Goal: Task Accomplishment & Management: Complete application form

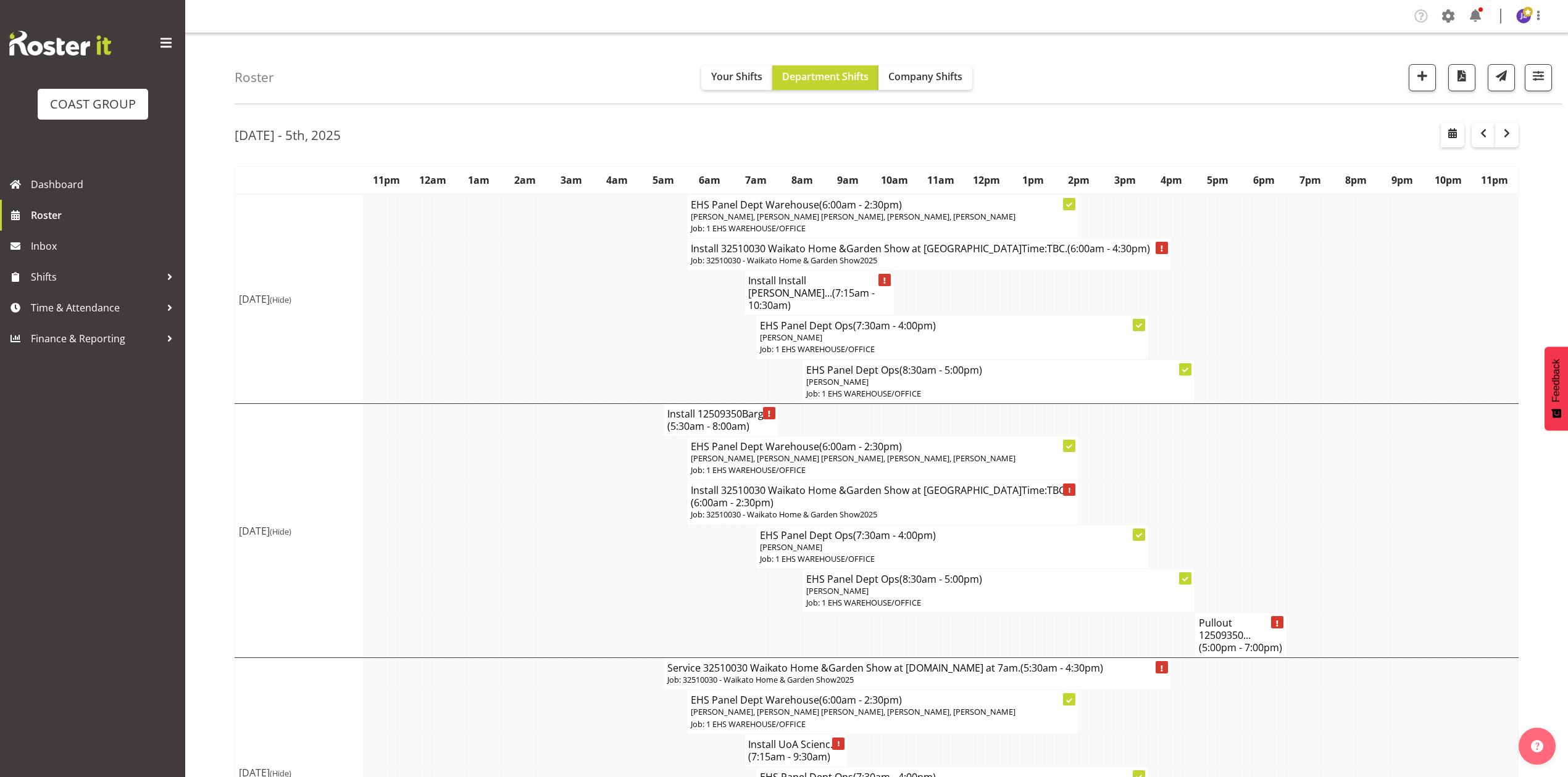
scroll to position [82, 0]
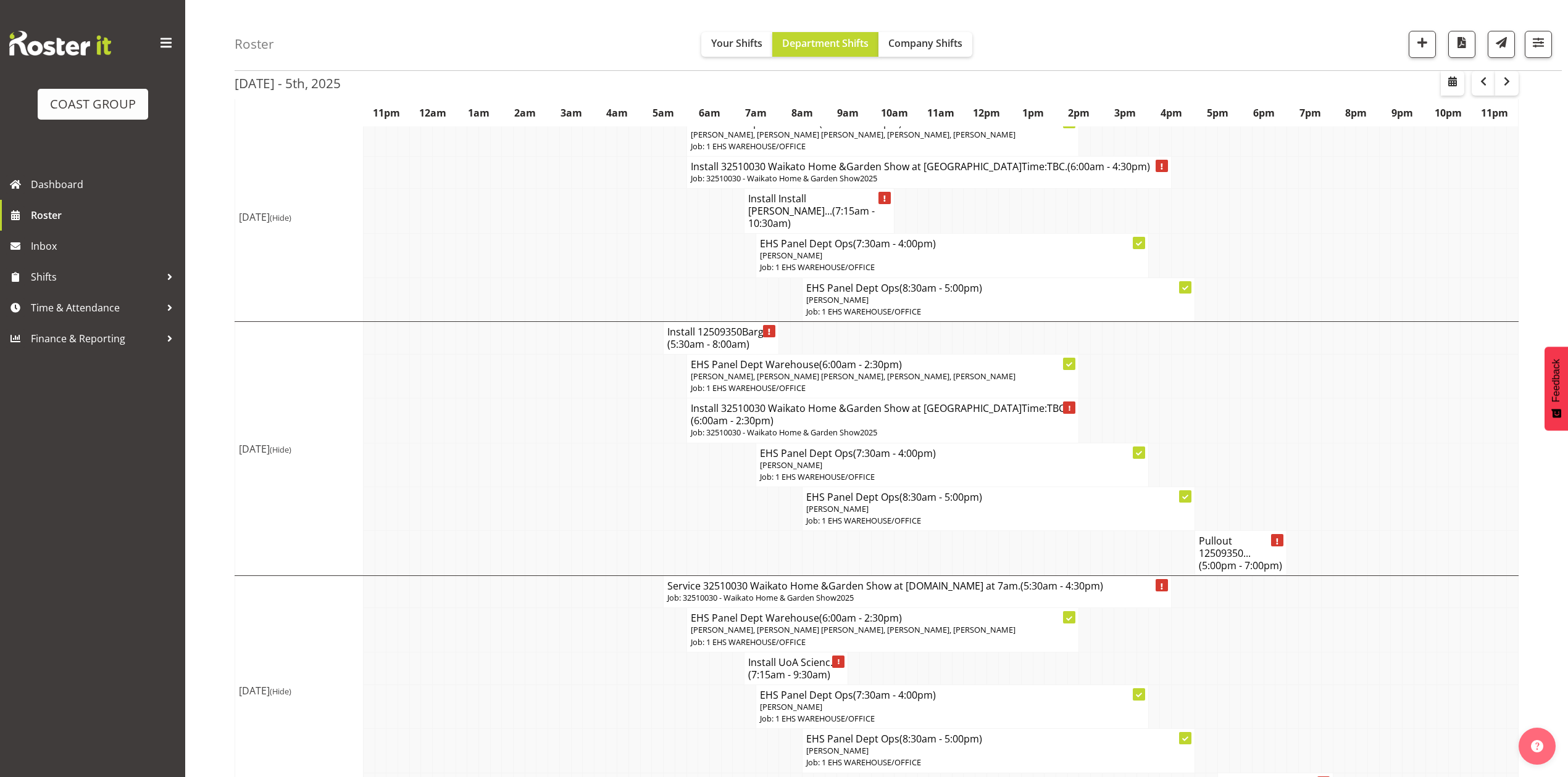
click at [1323, 479] on td at bounding box center [1327, 464] width 12 height 44
click at [1253, 443] on td at bounding box center [1258, 421] width 12 height 45
click at [1419, 36] on span "button" at bounding box center [1422, 42] width 16 height 16
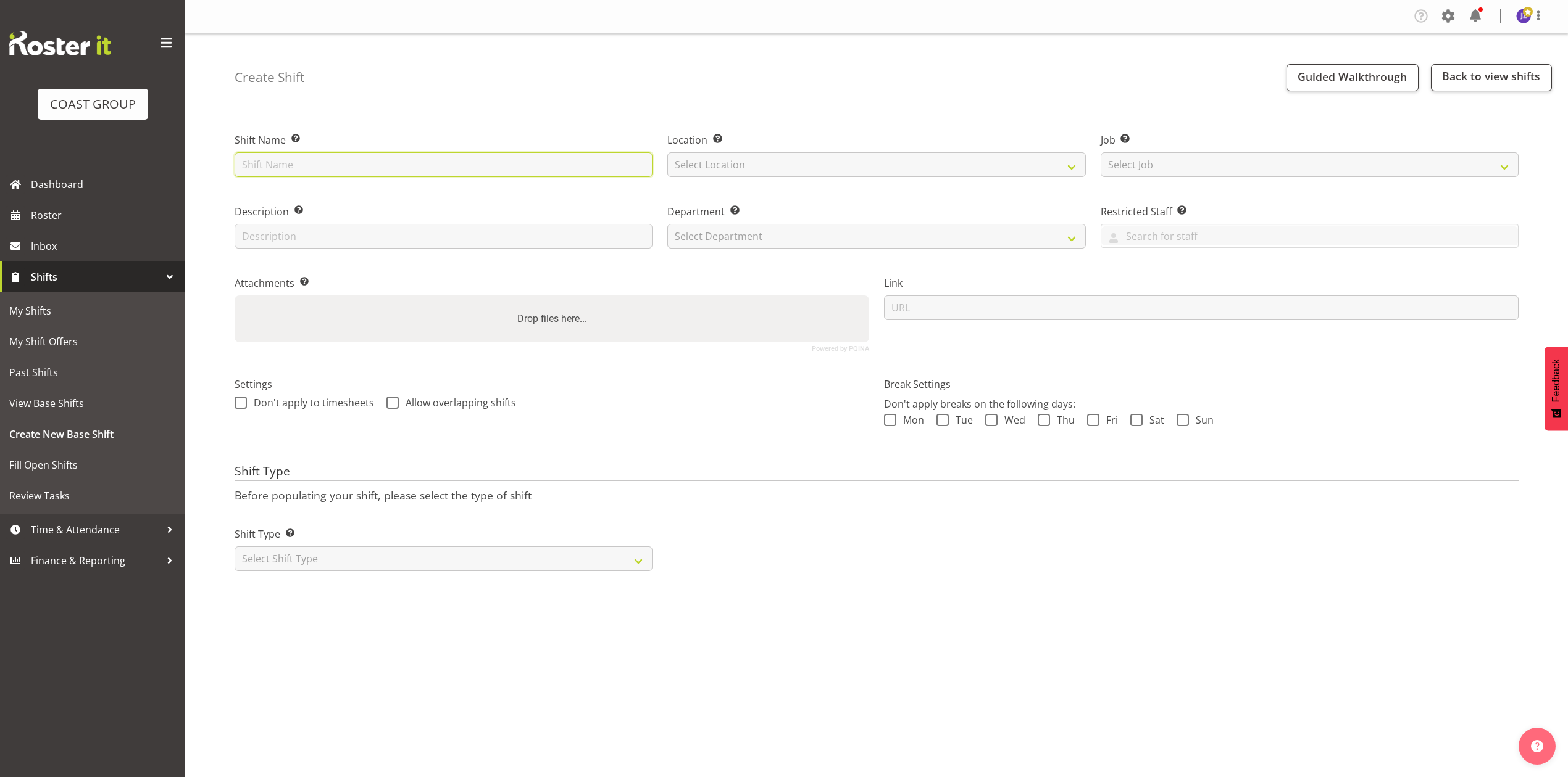
click at [563, 163] on input "text" at bounding box center [444, 165] width 418 height 25
type input "Ink Rush Tatoo casual"
click at [748, 173] on select "Select Location EHS RYMER" at bounding box center [877, 165] width 418 height 25
select select "35"
click at [668, 153] on select "Select Location EHS RYMER" at bounding box center [877, 165] width 418 height 25
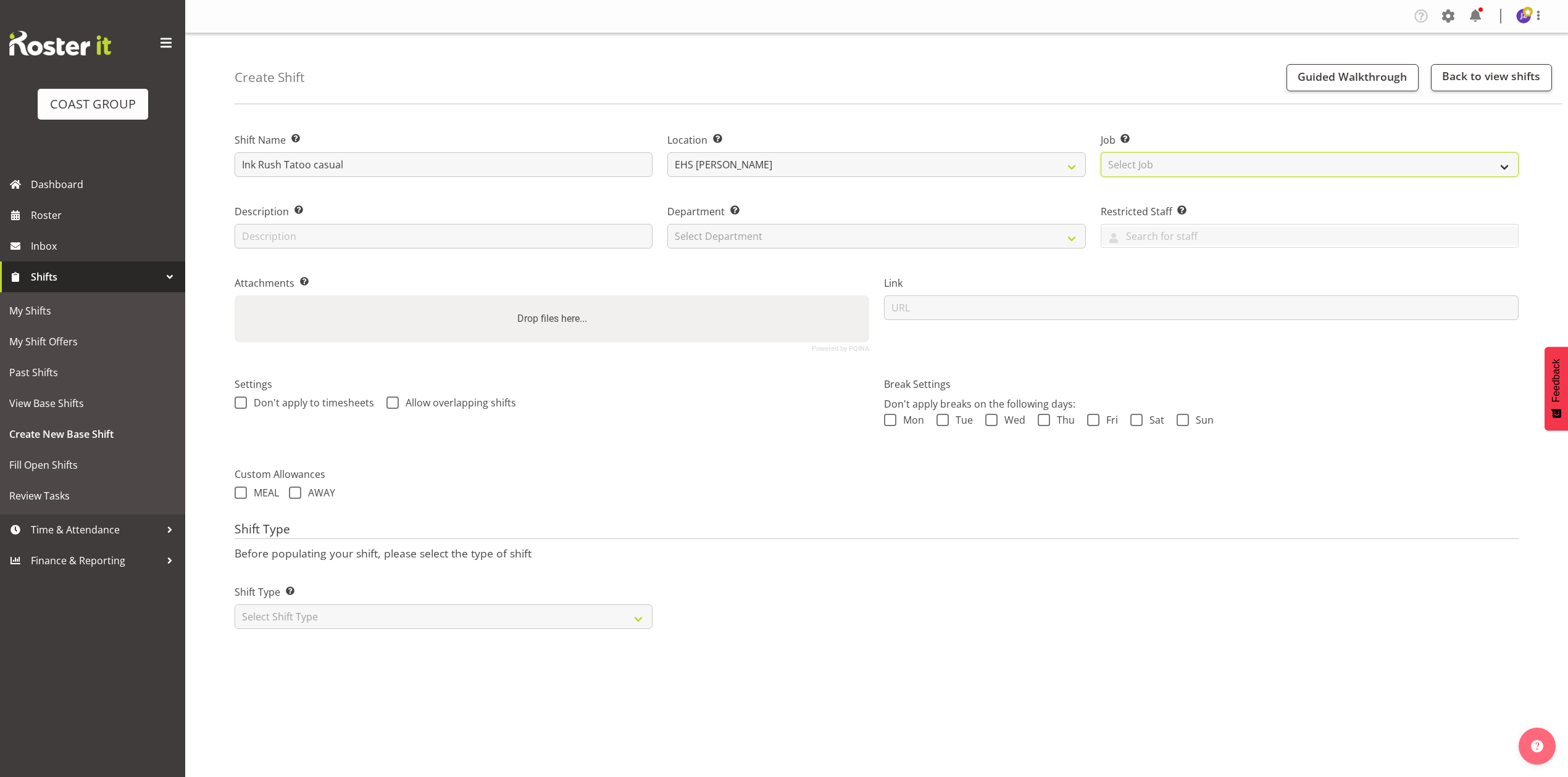
click at [1166, 163] on select "Select Job Create new job 1 Carlton Events 1 Carlton Hamilton 1 Carlton Welling…" at bounding box center [1309, 165] width 418 height 25
select select "8654"
click at [1100, 153] on select "Select Job Create new job 1 Carlton Events 1 Carlton Hamilton 1 Carlton Welling…" at bounding box center [1309, 165] width 418 height 25
click at [357, 238] on input "text" at bounding box center [444, 236] width 418 height 25
click at [363, 247] on input "text" at bounding box center [444, 236] width 418 height 25
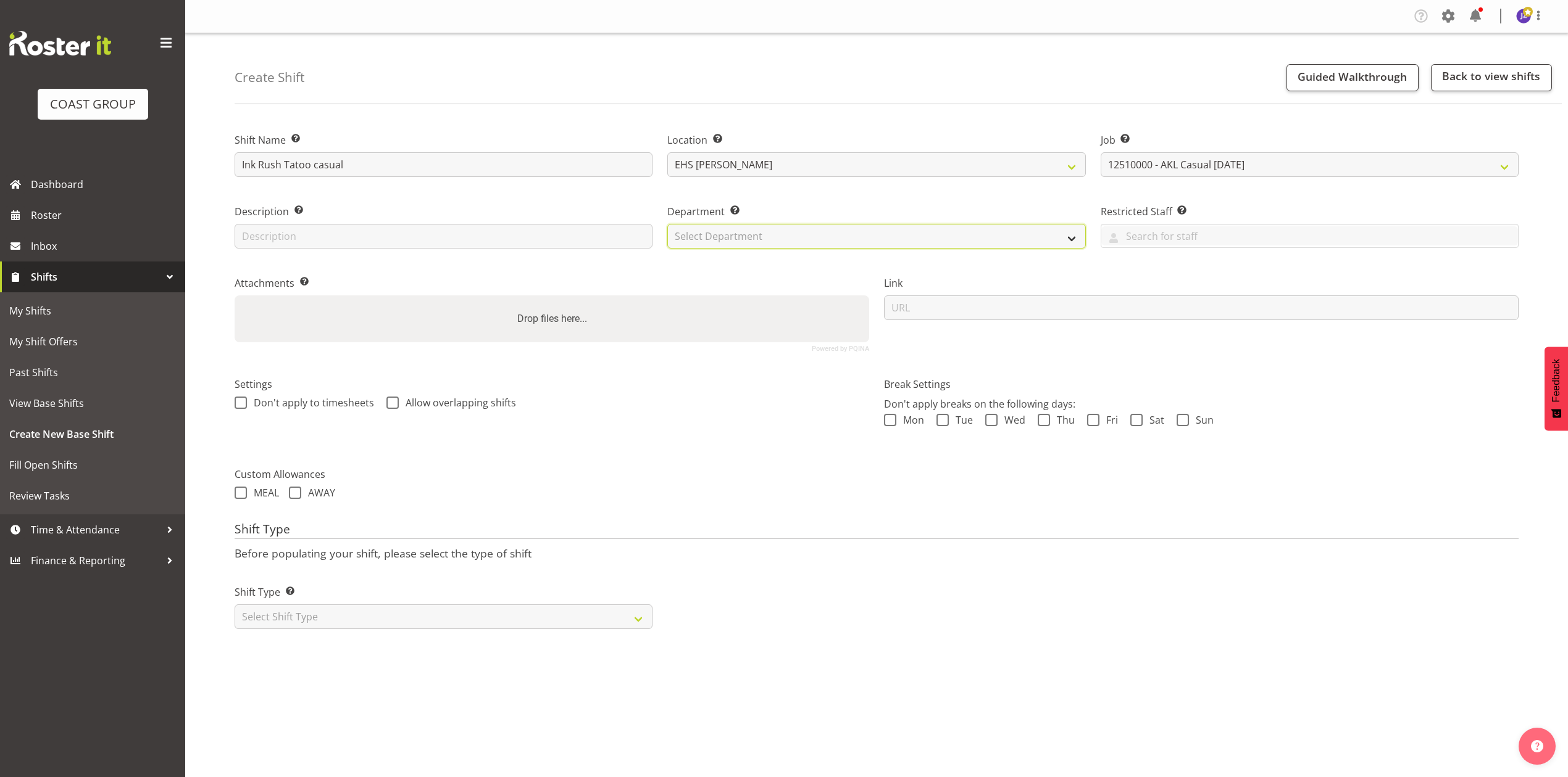
click at [714, 230] on select "Select Department EHS AKL PANEL EHS AKL PANEL" at bounding box center [877, 236] width 418 height 25
click at [668, 224] on select "Select Department EHS AKL PANEL EHS AKL PANEL" at bounding box center [877, 236] width 418 height 25
select select "39"
click at [492, 333] on div "Drop files here..." at bounding box center [552, 319] width 634 height 47
click at [235, 296] on input "Drop files here..." at bounding box center [552, 297] width 634 height 3
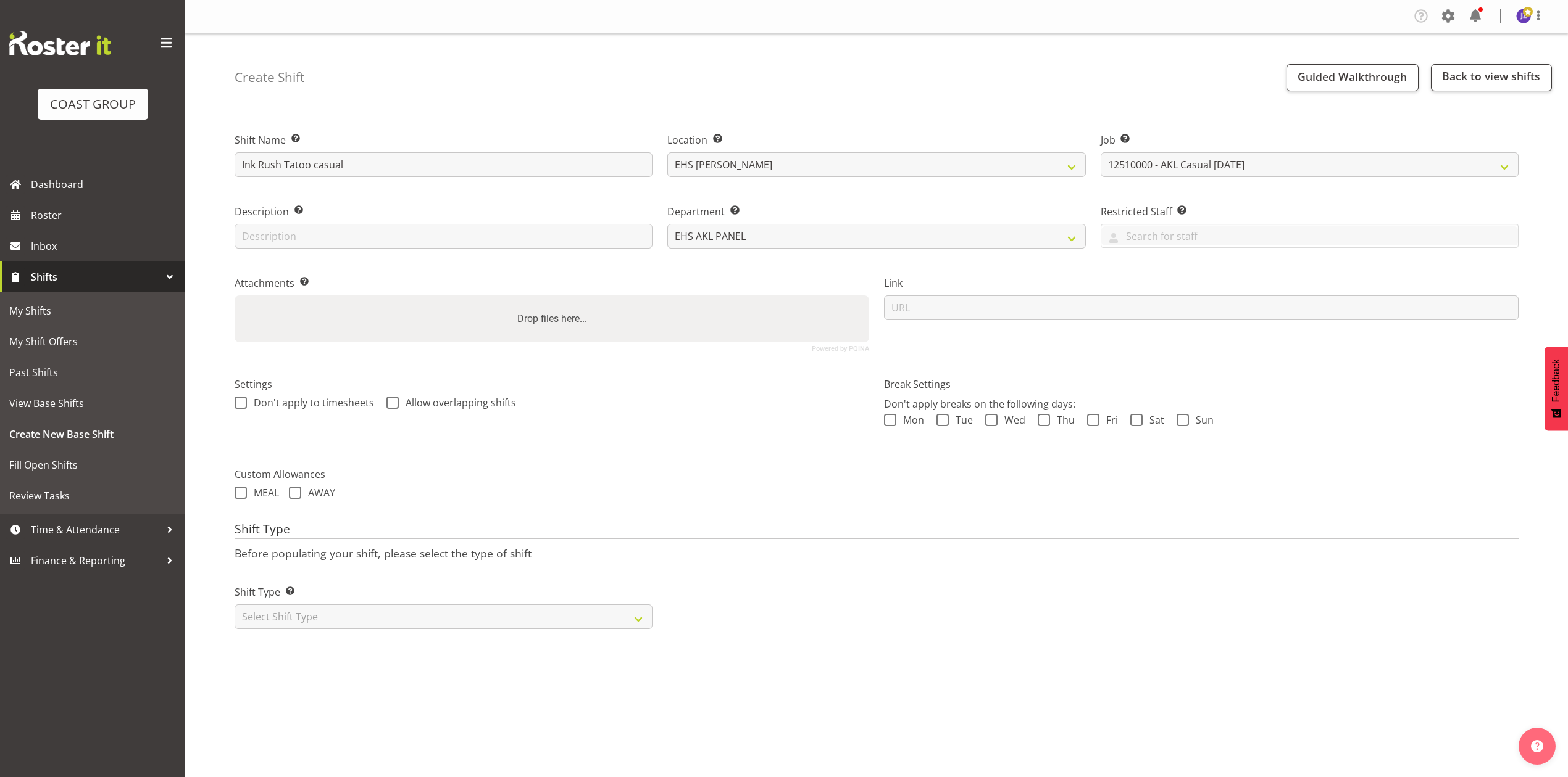
type input "C:\fakepath\Casual Panel Hire - Ink Rush Tattoo - Worksheet.pdf"
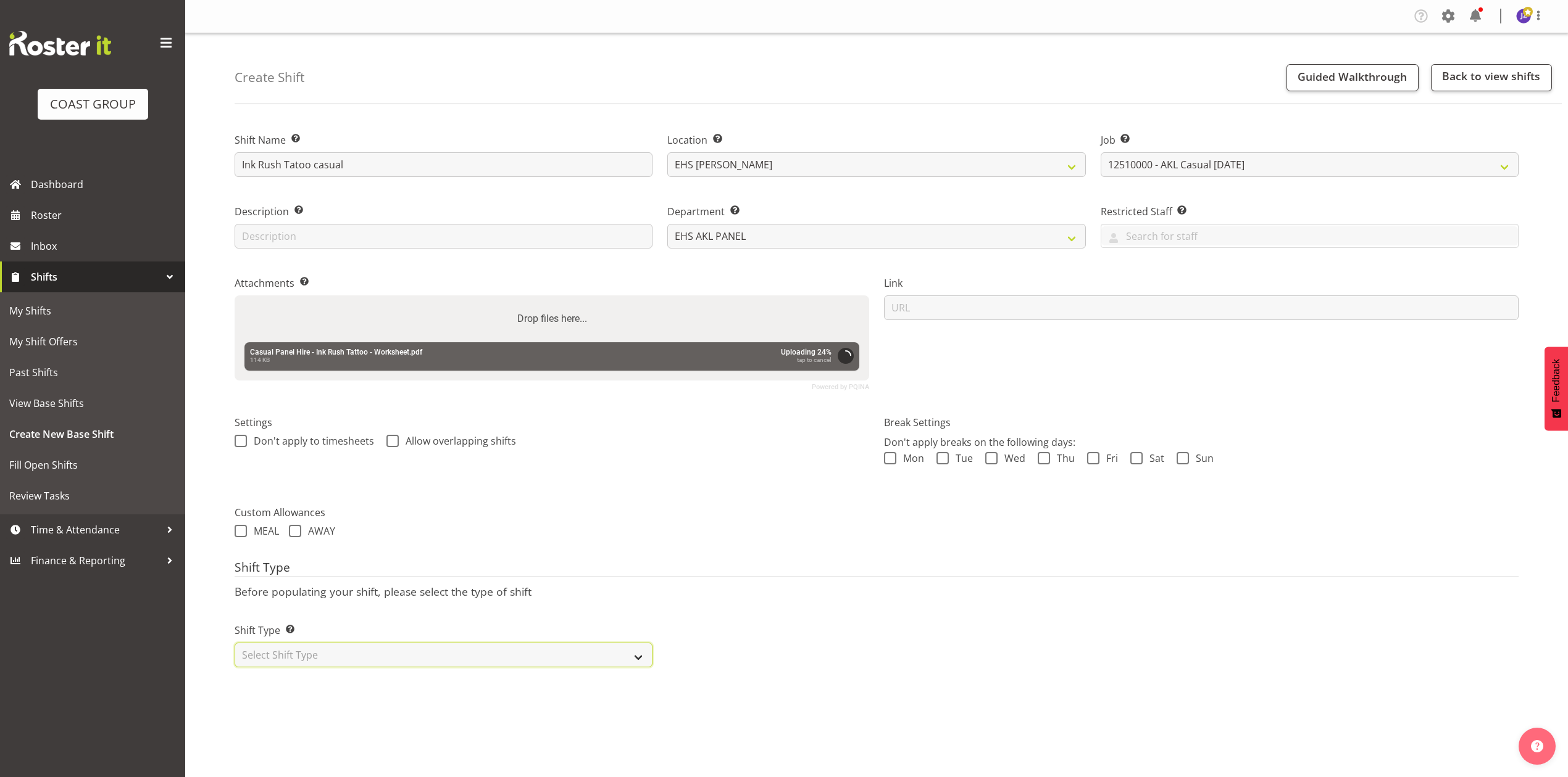
drag, startPoint x: 507, startPoint y: 650, endPoint x: 499, endPoint y: 665, distance: 17.0
click at [507, 650] on select "Select Shift Type One Off Shift Recurring Shift Rotating Shift" at bounding box center [444, 655] width 418 height 25
select select "recurring"
click at [235, 645] on select "Select Shift Type One Off Shift Recurring Shift Rotating Shift" at bounding box center [444, 655] width 418 height 25
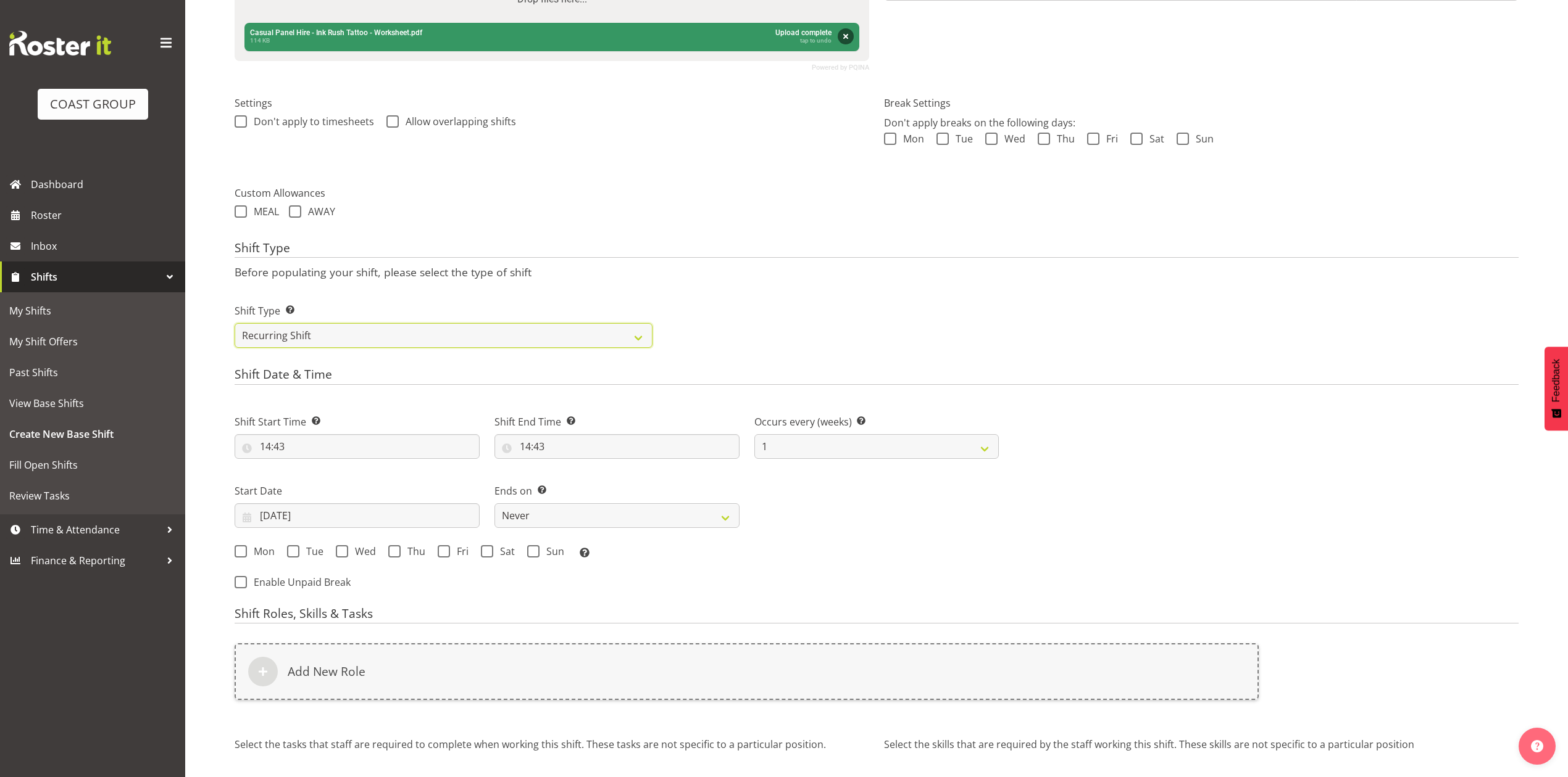
scroll to position [329, 0]
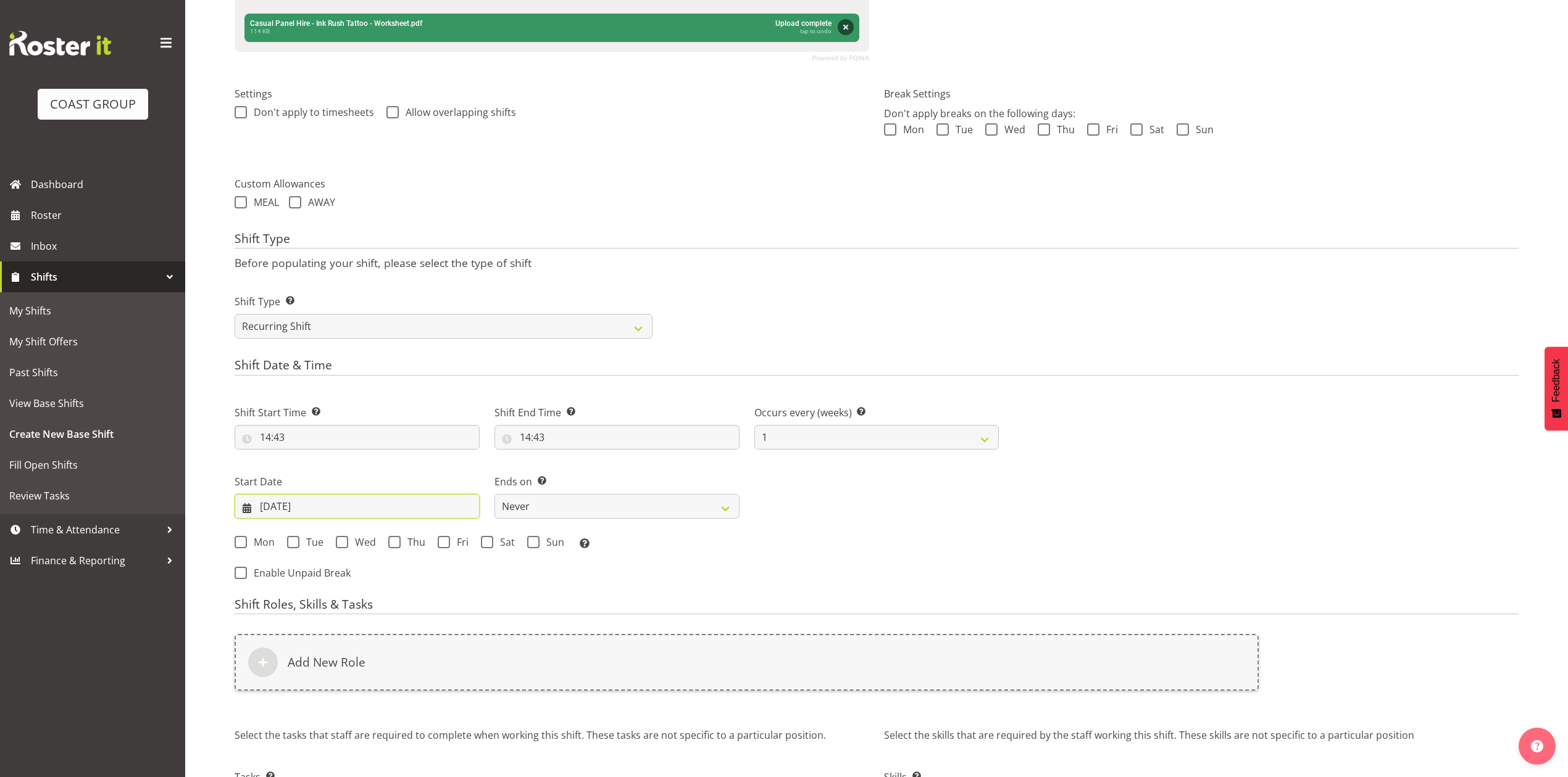
click at [287, 501] on input "18/09/2025" at bounding box center [357, 506] width 245 height 25
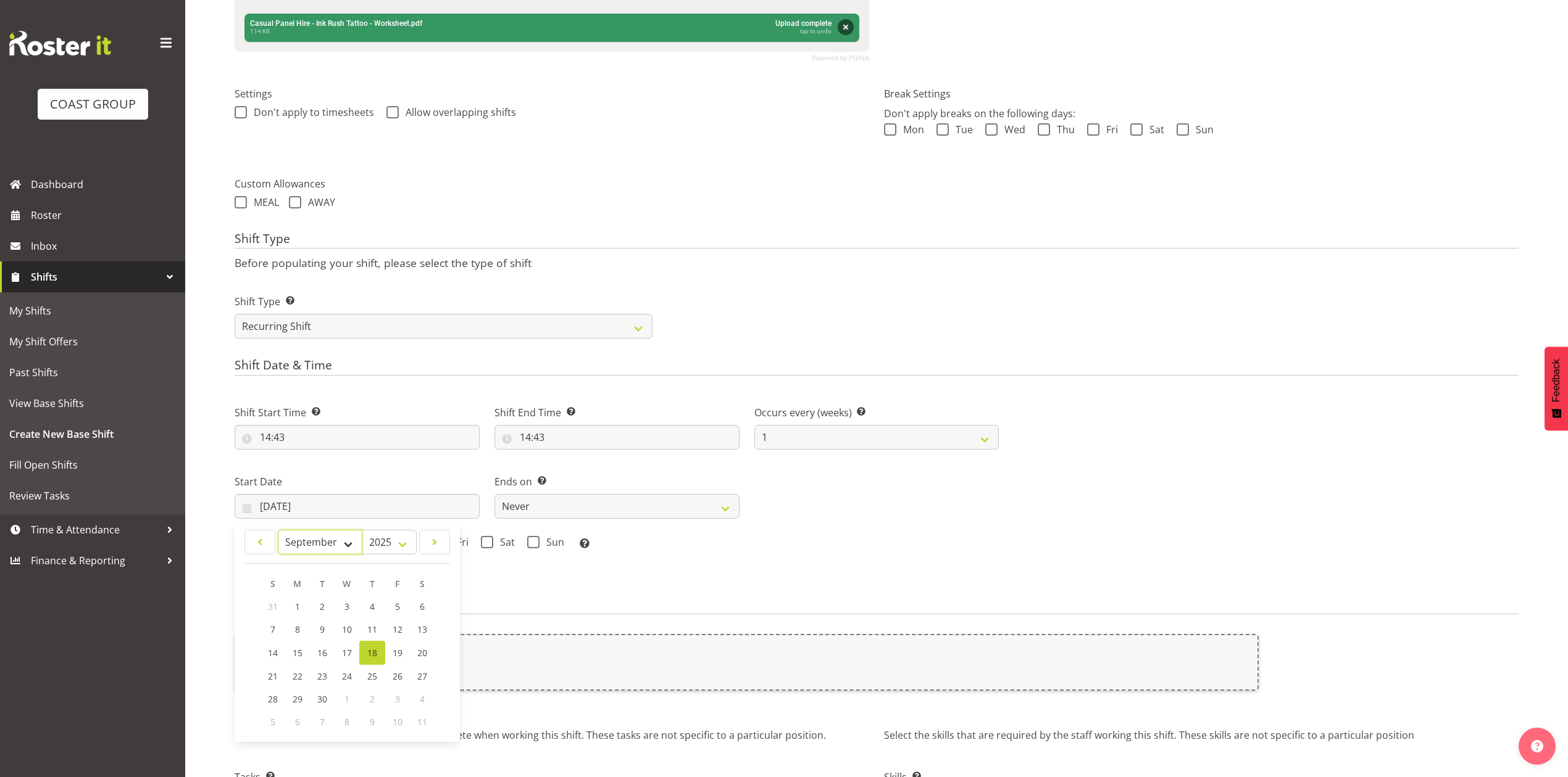
click at [316, 540] on select "January February March April May June July August September October November De…" at bounding box center [320, 542] width 84 height 25
select select "9"
click at [278, 531] on select "January February March April May June July August September October November De…" at bounding box center [320, 542] width 84 height 25
click at [378, 692] on link "30" at bounding box center [373, 698] width 25 height 23
type input "30/10/2025"
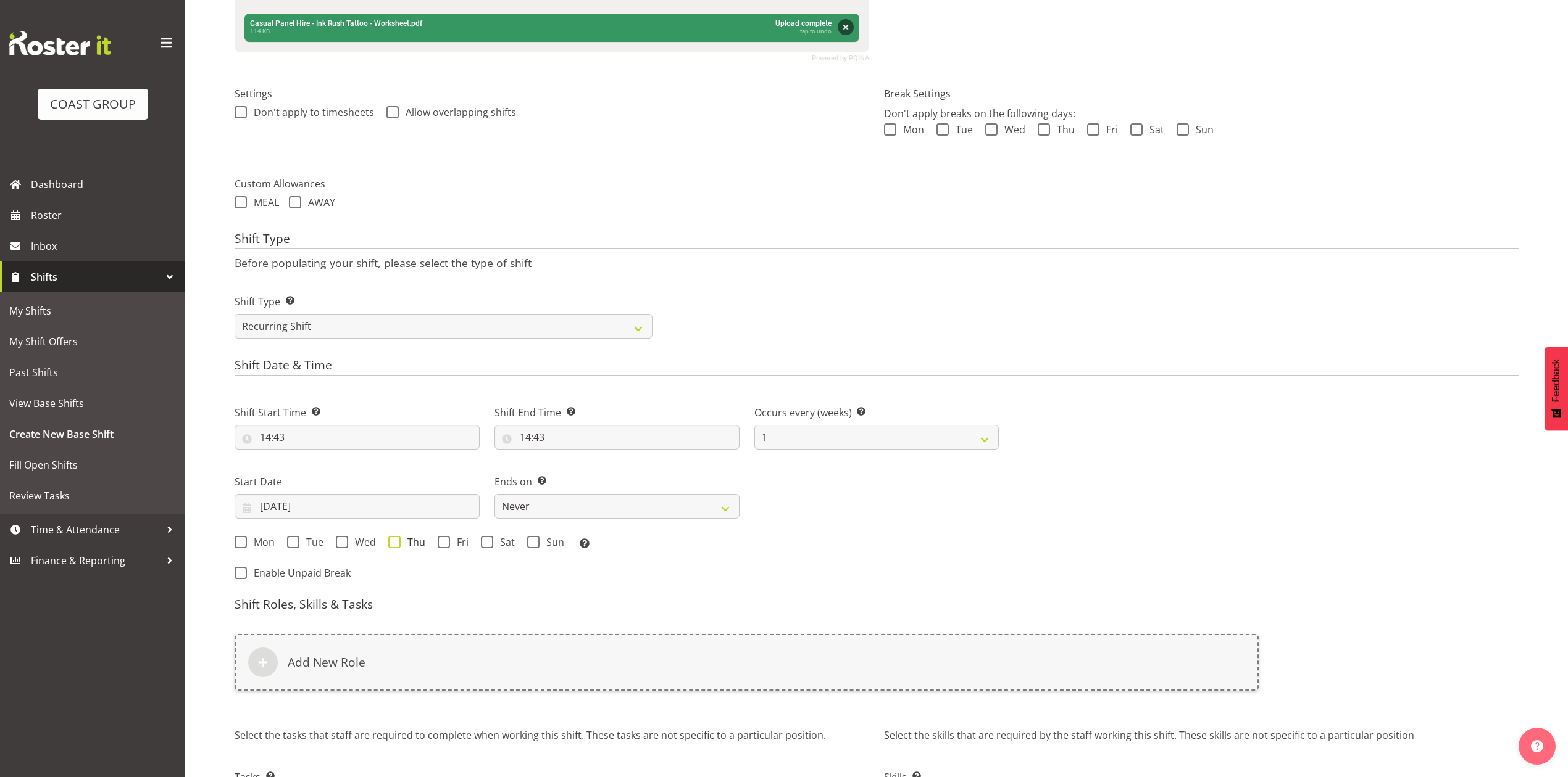
click at [397, 547] on span at bounding box center [394, 542] width 12 height 12
click at [397, 546] on input "Thu" at bounding box center [392, 542] width 8 height 8
checkbox input "true"
click at [542, 514] on select "Never On Date" at bounding box center [616, 506] width 245 height 25
select select "date"
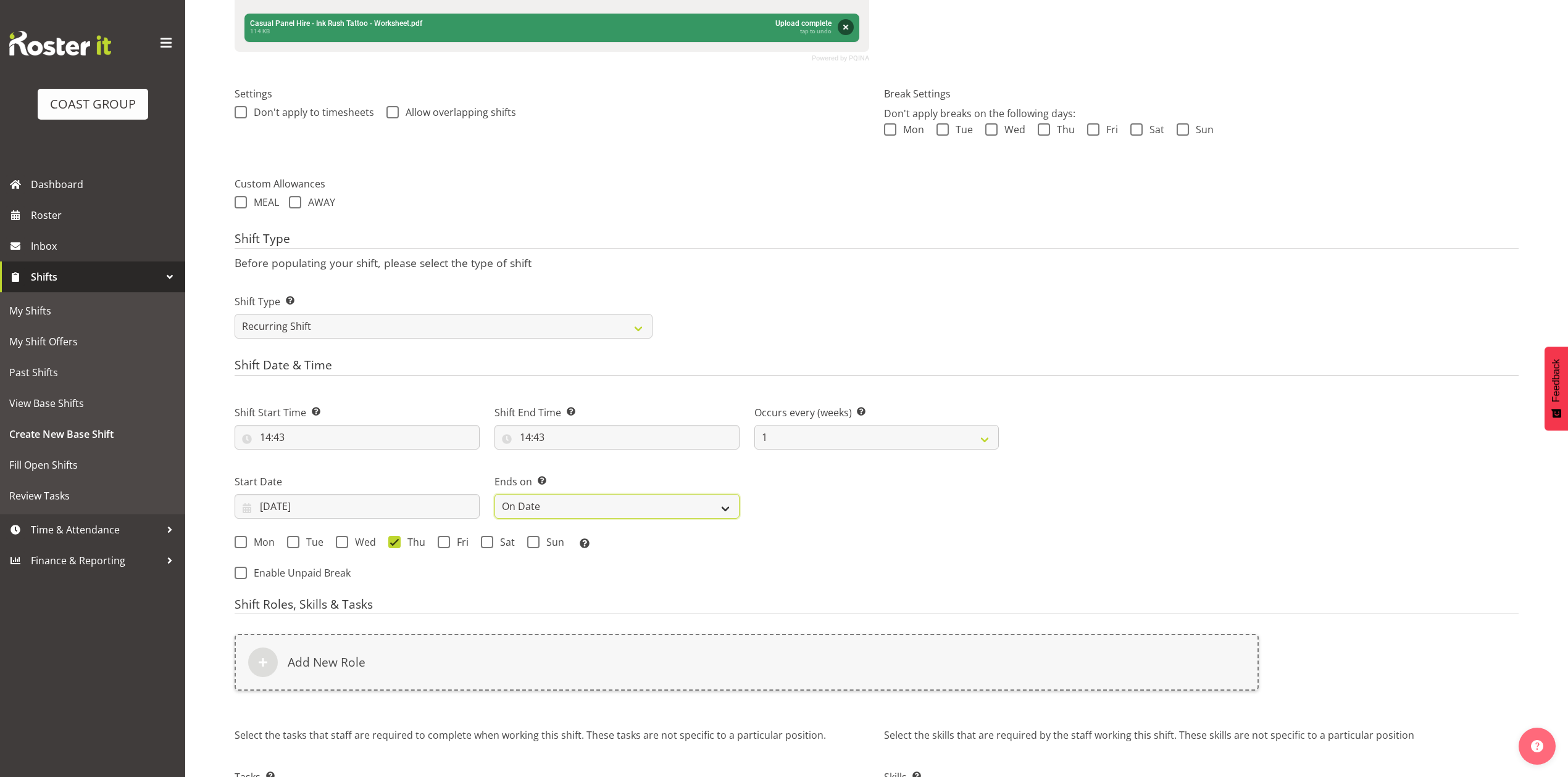
click at [494, 495] on select "Never On Date" at bounding box center [616, 506] width 245 height 25
select select "8"
select select "2025"
click at [805, 506] on input "18/09/2025" at bounding box center [877, 506] width 245 height 25
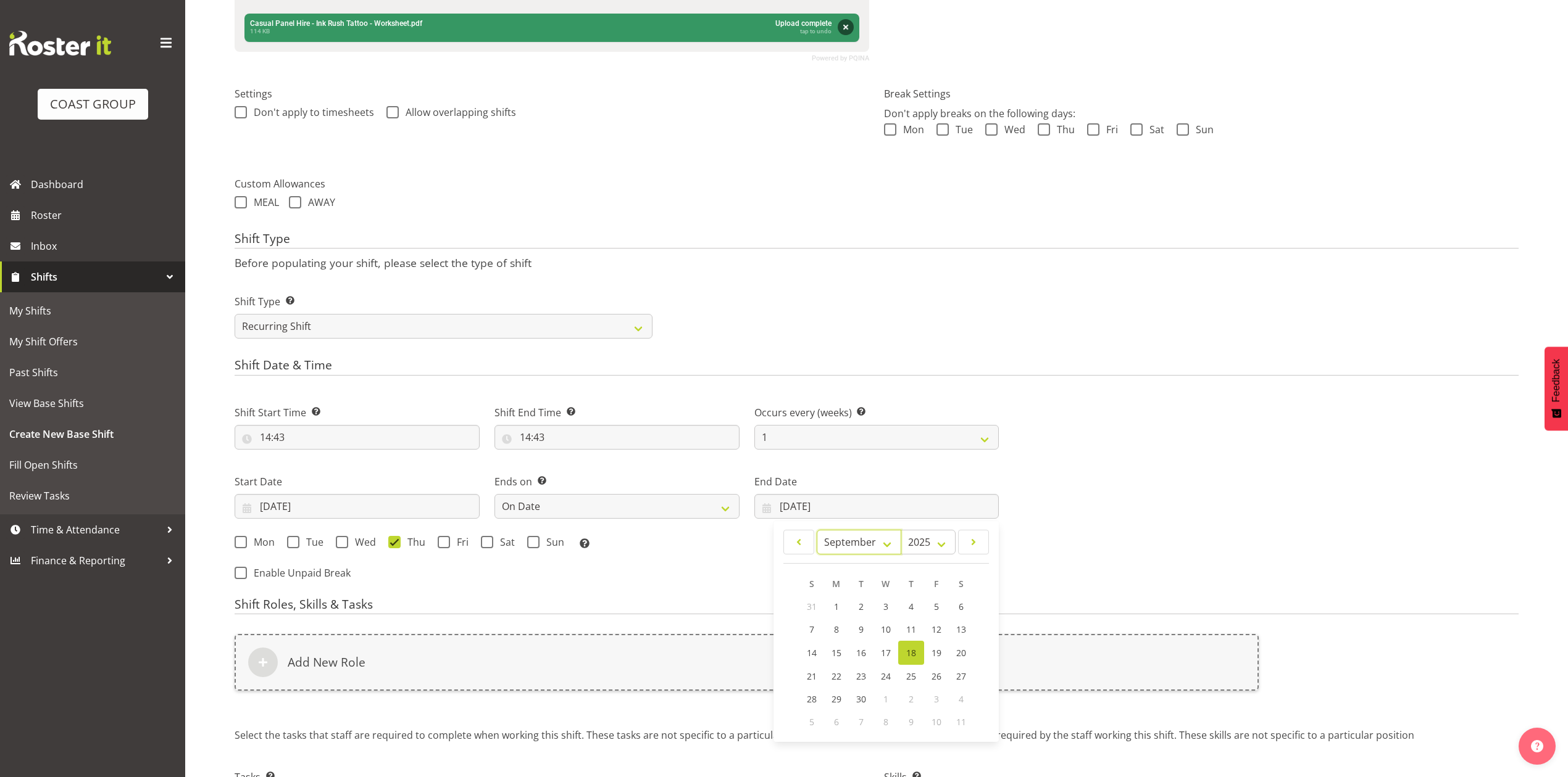
drag, startPoint x: 862, startPoint y: 539, endPoint x: 862, endPoint y: 561, distance: 22.0
click at [862, 539] on select "January February March April May June July August September October November De…" at bounding box center [858, 542] width 84 height 25
select select "9"
click at [816, 531] on select "January February March April May June July August September October November De…" at bounding box center [858, 542] width 84 height 25
click at [924, 699] on link "31" at bounding box center [936, 698] width 25 height 23
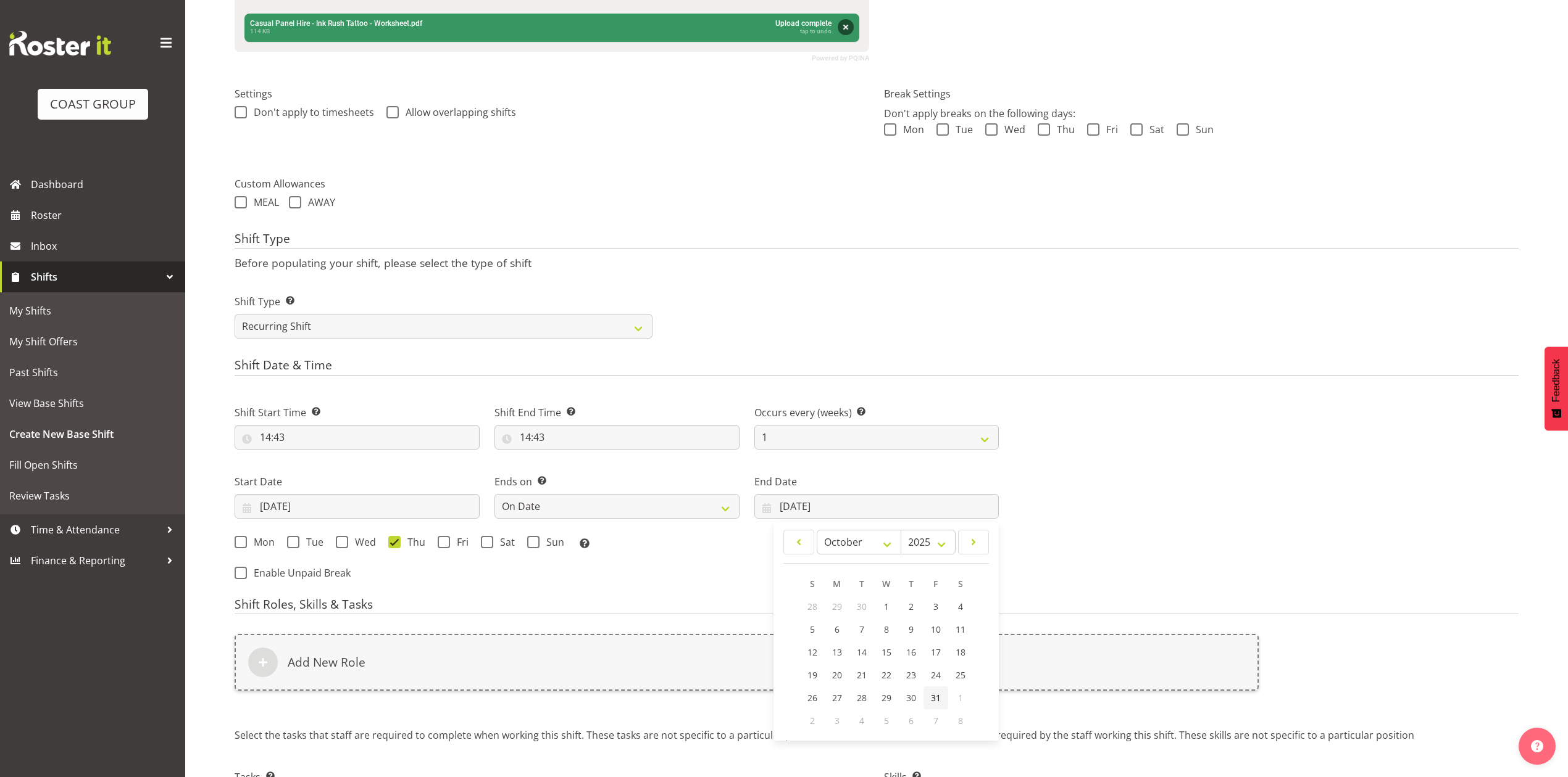
type input "31/10/2025"
click at [447, 544] on span at bounding box center [444, 542] width 12 height 12
click at [445, 544] on input "Fri" at bounding box center [442, 542] width 8 height 8
checkbox input "true"
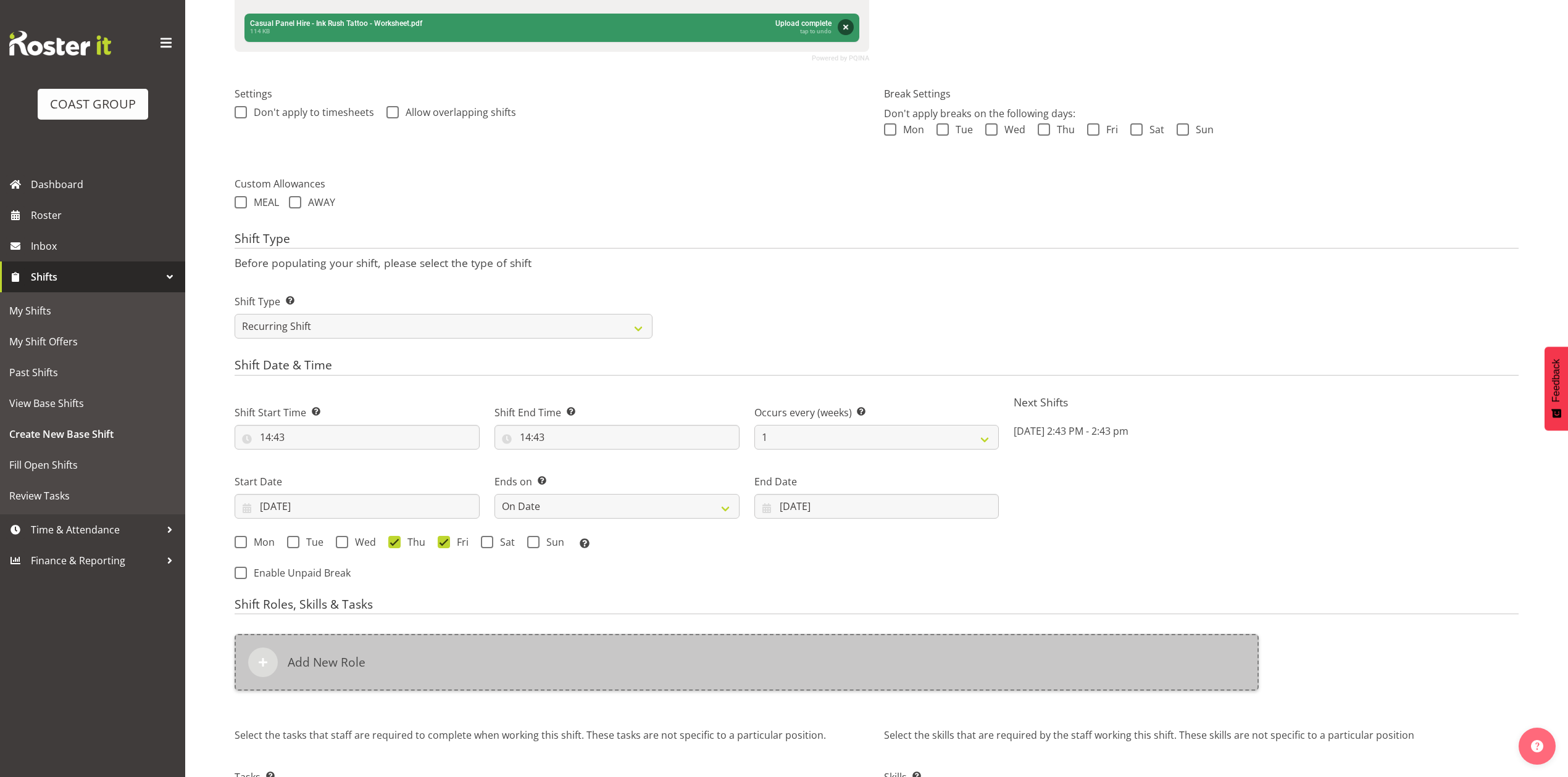
click at [450, 675] on div "Add New Role" at bounding box center [746, 662] width 1024 height 57
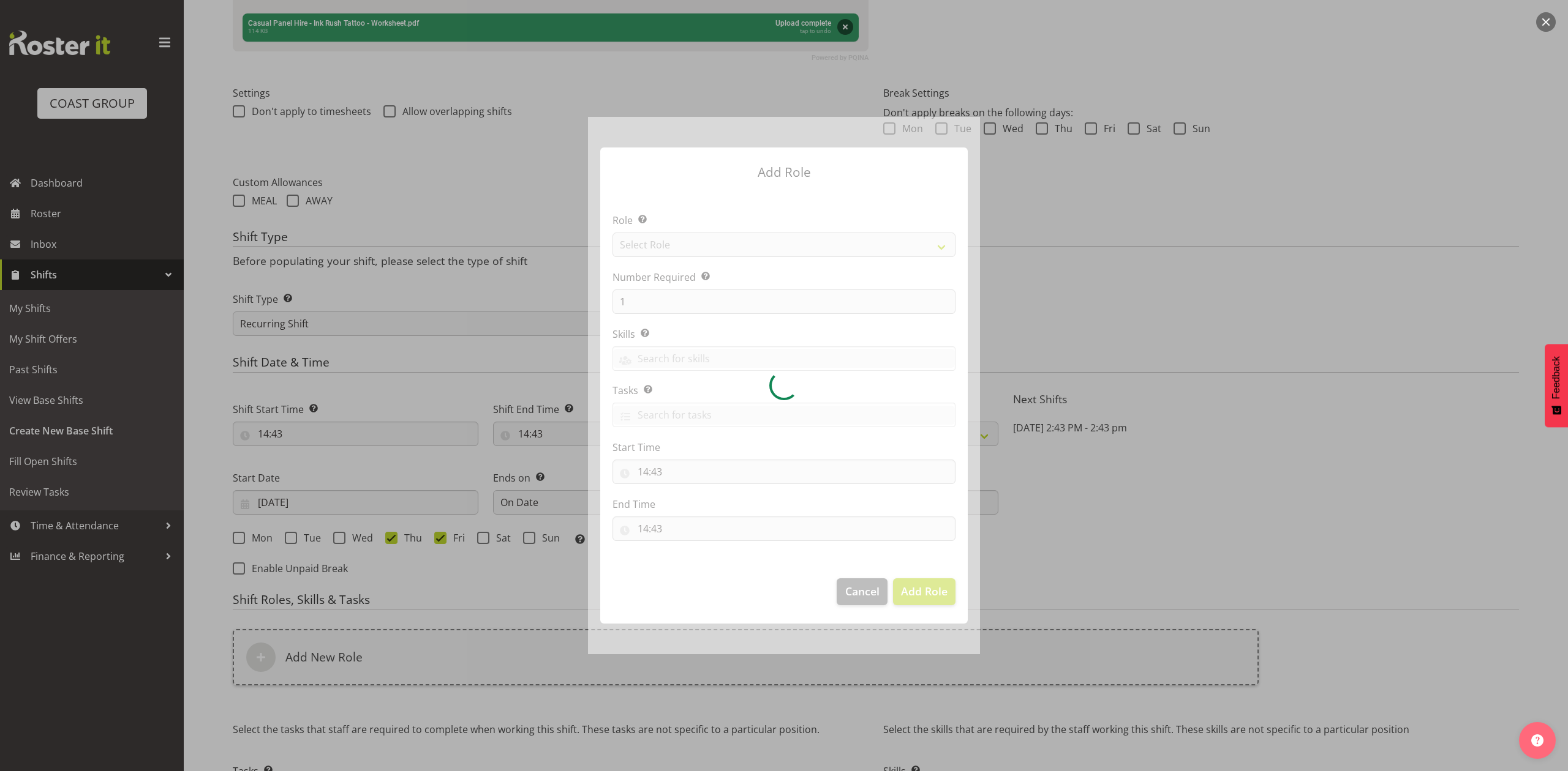
click at [679, 247] on div at bounding box center [784, 385] width 392 height 537
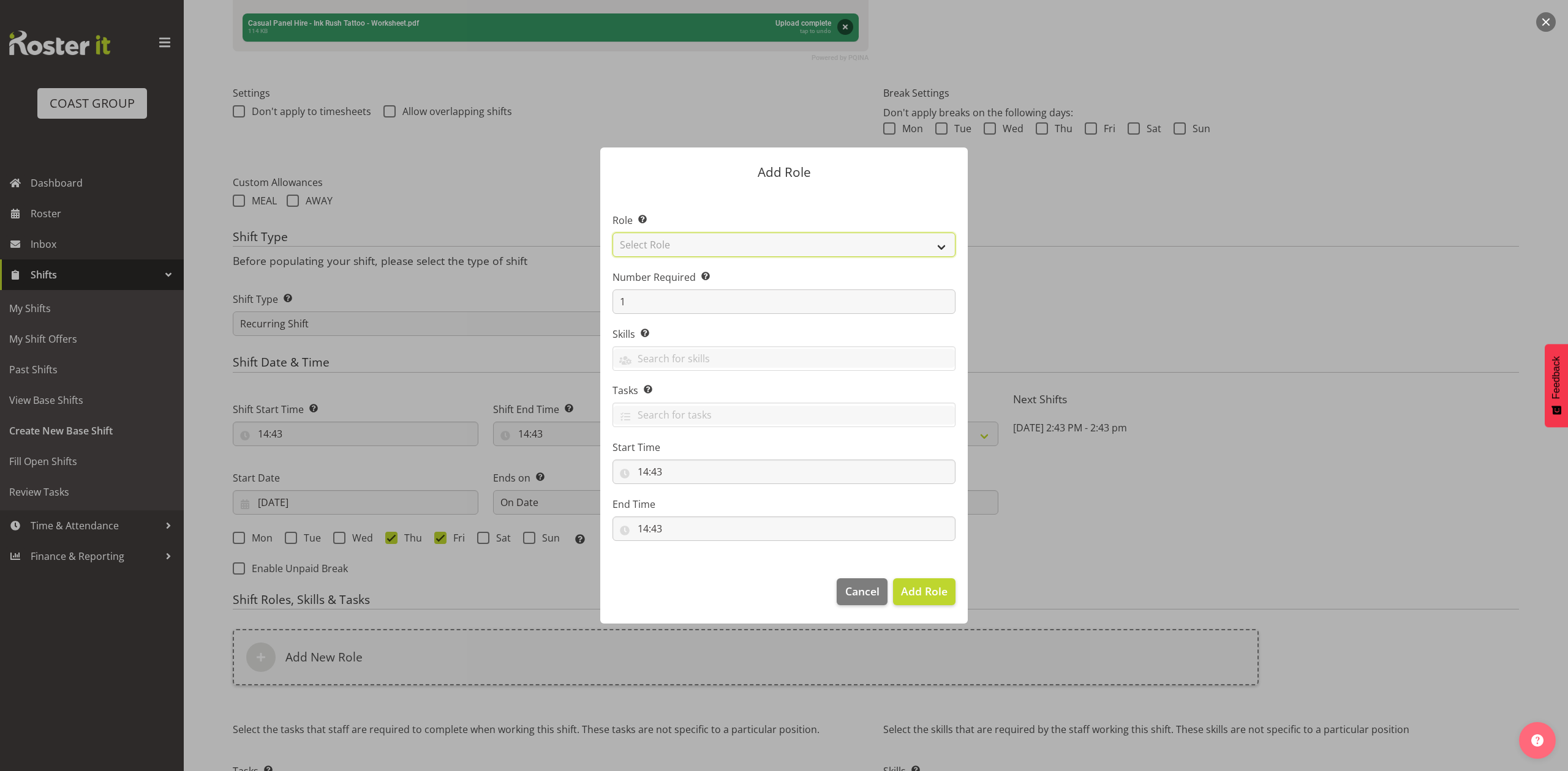
click at [679, 247] on select "Select Role ACCOUNT MANAGER ACCOUNT MANAGER DW ACCOUNTS AKL DIANNA VEHICLES AKL…" at bounding box center [784, 245] width 343 height 25
select select "81"
click at [612, 233] on select "Select Role ACCOUNT MANAGER ACCOUNT MANAGER DW ACCOUNTS AKL DIANNA VEHICLES AKL…" at bounding box center [784, 245] width 343 height 25
drag, startPoint x: 931, startPoint y: 594, endPoint x: 910, endPoint y: 605, distance: 23.7
click at [931, 596] on span "Add Role" at bounding box center [924, 592] width 47 height 15
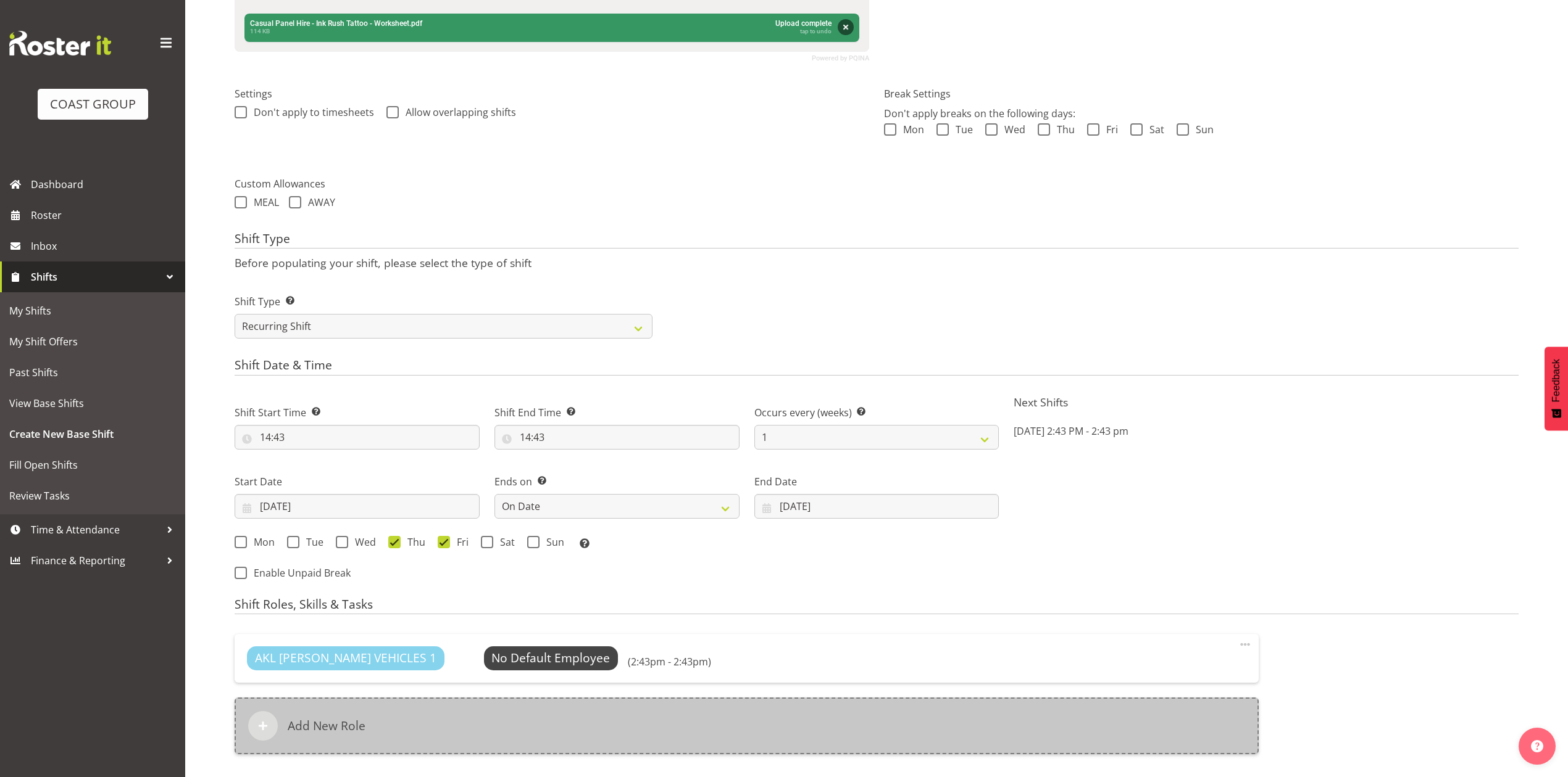
click at [566, 709] on div "Add New Role" at bounding box center [746, 726] width 1024 height 57
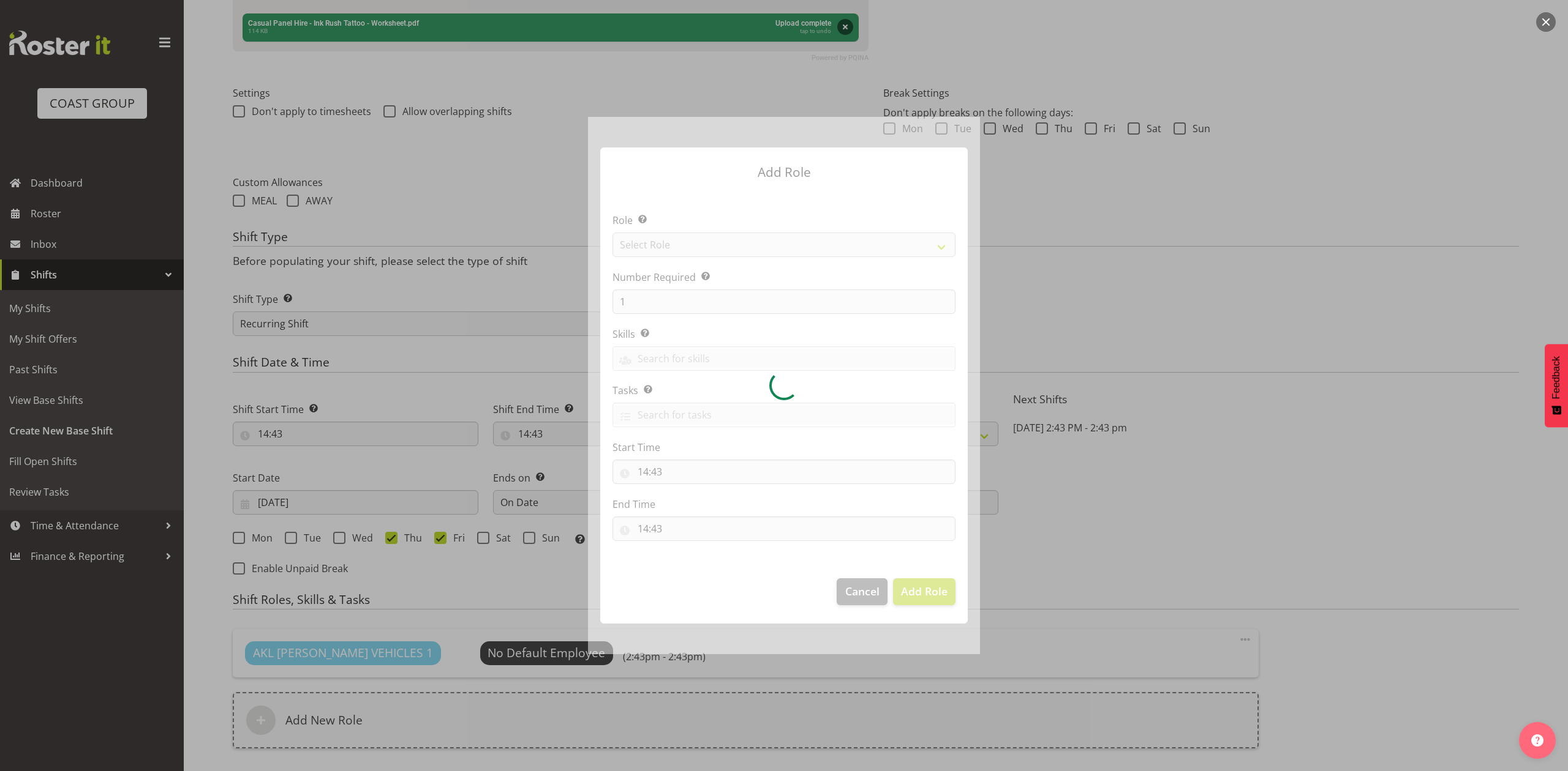
click at [672, 236] on div at bounding box center [784, 385] width 392 height 537
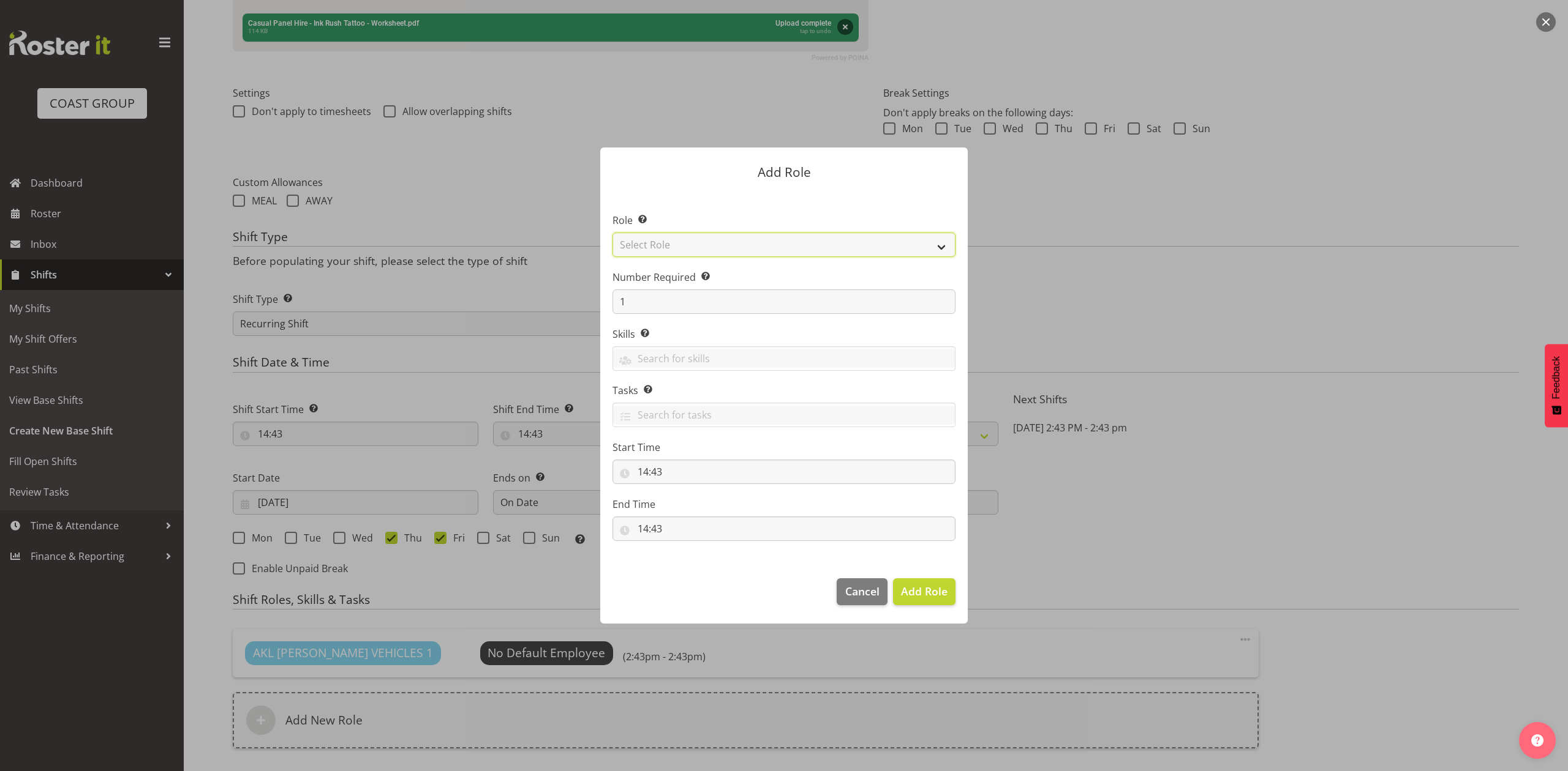
click at [672, 236] on select "Select Role ACCOUNT MANAGER ACCOUNT MANAGER DW ACCOUNTS AKL DIANNA VEHICLES AKL…" at bounding box center [784, 245] width 343 height 25
select select "188"
click at [612, 233] on select "Select Role ACCOUNT MANAGER ACCOUNT MANAGER DW ACCOUNTS AKL DIANNA VEHICLES AKL…" at bounding box center [784, 245] width 343 height 25
click at [644, 302] on input "1" at bounding box center [784, 302] width 343 height 25
type input "2"
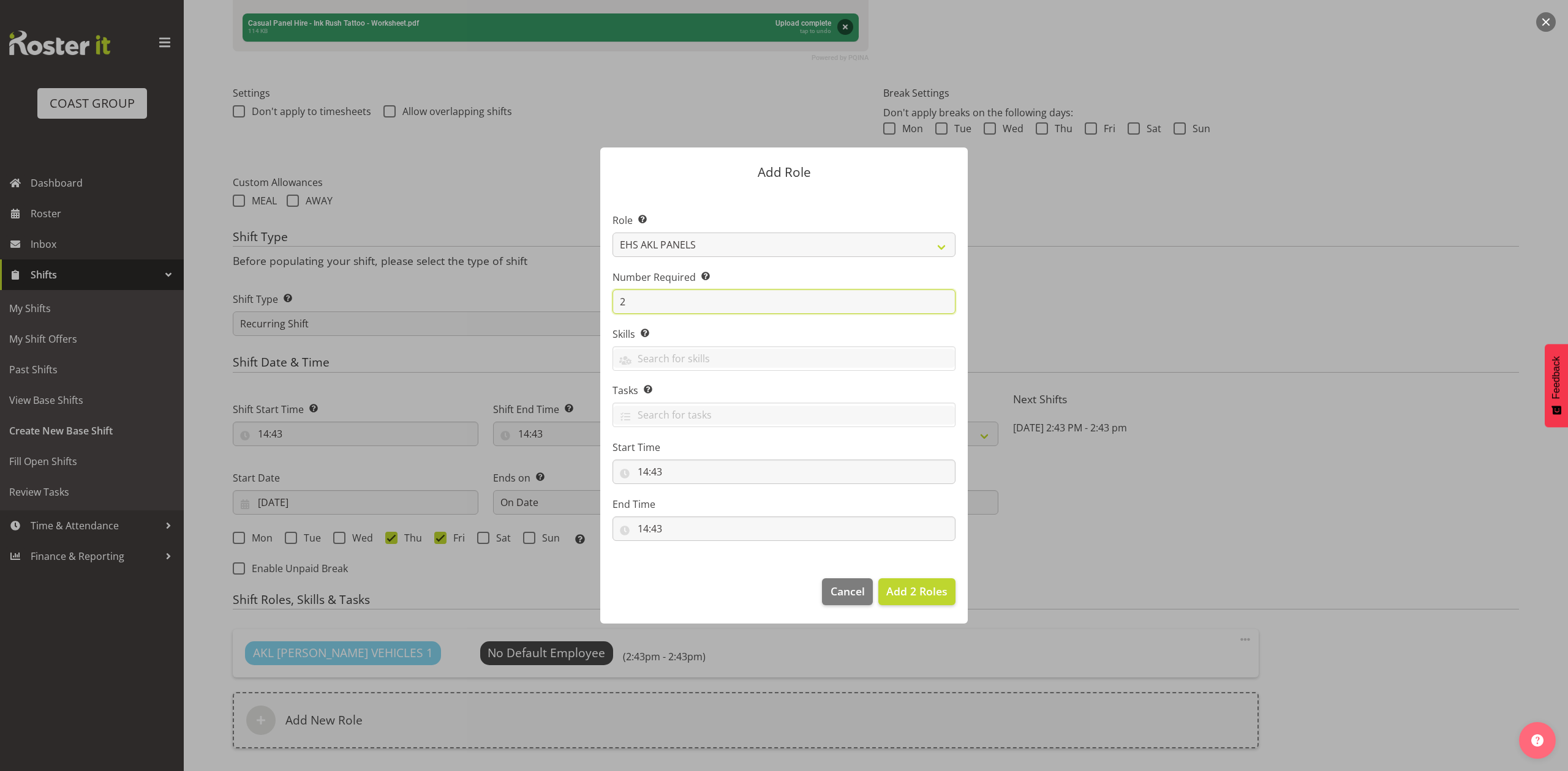
click at [878, 578] on button "Add 2 Roles" at bounding box center [916, 592] width 77 height 27
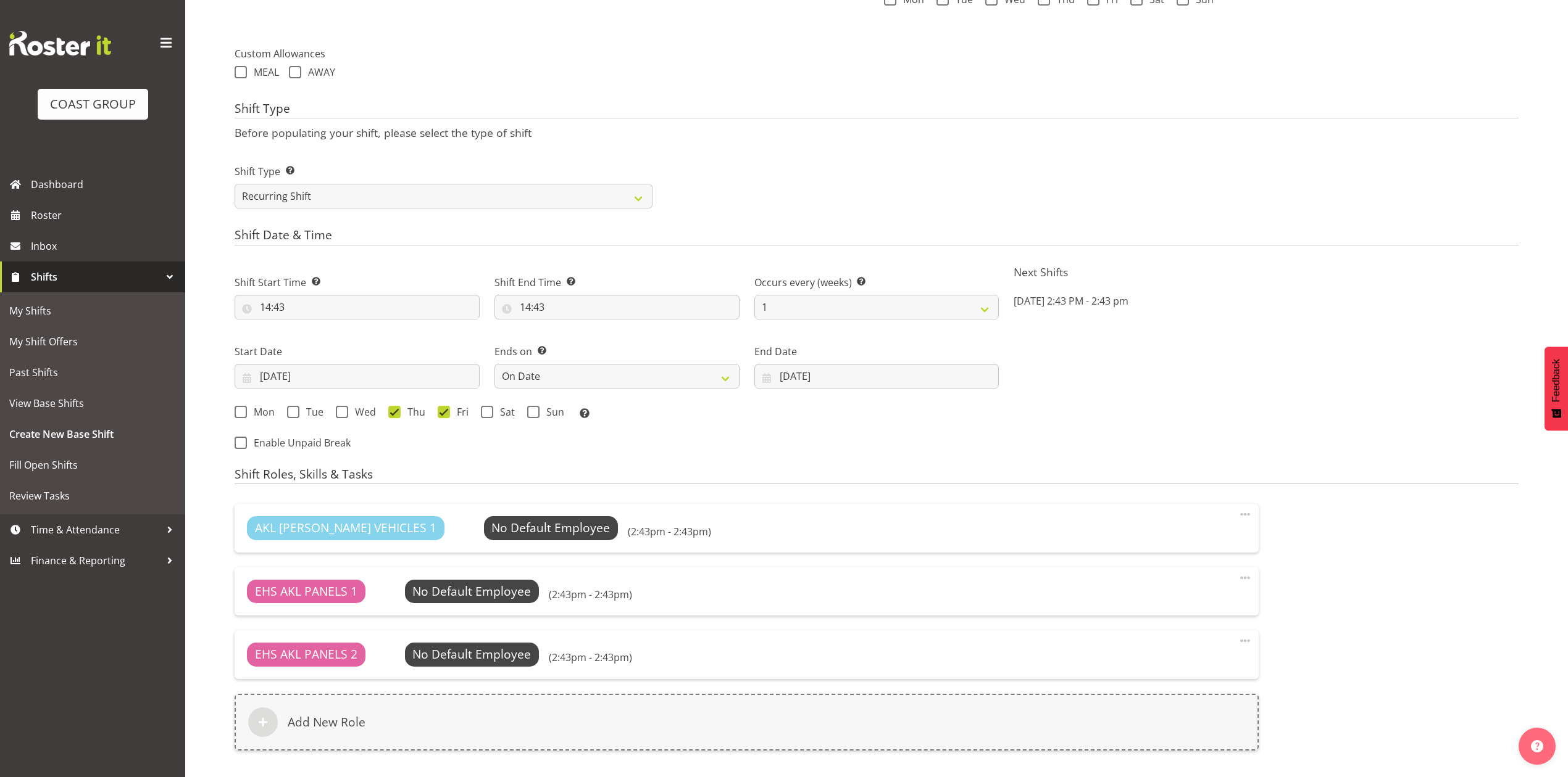
scroll to position [622, 0]
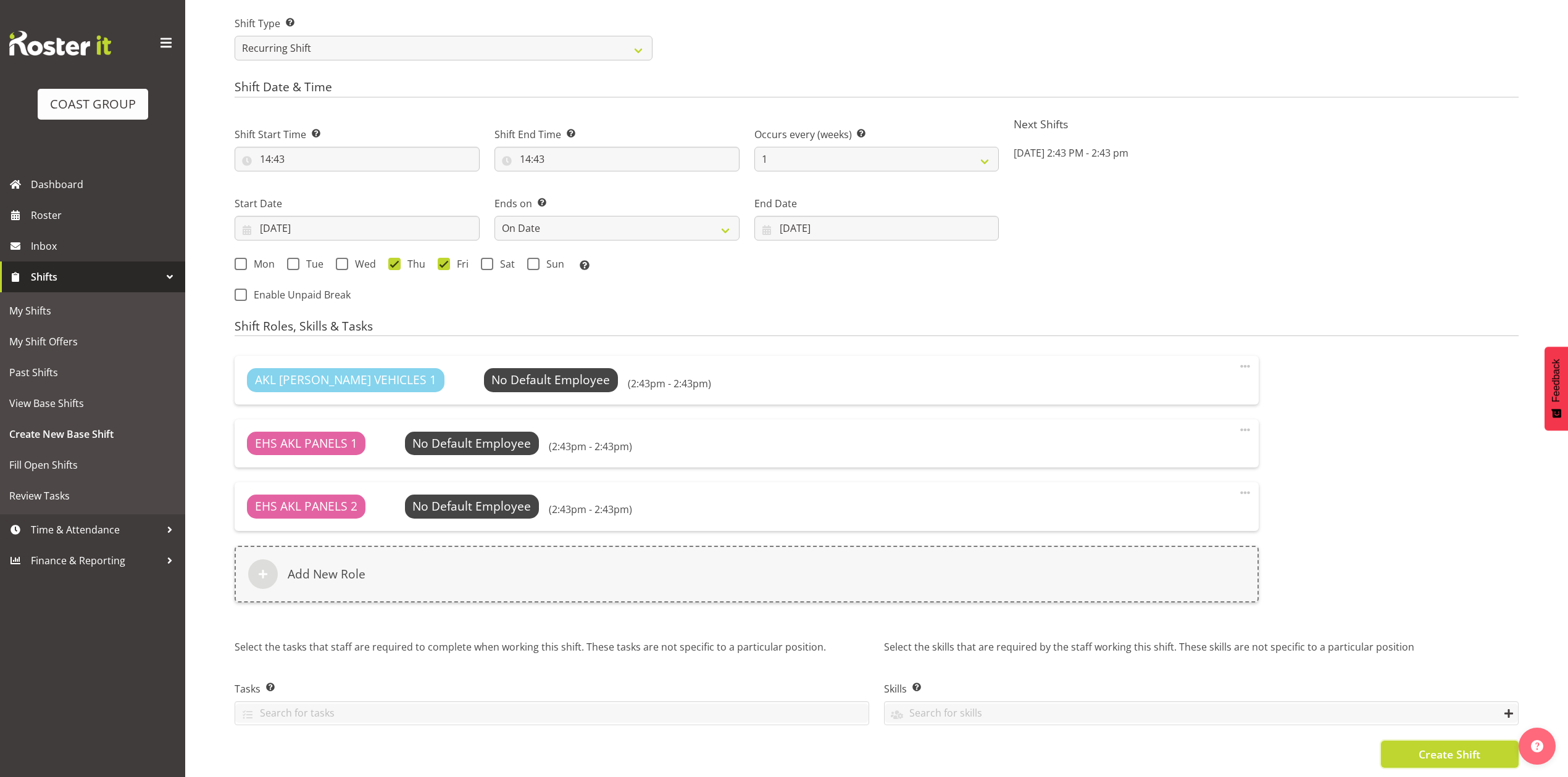
click at [1394, 741] on button "Create Shift" at bounding box center [1449, 754] width 138 height 27
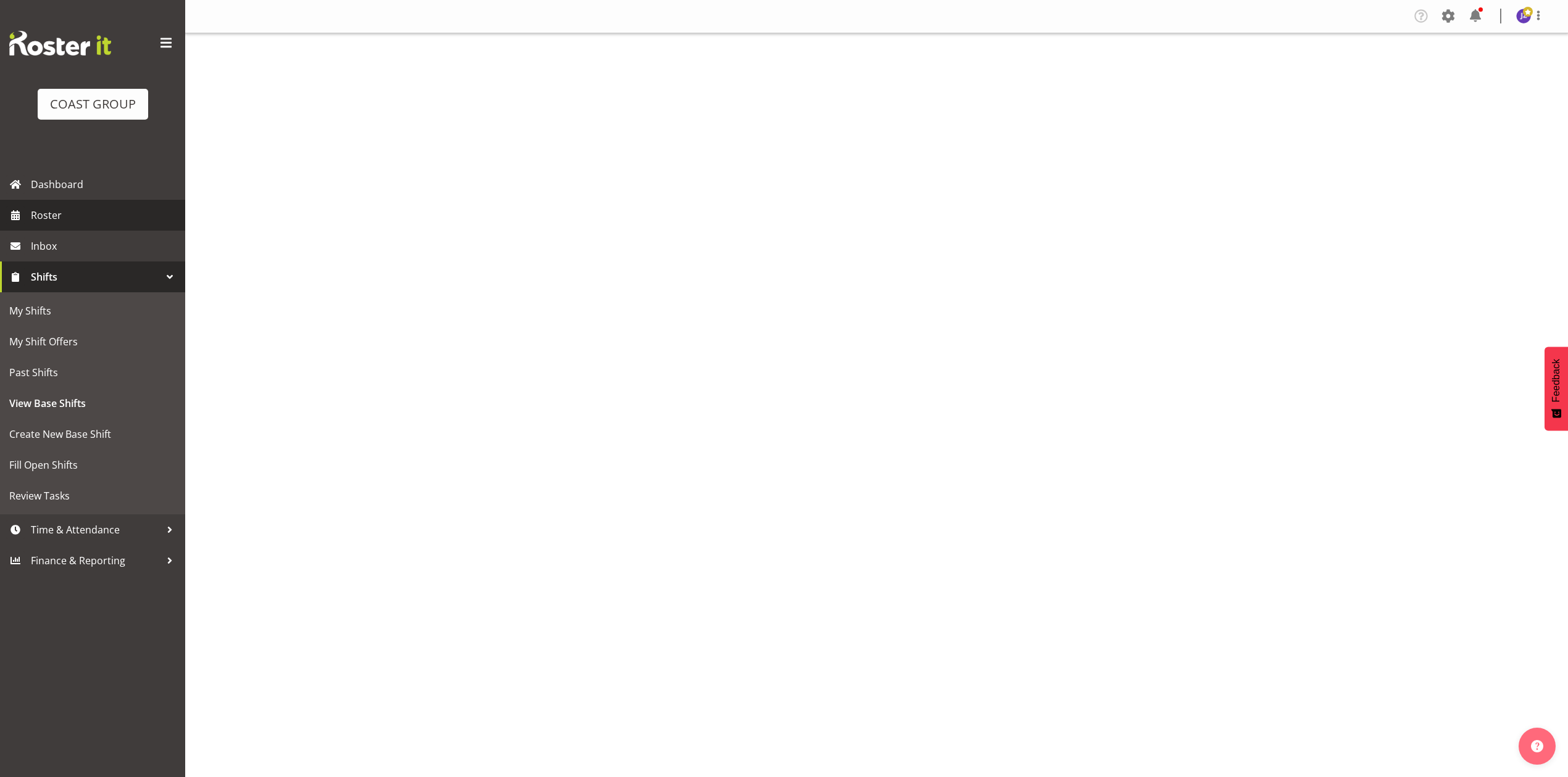
drag, startPoint x: 0, startPoint y: 0, endPoint x: 94, endPoint y: 215, distance: 234.7
click at [94, 215] on span "Roster" at bounding box center [104, 216] width 148 height 18
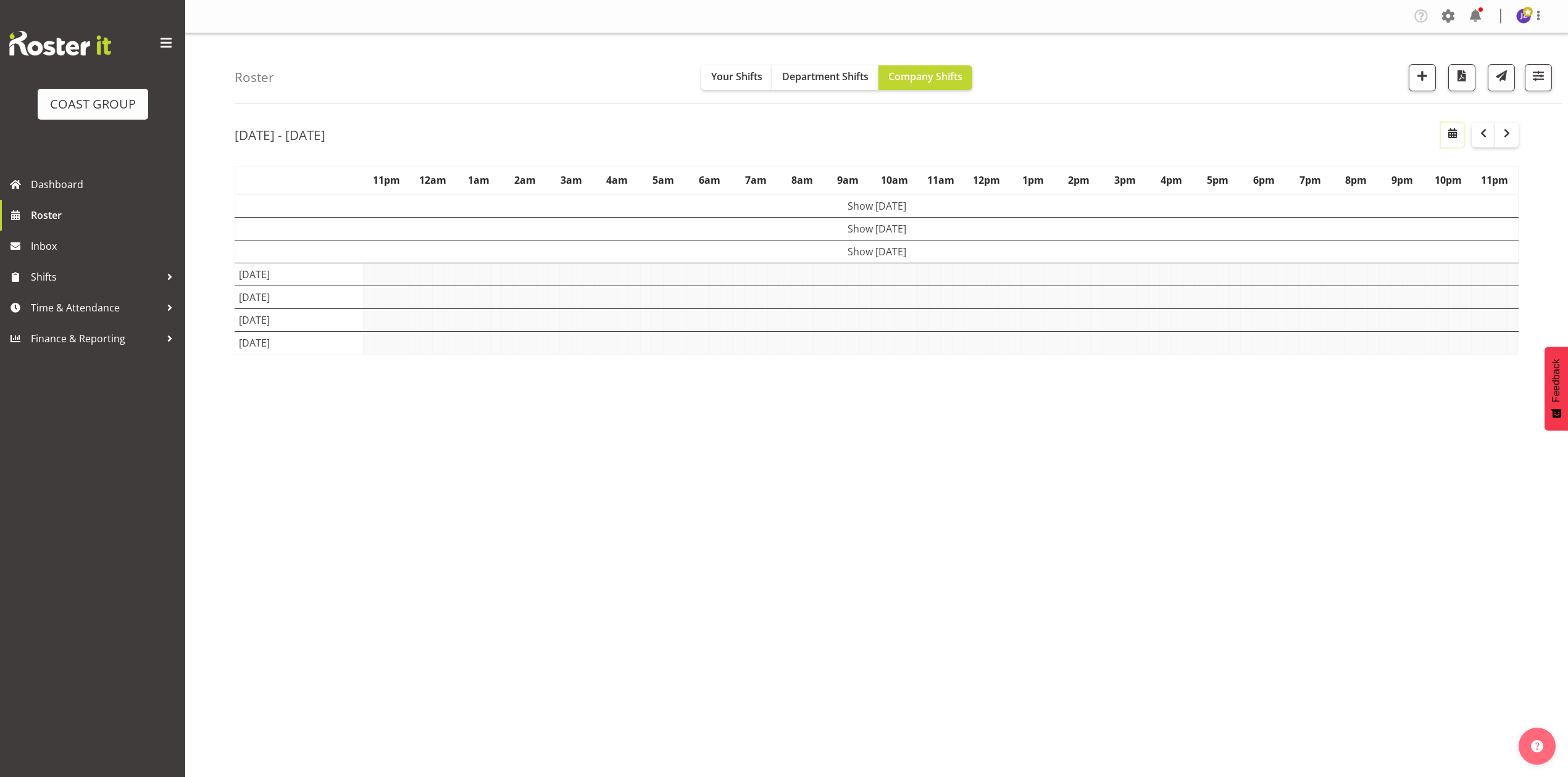
click at [1450, 138] on span "button" at bounding box center [1452, 133] width 15 height 15
select select "8"
select select "2025"
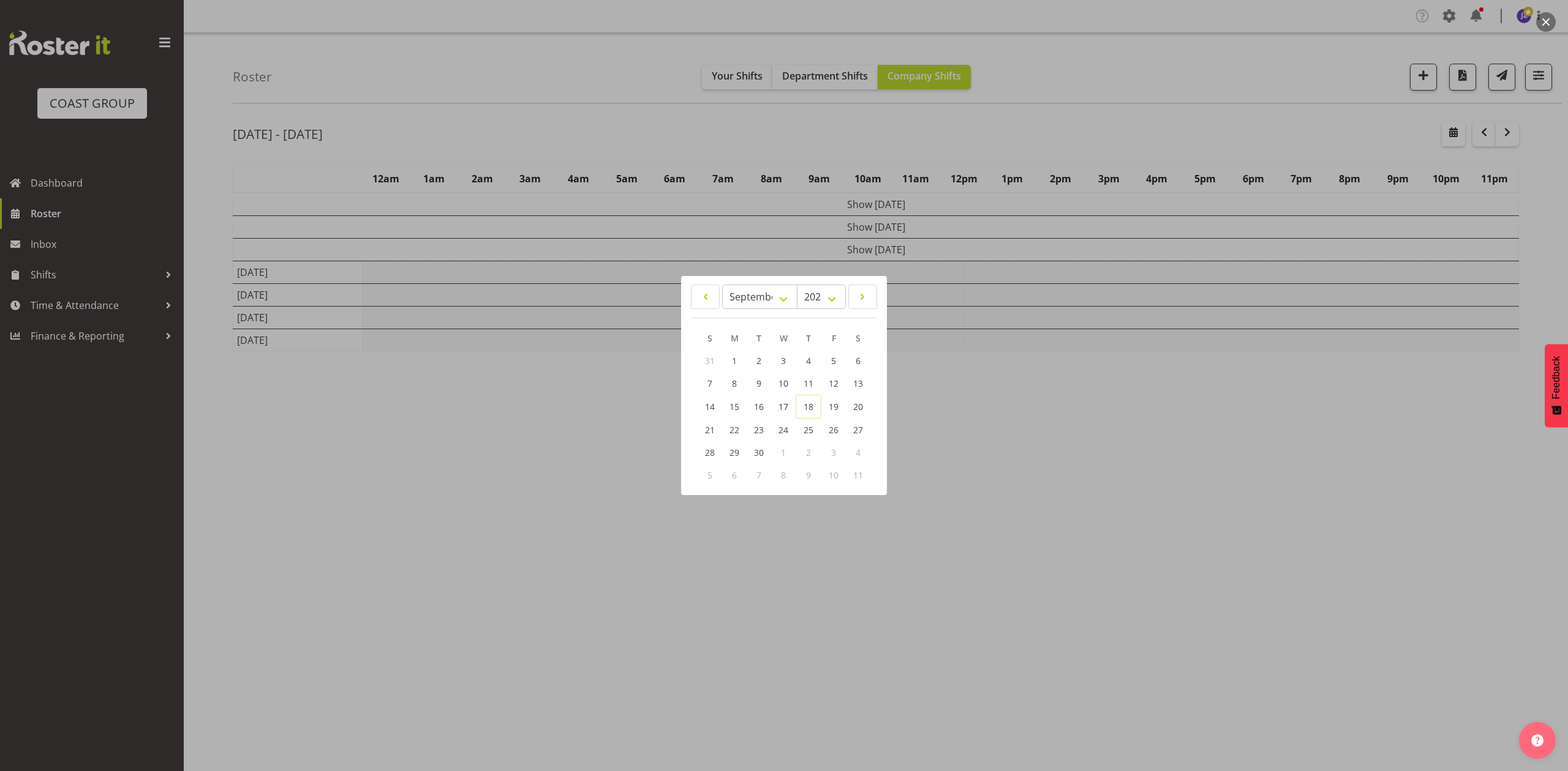
click at [757, 282] on div "January February March April May June July August September October November De…" at bounding box center [784, 385] width 206 height 209
click at [753, 299] on select "January February March April May June July August September October November De…" at bounding box center [760, 297] width 75 height 25
select select "9"
click at [722, 284] on select "January February March April May June July August September October November De…" at bounding box center [760, 297] width 75 height 25
click at [824, 449] on link "31" at bounding box center [833, 452] width 25 height 23
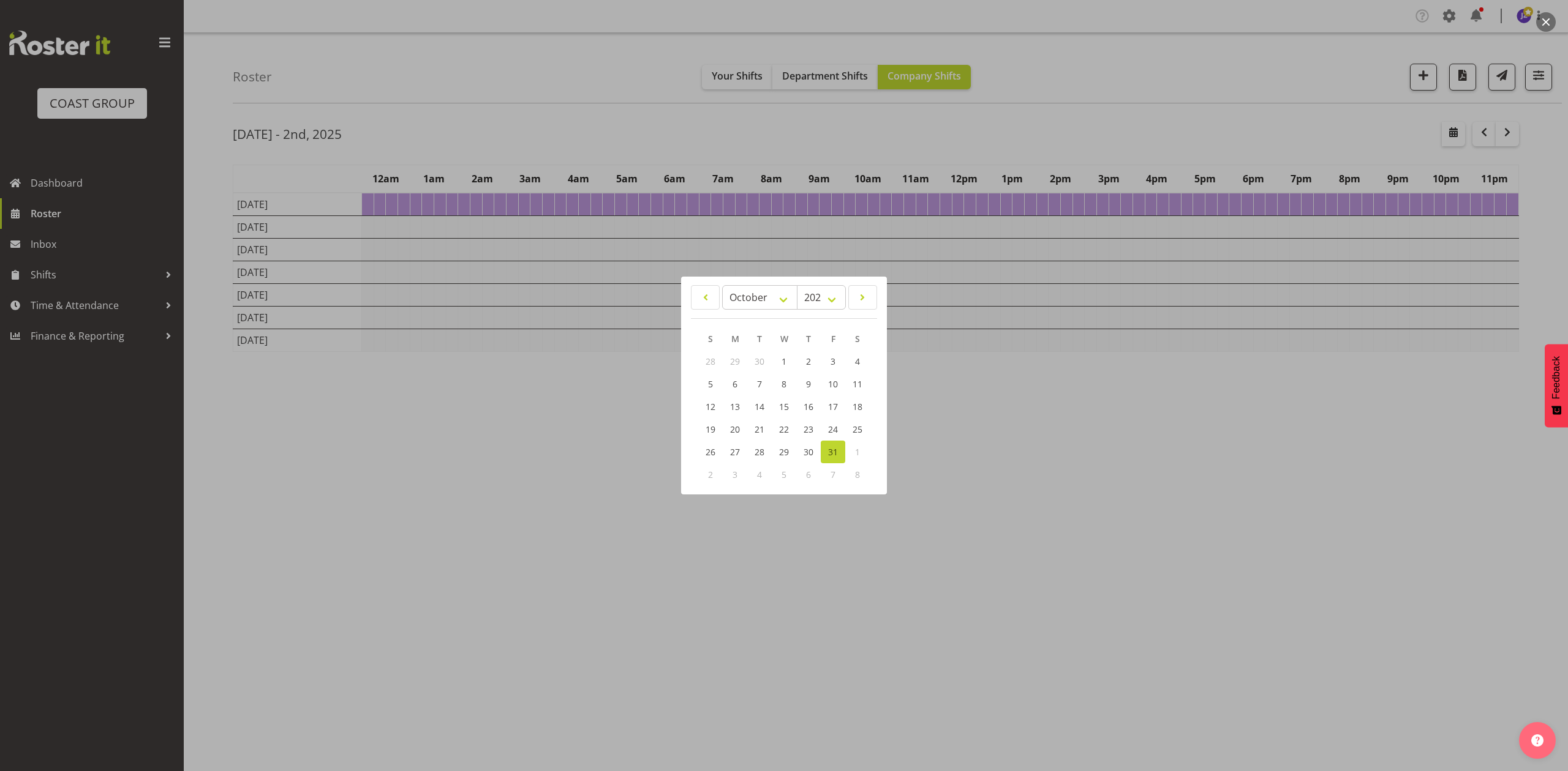
click at [824, 449] on link "31" at bounding box center [833, 452] width 25 height 23
click at [812, 454] on span "30" at bounding box center [808, 452] width 10 height 11
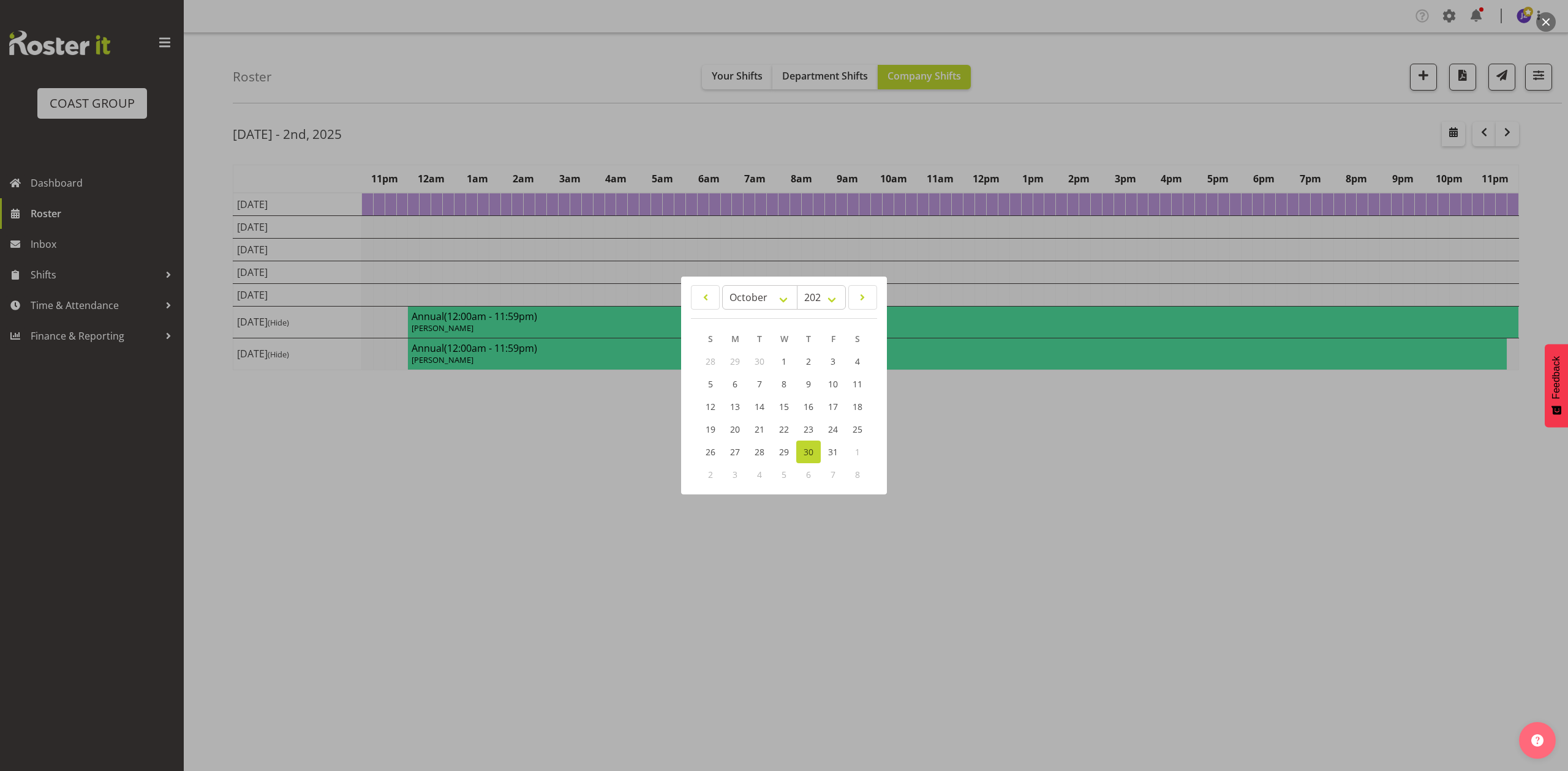
click at [1101, 61] on div at bounding box center [784, 385] width 1568 height 771
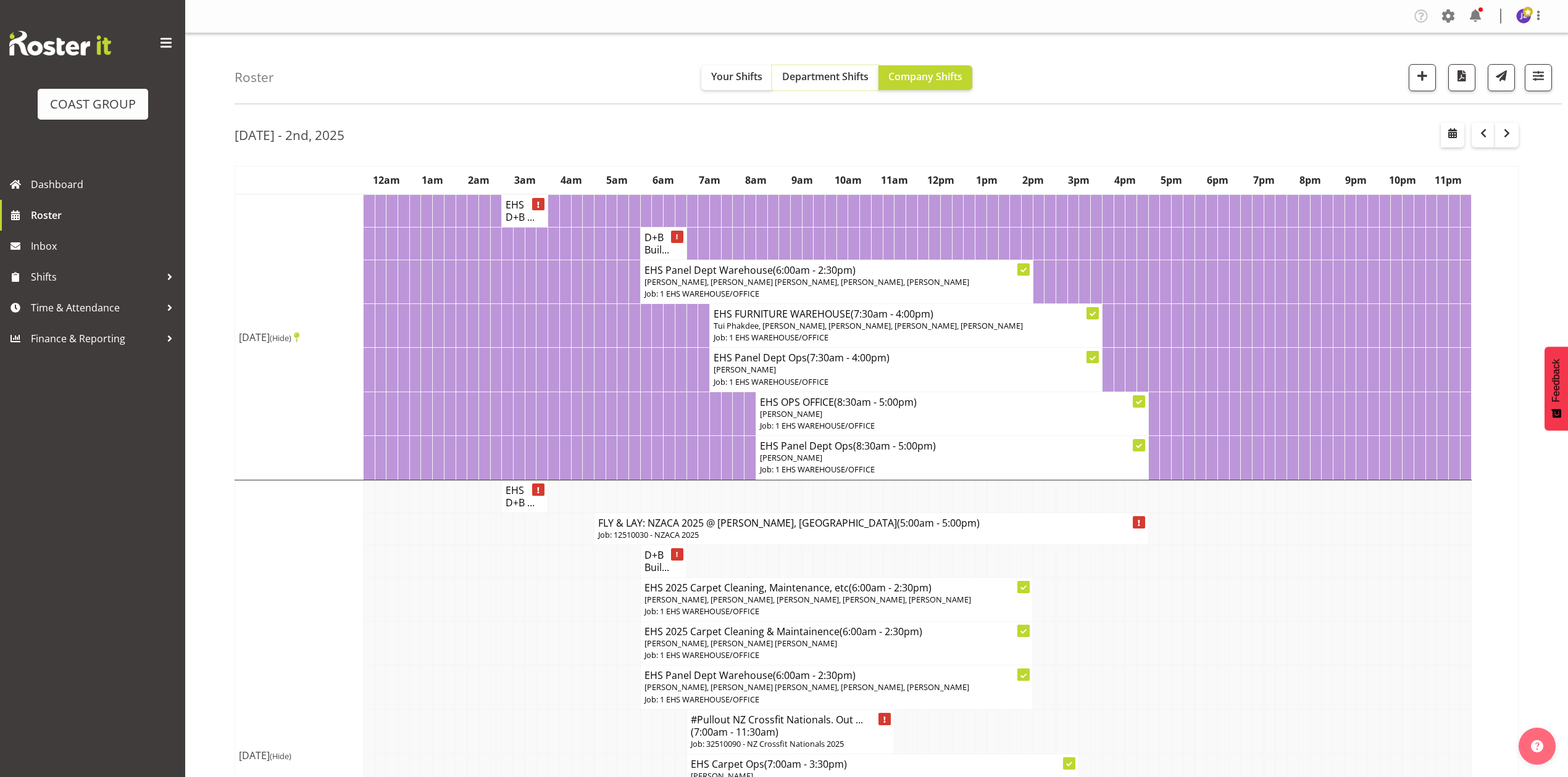
click at [826, 77] on span "Department Shifts" at bounding box center [825, 76] width 87 height 13
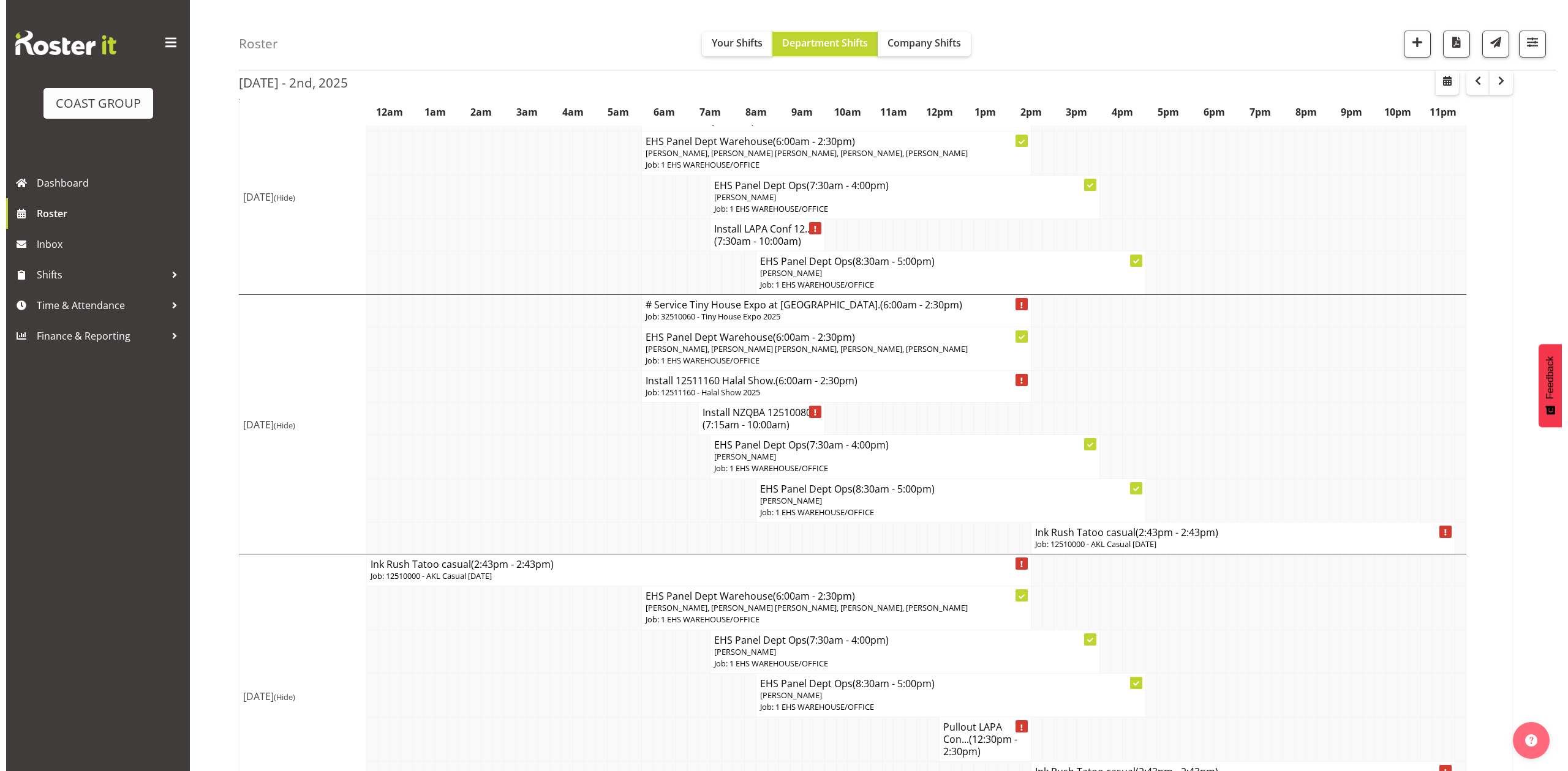
scroll to position [408, 0]
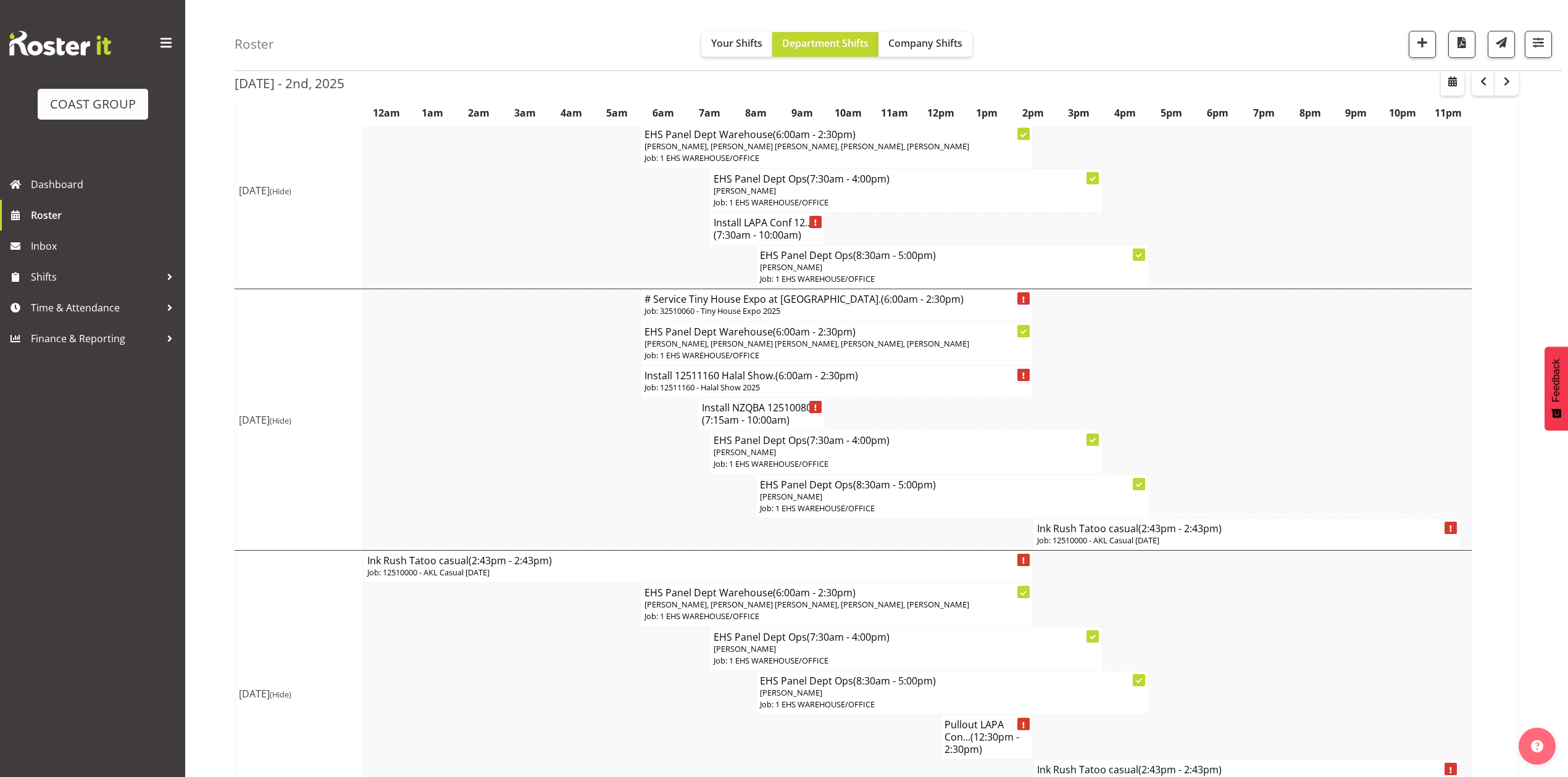
click at [1134, 535] on h4 "Ink Rush Tatoo casual (2:43pm - 2:43pm)" at bounding box center [1246, 528] width 419 height 12
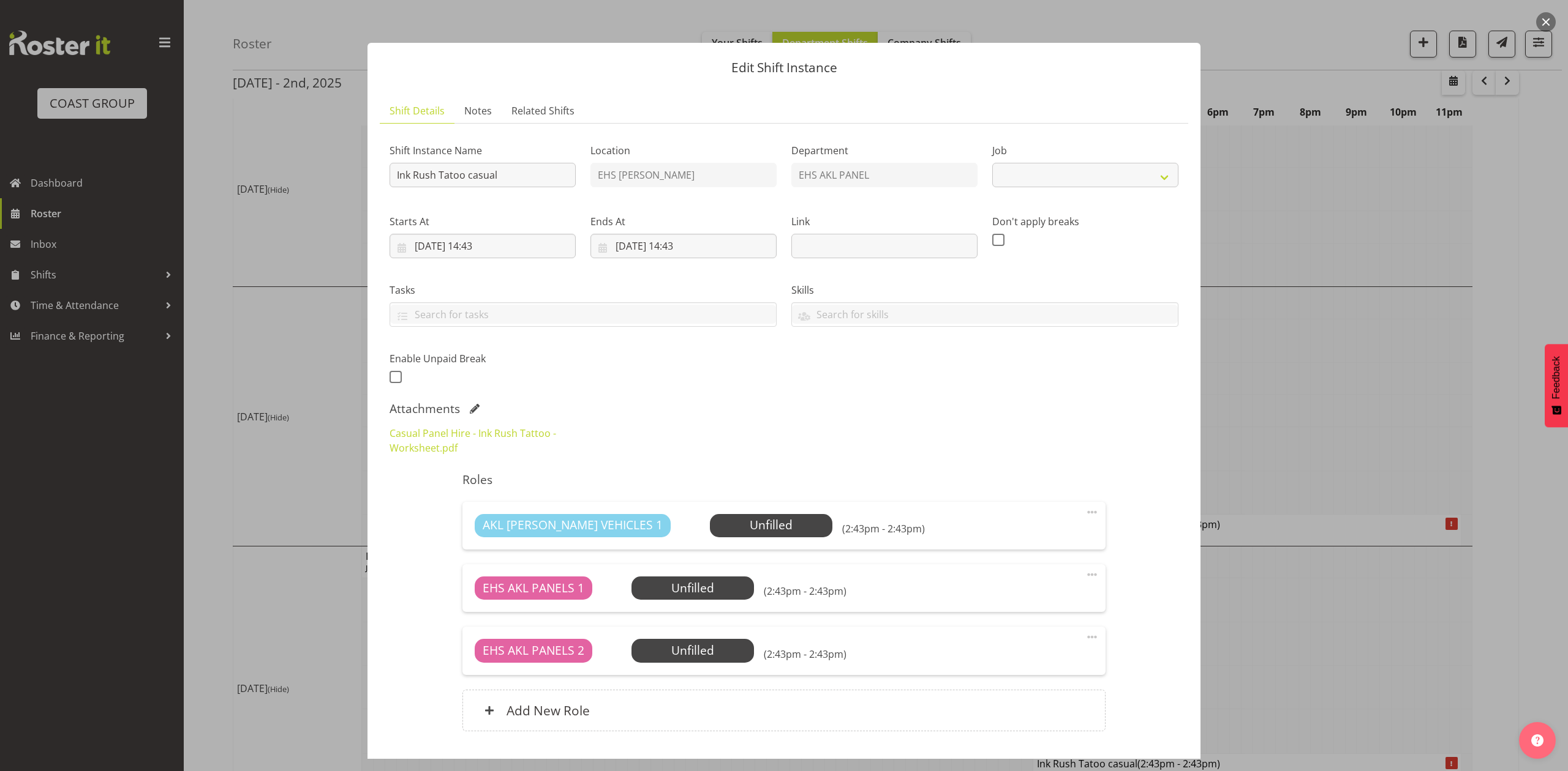
select select "8654"
click at [392, 175] on input "Ink Rush Tatoo casual" at bounding box center [482, 175] width 186 height 25
click at [562, 177] on input "Install Ink Rush Tatoo casual" at bounding box center [482, 175] width 186 height 25
type input "Install Ink Rush Tatoo casual. In at 12:00pm."
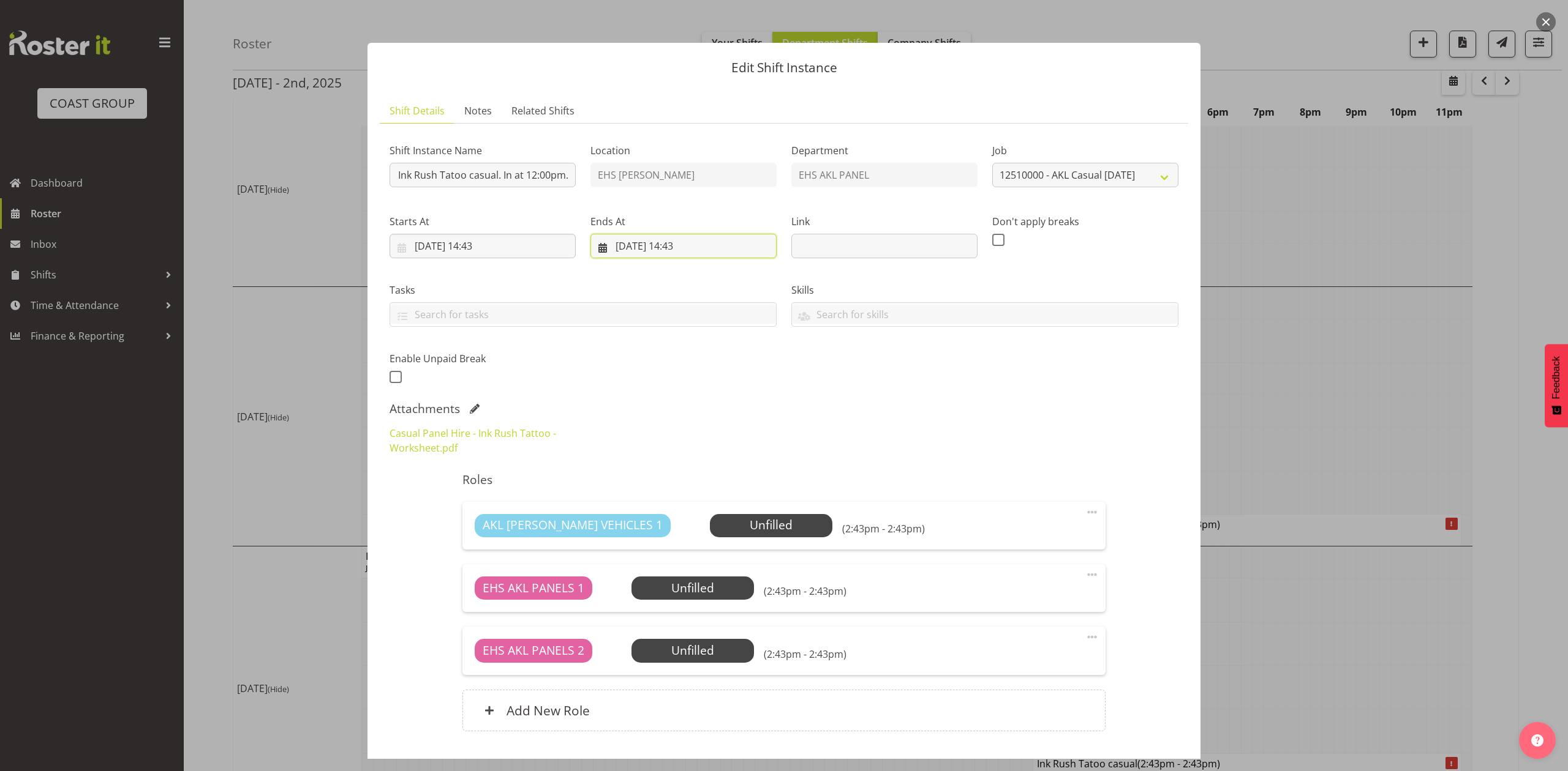
drag, startPoint x: 644, startPoint y: 235, endPoint x: 644, endPoint y: 246, distance: 11.0
click at [644, 236] on input "31/10/2025, 14:43" at bounding box center [683, 246] width 186 height 25
click at [723, 438] on span "30" at bounding box center [723, 436] width 10 height 11
type input "30/10/2025, 14:43"
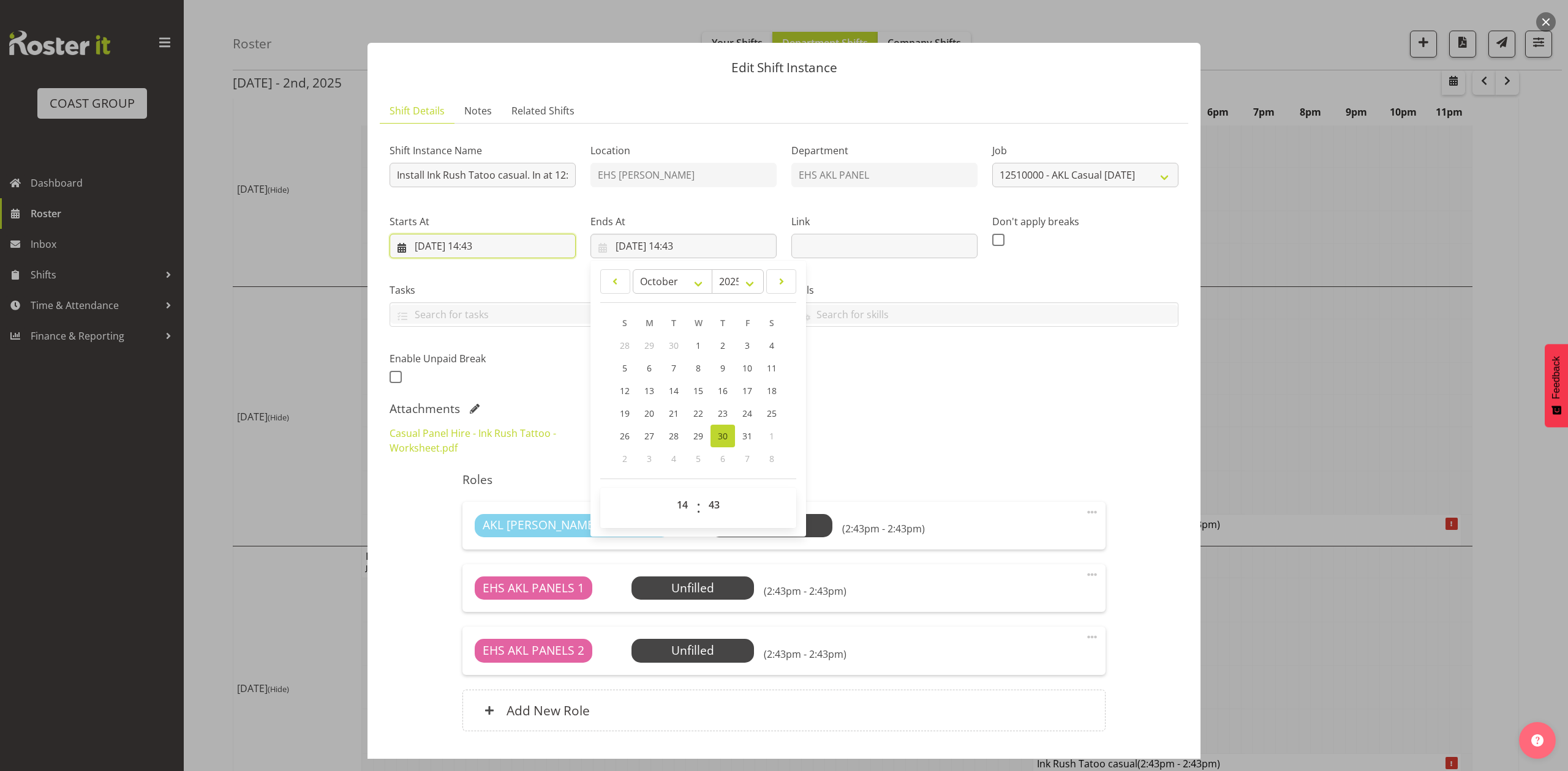
click at [473, 241] on input "30/10/2025, 14:43" at bounding box center [482, 246] width 186 height 25
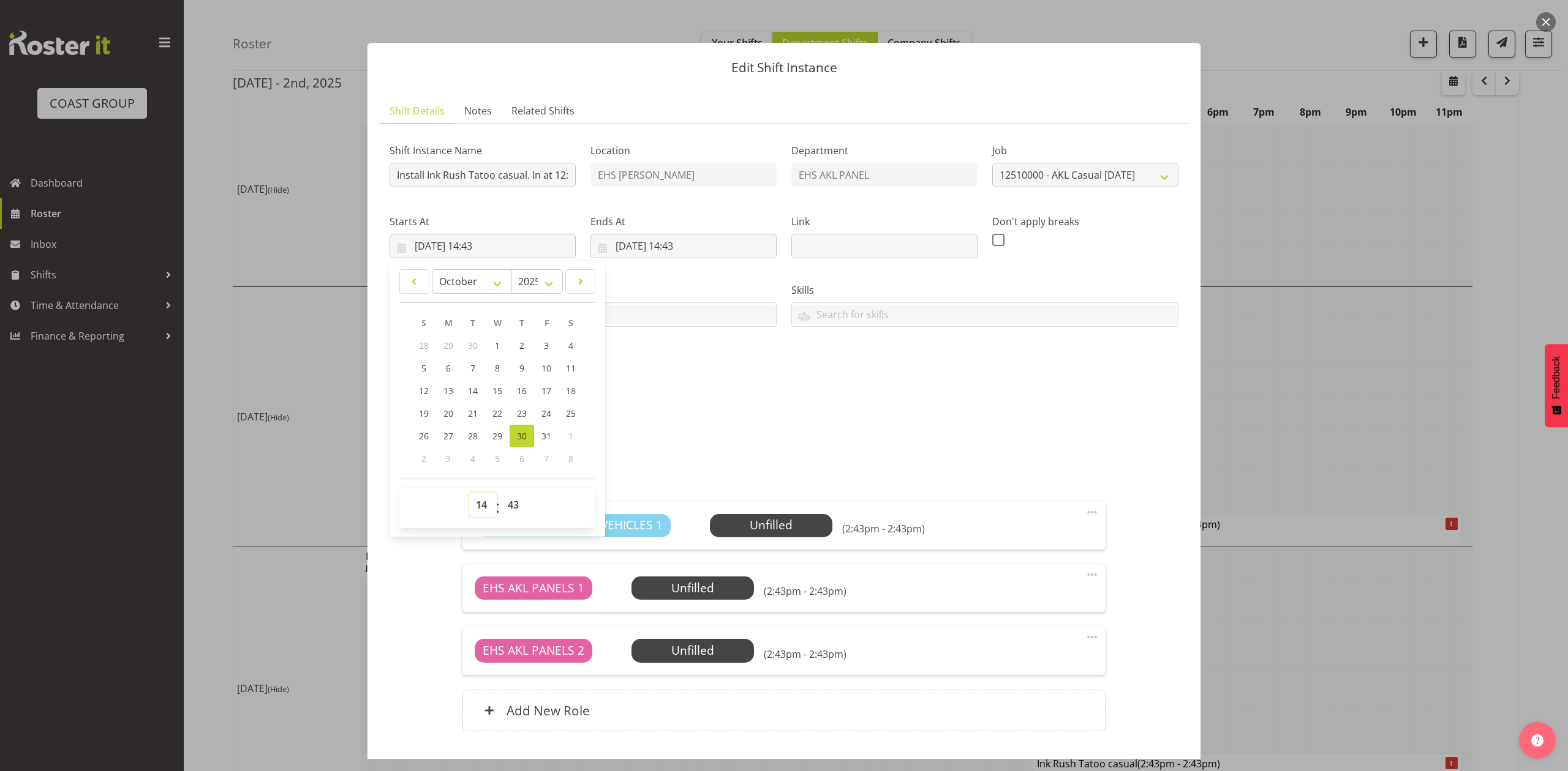
click at [481, 500] on select "00 01 02 03 04 05 06 07 08 09 10 11 12 13 14 15 16 17 18 19 20 21 22 23" at bounding box center [483, 505] width 28 height 25
select select "11"
click at [469, 493] on select "00 01 02 03 04 05 06 07 08 09 10 11 12 13 14 15 16 17 18 19 20 21 22 23" at bounding box center [483, 505] width 28 height 25
type input "30/10/2025, 11:43"
drag, startPoint x: 505, startPoint y: 507, endPoint x: 505, endPoint y: 495, distance: 12.0
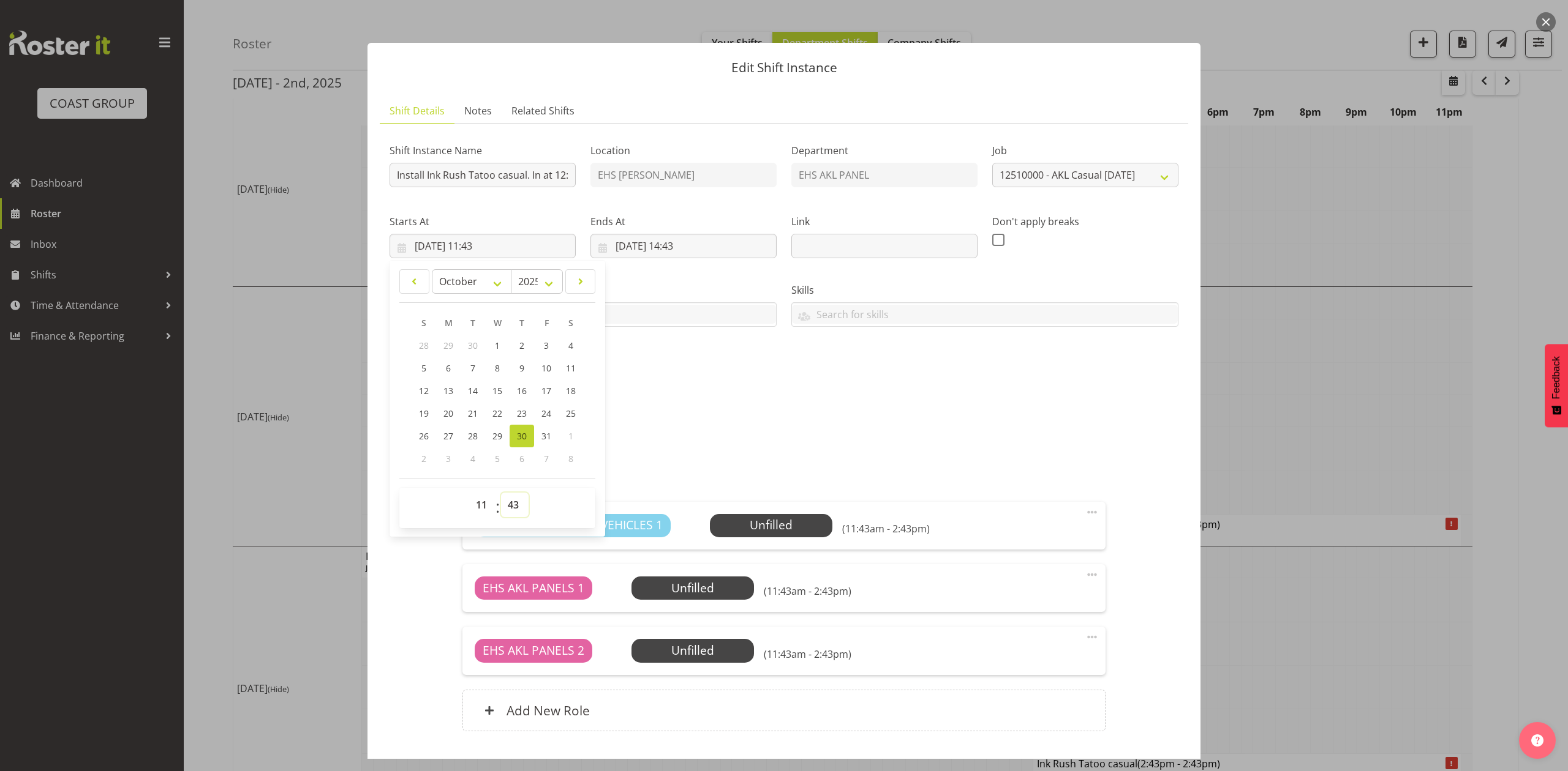
click at [505, 507] on select "00 01 02 03 04 05 06 07 08 09 10 11 12 13 14 15 16 17 18 19 20 21 22 23 24 25 2…" at bounding box center [515, 505] width 28 height 25
select select "30"
click at [501, 493] on select "00 01 02 03 04 05 06 07 08 09 10 11 12 13 14 15 16 17 18 19 20 21 22 23 24 25 2…" at bounding box center [515, 505] width 28 height 25
type input "30/10/2025, 11:30"
click at [679, 245] on input "30/10/2025, 14:43" at bounding box center [683, 246] width 186 height 25
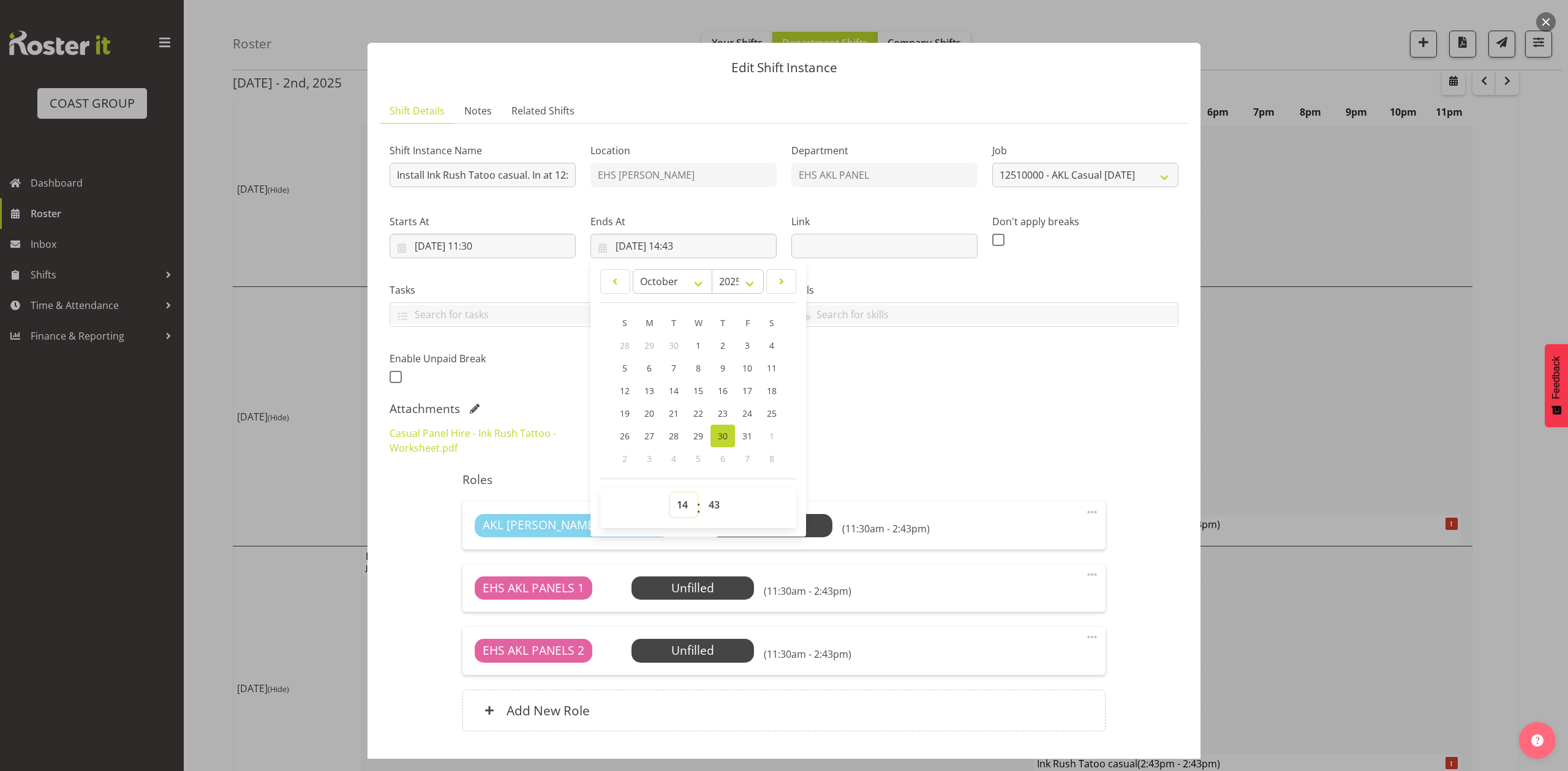
drag, startPoint x: 681, startPoint y: 507, endPoint x: 679, endPoint y: 500, distance: 7.3
click at [681, 507] on select "00 01 02 03 04 05 06 07 08 09 10 11 12 13 14 15 16 17 18 19 20 21 22 23" at bounding box center [684, 505] width 28 height 25
select select "13"
click at [670, 493] on select "00 01 02 03 04 05 06 07 08 09 10 11 12 13 14 15 16 17 18 19 20 21 22 23" at bounding box center [684, 505] width 28 height 25
type input "30/10/2025, 13:43"
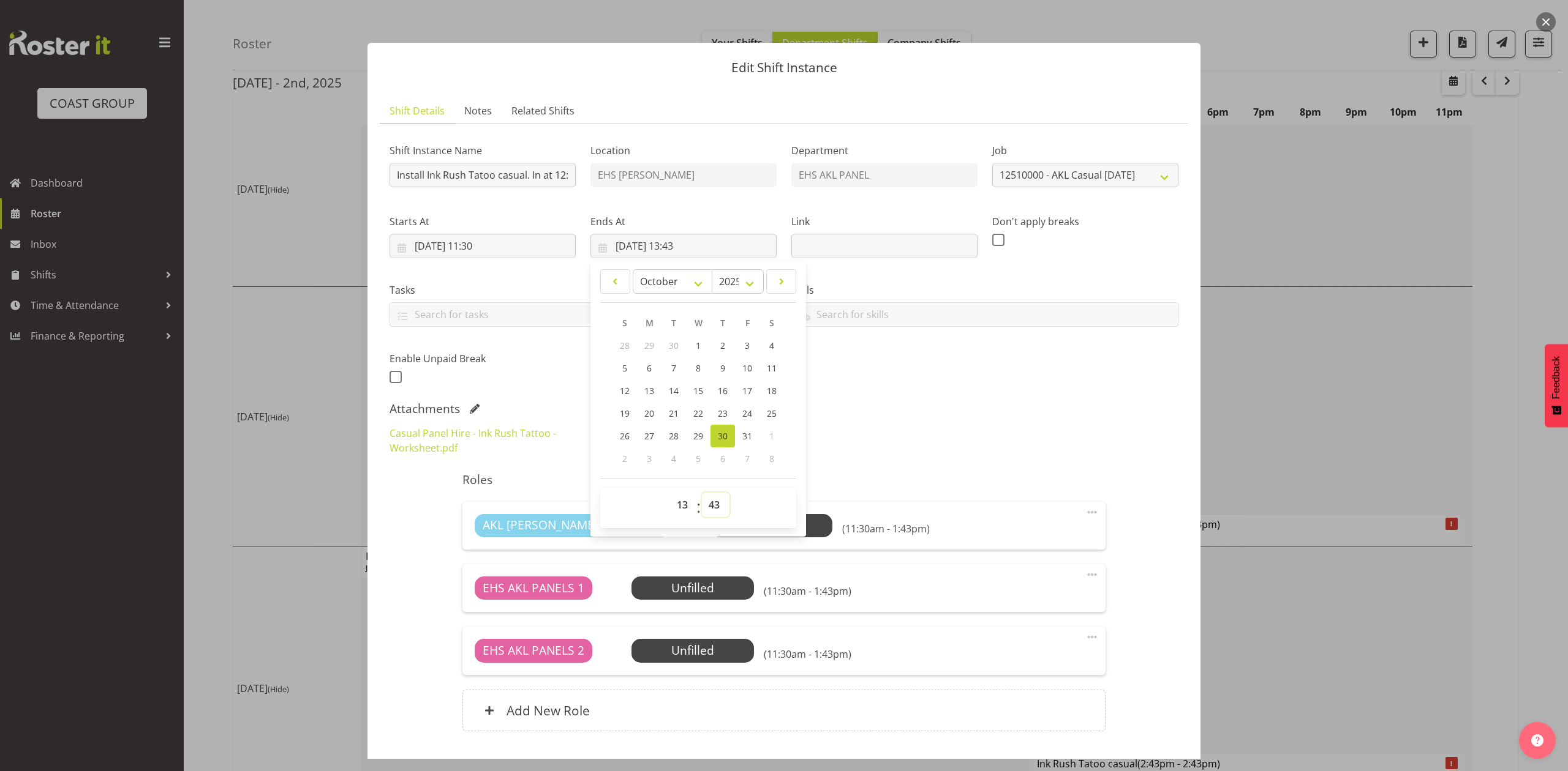
click at [711, 512] on select "00 01 02 03 04 05 06 07 08 09 10 11 12 13 14 15 16 17 18 19 20 21 22 23 24 25 2…" at bounding box center [716, 505] width 28 height 25
select select "0"
click at [702, 493] on select "00 01 02 03 04 05 06 07 08 09 10 11 12 13 14 15 16 17 18 19 20 21 22 23 24 25 2…" at bounding box center [716, 505] width 28 height 25
type input "30/10/2025, 13:00"
drag, startPoint x: 981, startPoint y: 416, endPoint x: 979, endPoint y: 433, distance: 17.1
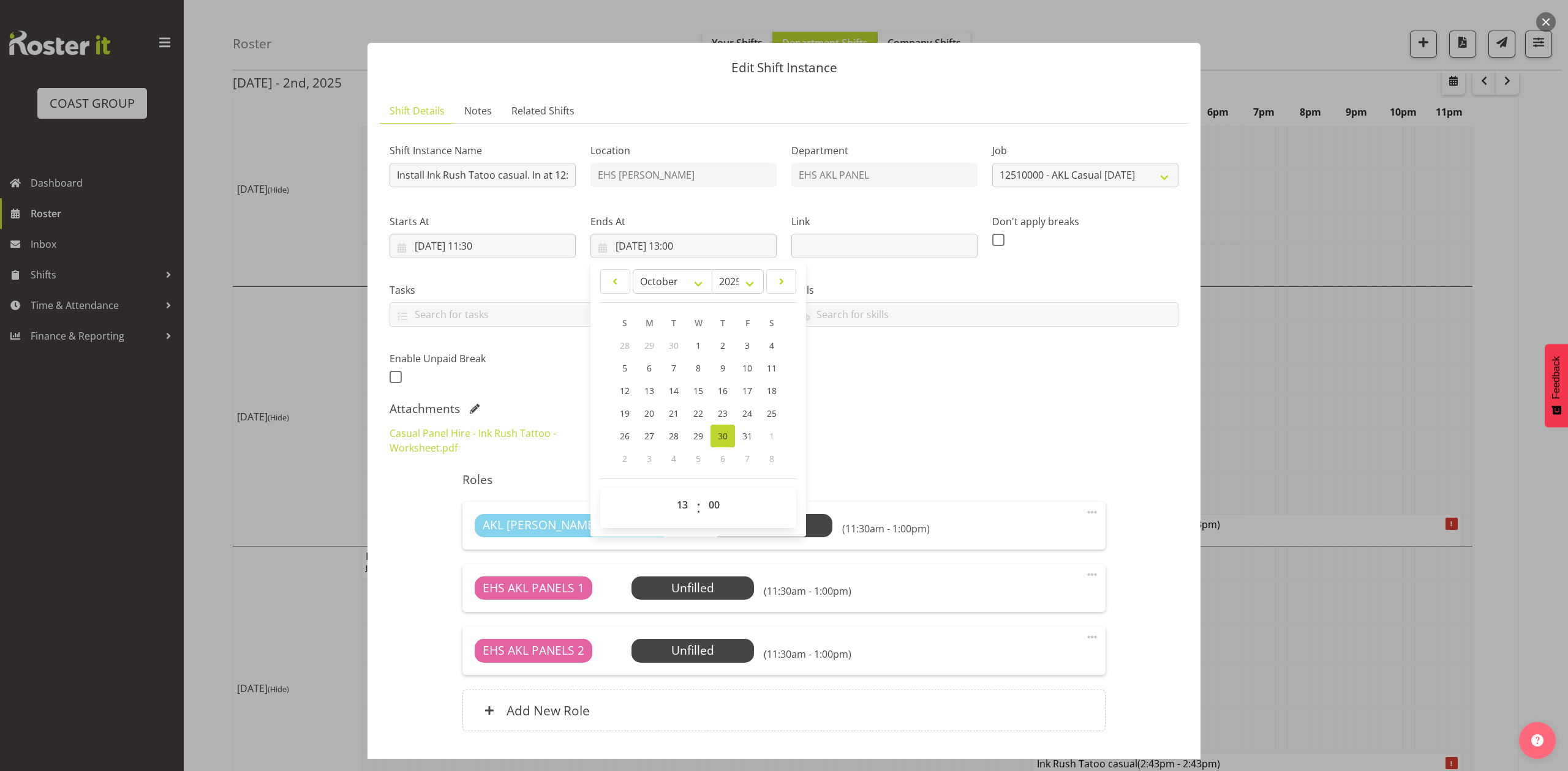
click at [982, 426] on div "Attachments Casual Panel Hire - Ink Rush Tattoo - Worksheet.pdf" at bounding box center [784, 432] width 789 height 61
click at [969, 437] on div "Casual Panel Hire - Ink Rush Tattoo - Worksheet.pdf" at bounding box center [784, 441] width 803 height 44
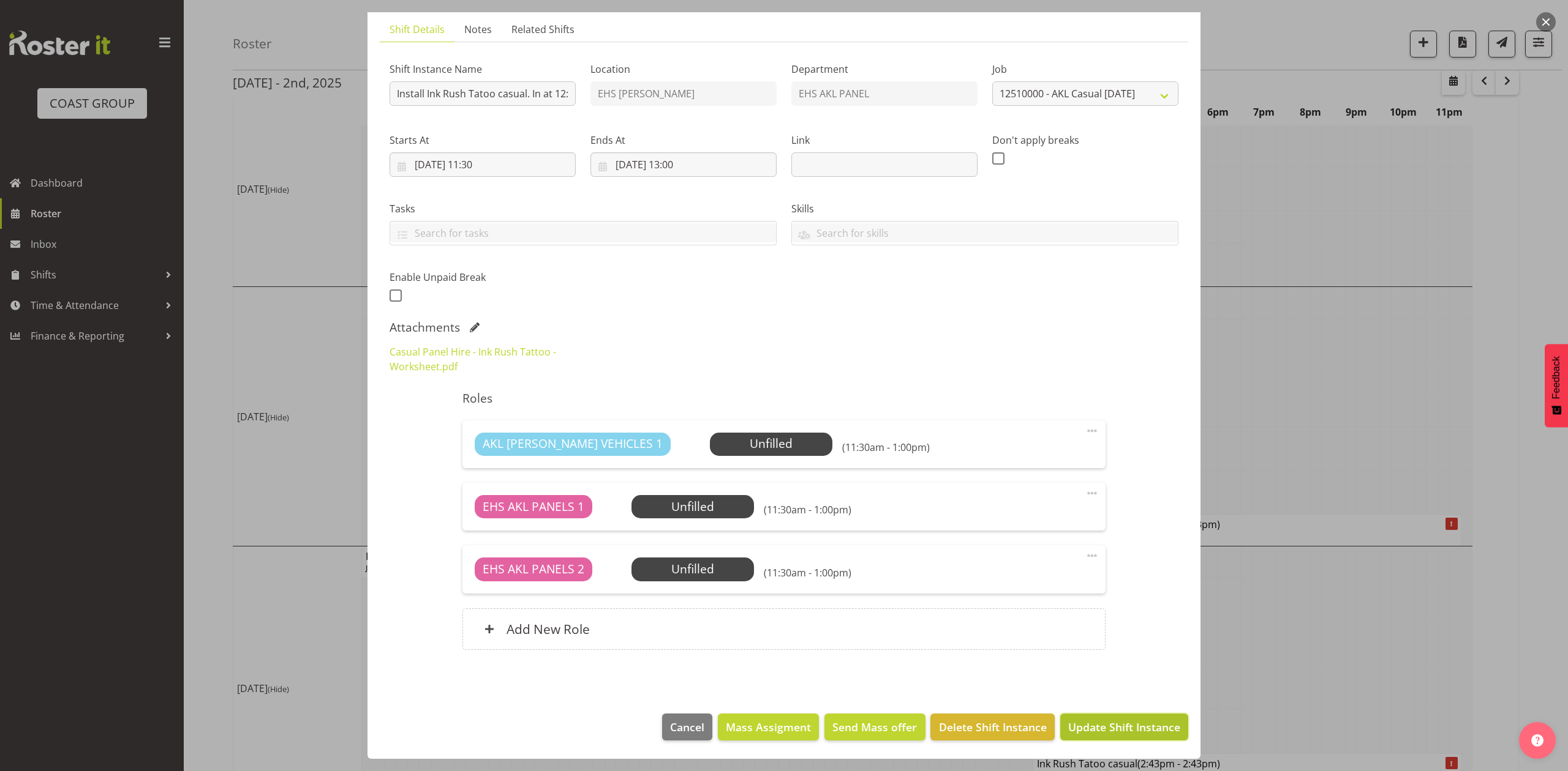
drag, startPoint x: 1107, startPoint y: 725, endPoint x: 1064, endPoint y: 735, distance: 44.1
click at [1107, 725] on span "Update Shift Instance" at bounding box center [1124, 727] width 112 height 16
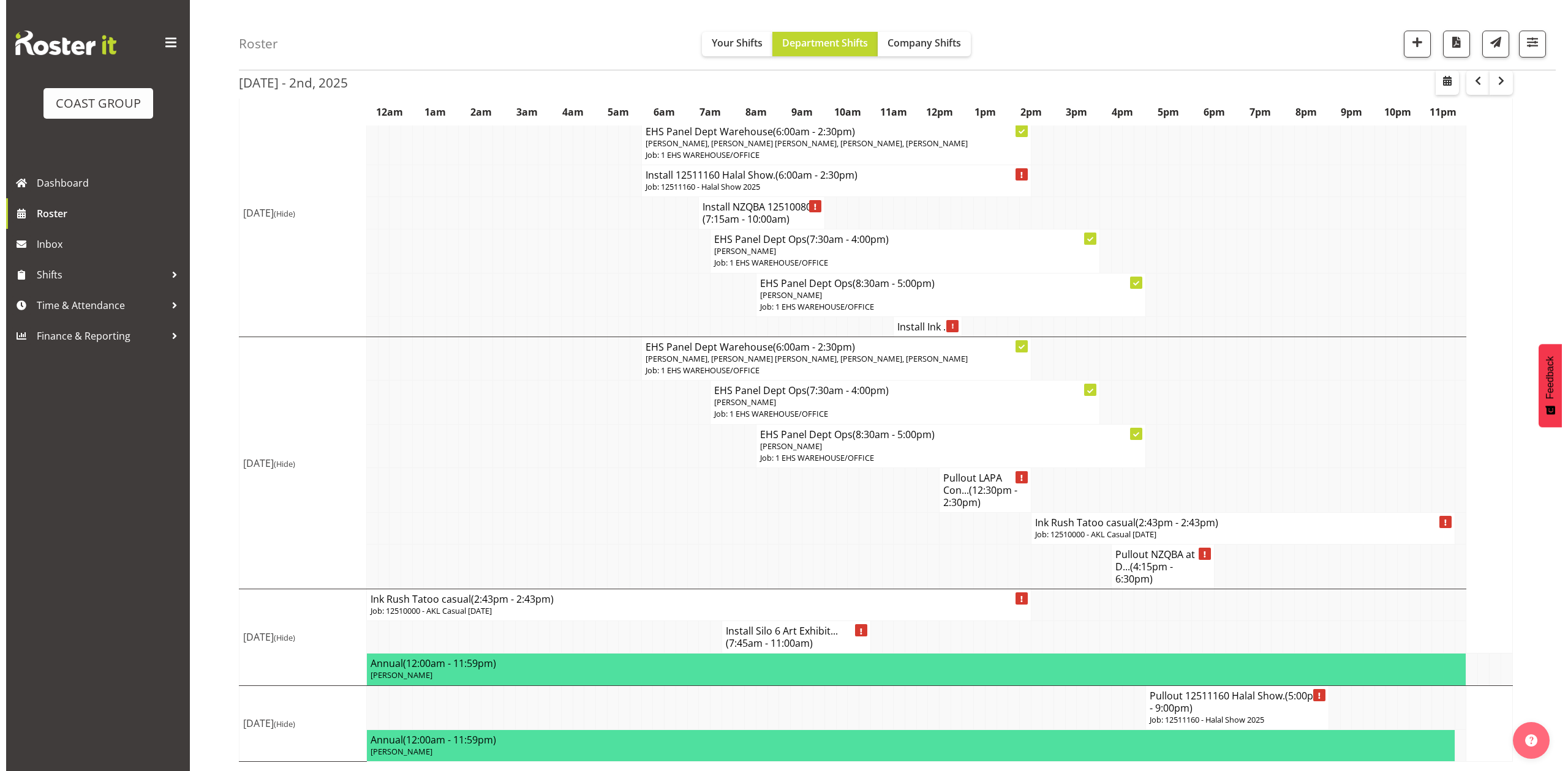
scroll to position [652, 0]
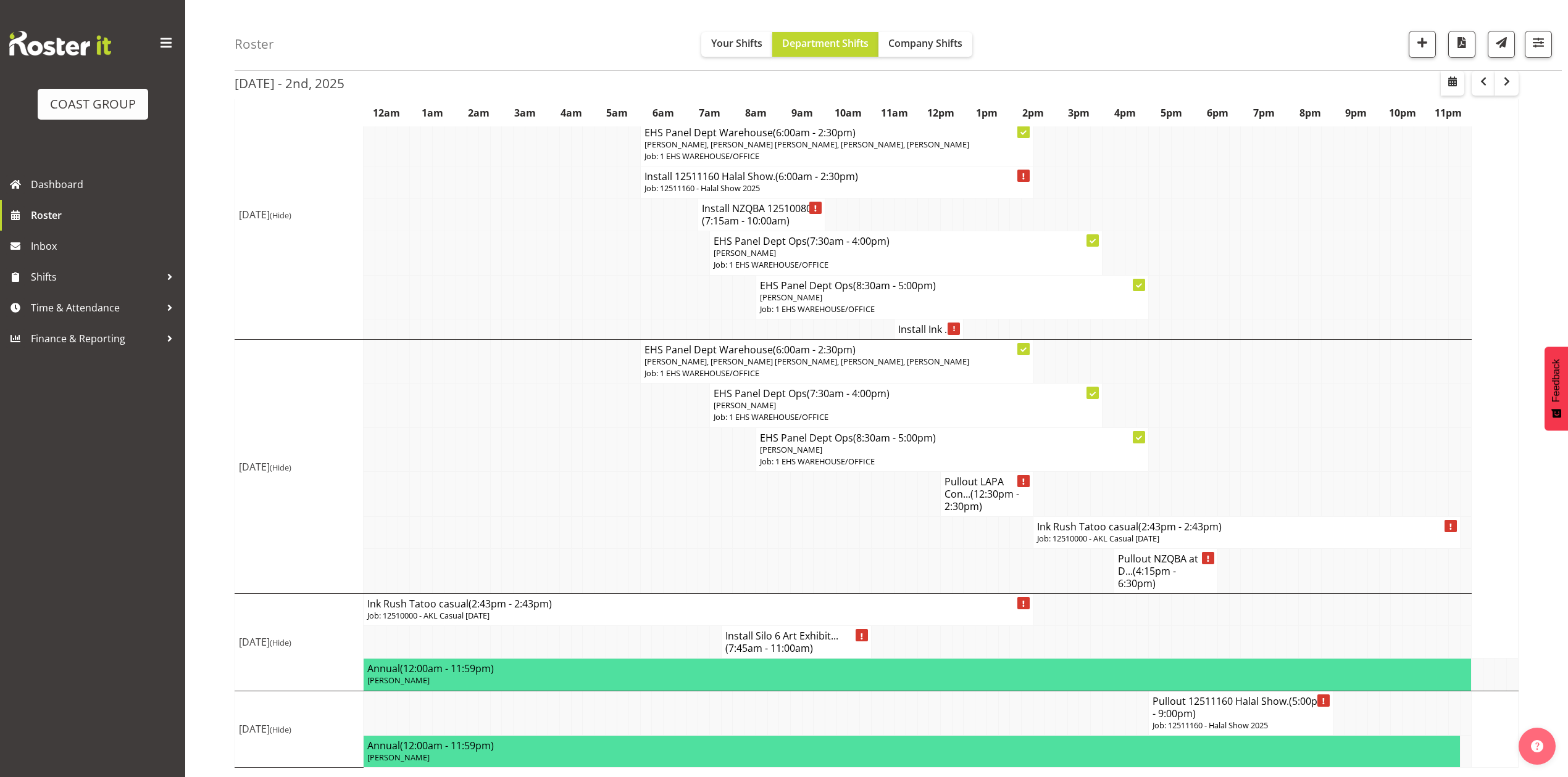
click at [1119, 545] on p "Job: 12510000 - AKL Casual Oct 2025" at bounding box center [1246, 538] width 419 height 12
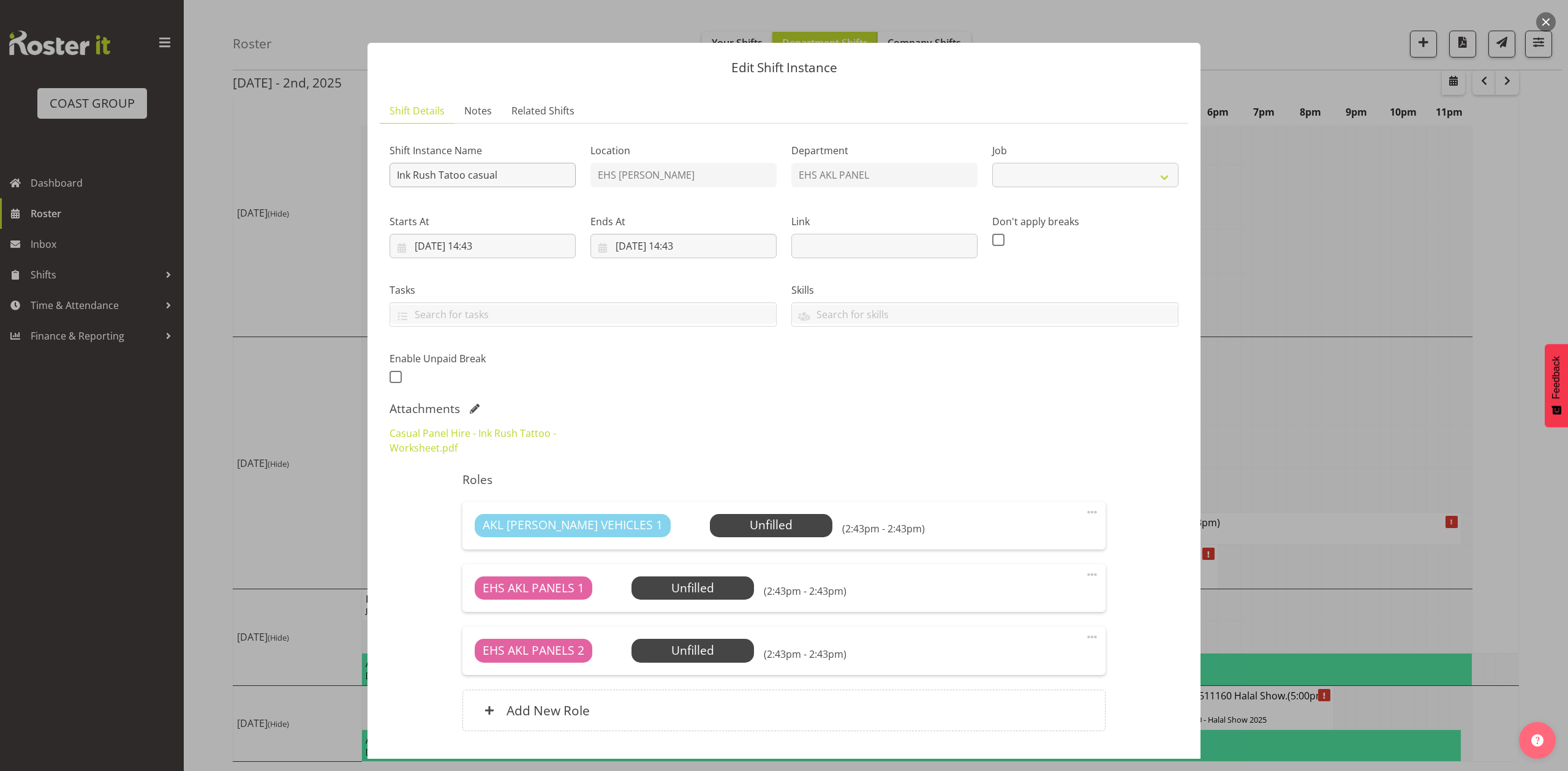
select select "8654"
click at [398, 169] on input "Ink Rush Tatoo casual" at bounding box center [482, 175] width 186 height 25
click at [551, 178] on input "Pullout Ink Rush Tatoo casual" at bounding box center [482, 175] width 186 height 25
type input "Pullout Ink Rush Tatoo casual. Out at 10am."
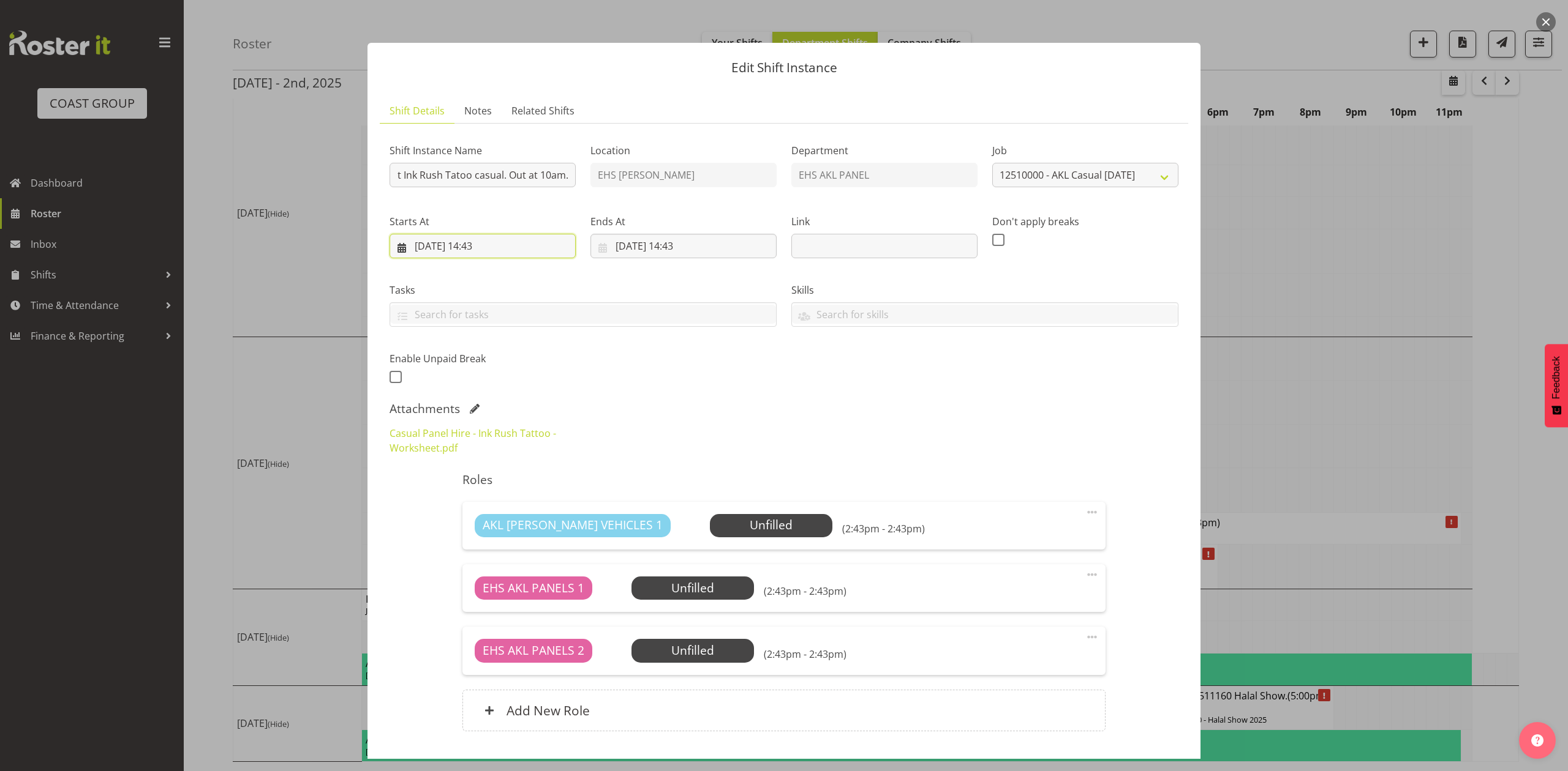
click at [469, 241] on input "31/10/2025, 14:43" at bounding box center [482, 246] width 186 height 25
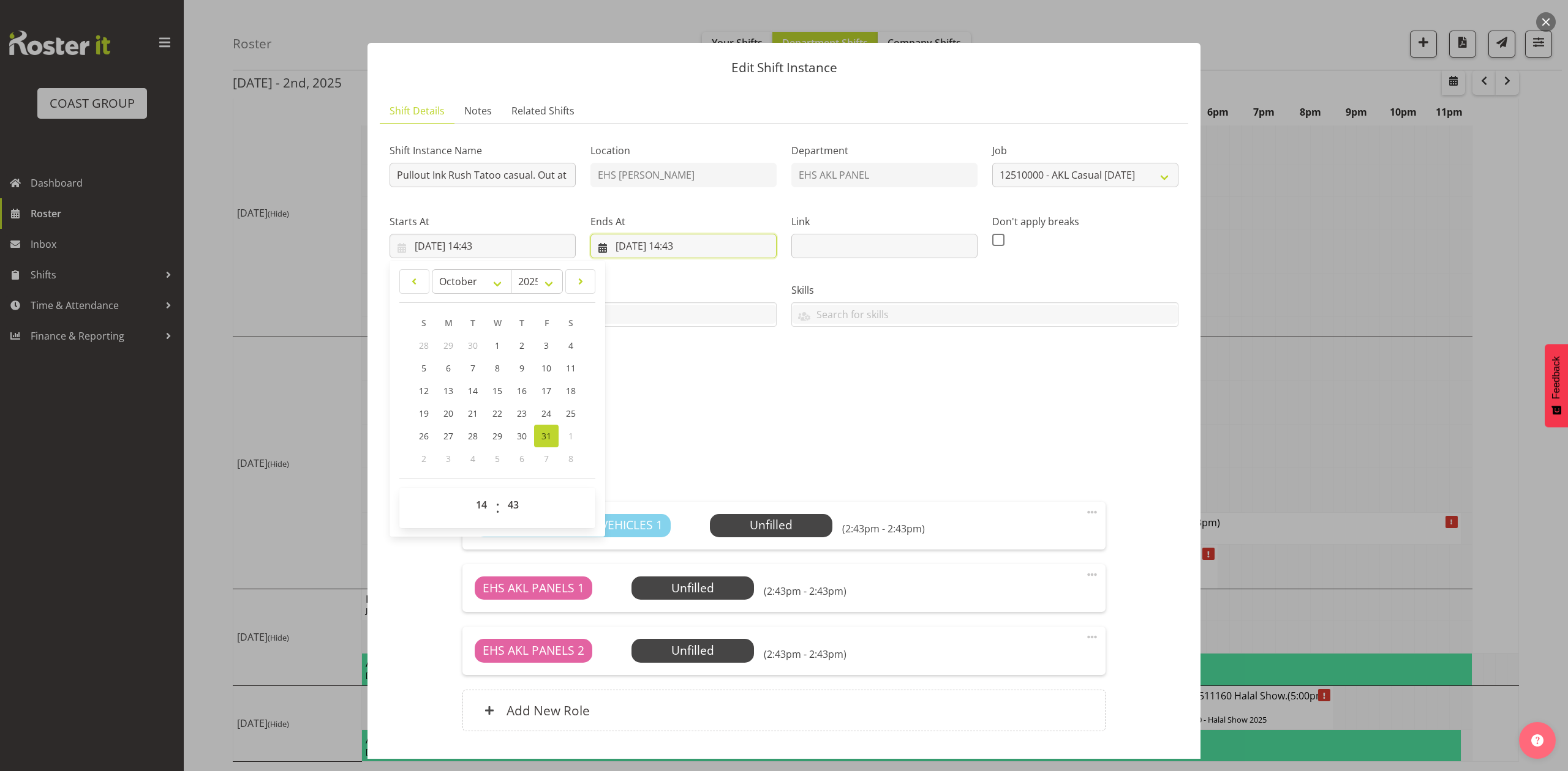
click at [632, 243] on input "01/11/2025, 14:43" at bounding box center [683, 246] width 186 height 25
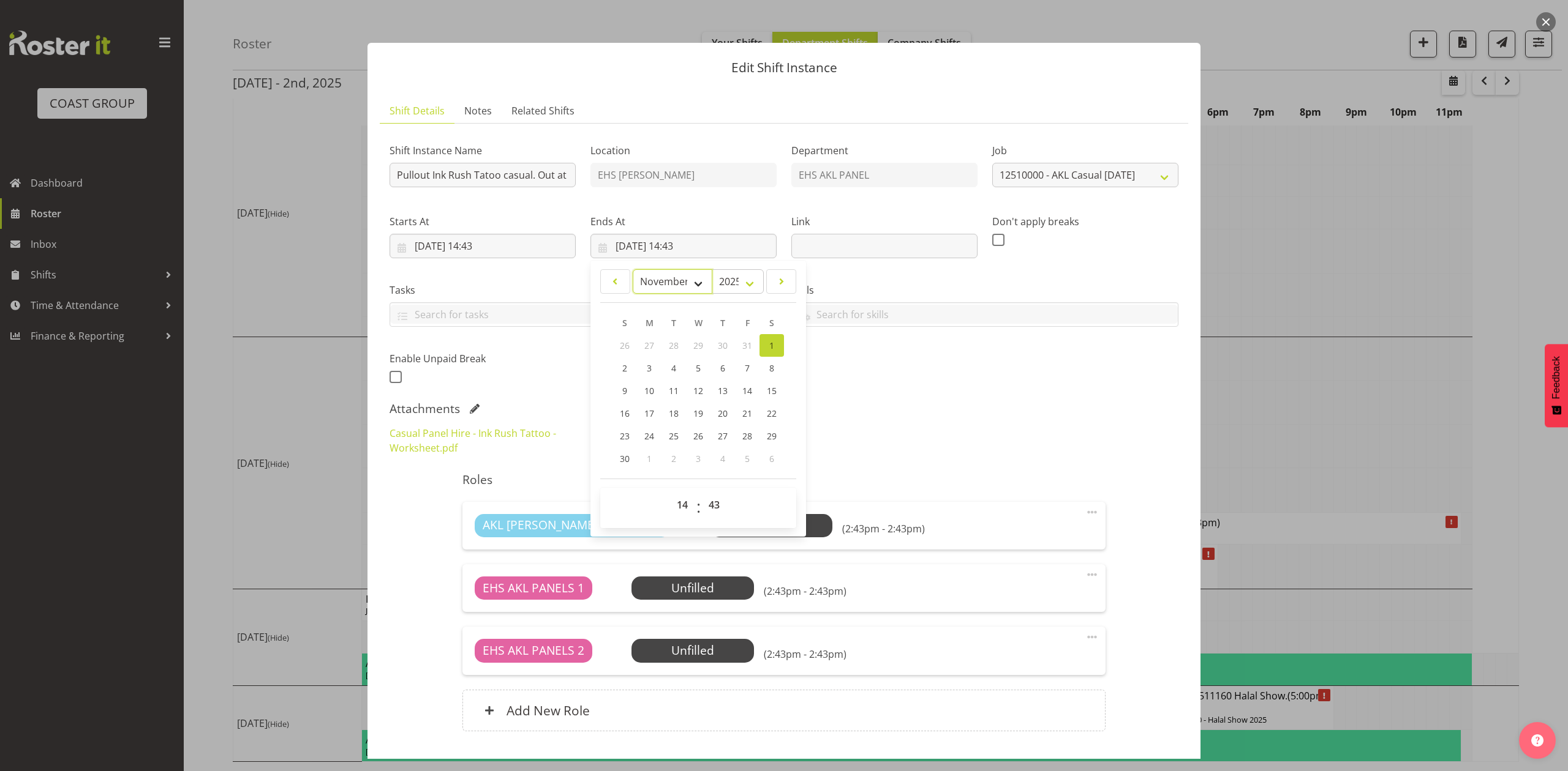
click at [691, 287] on select "January February March April May June July August September October November De…" at bounding box center [673, 282] width 80 height 25
select select "9"
click at [633, 270] on select "January February March April May June July August September October November De…" at bounding box center [673, 282] width 80 height 25
click at [734, 437] on link "31" at bounding box center [747, 436] width 25 height 23
type input "31/10/2025, 14:43"
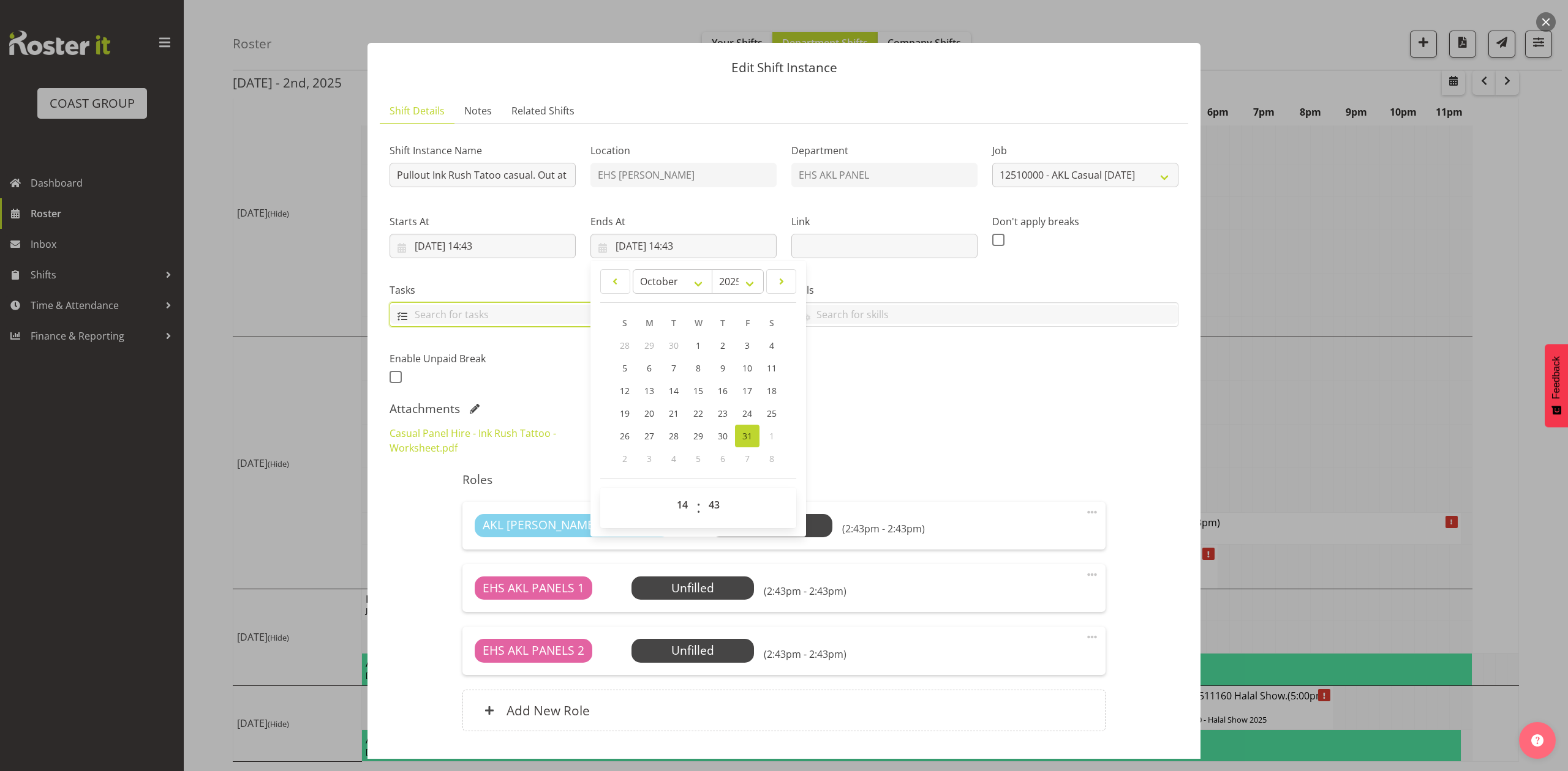
click at [515, 305] on input "text" at bounding box center [583, 314] width 386 height 19
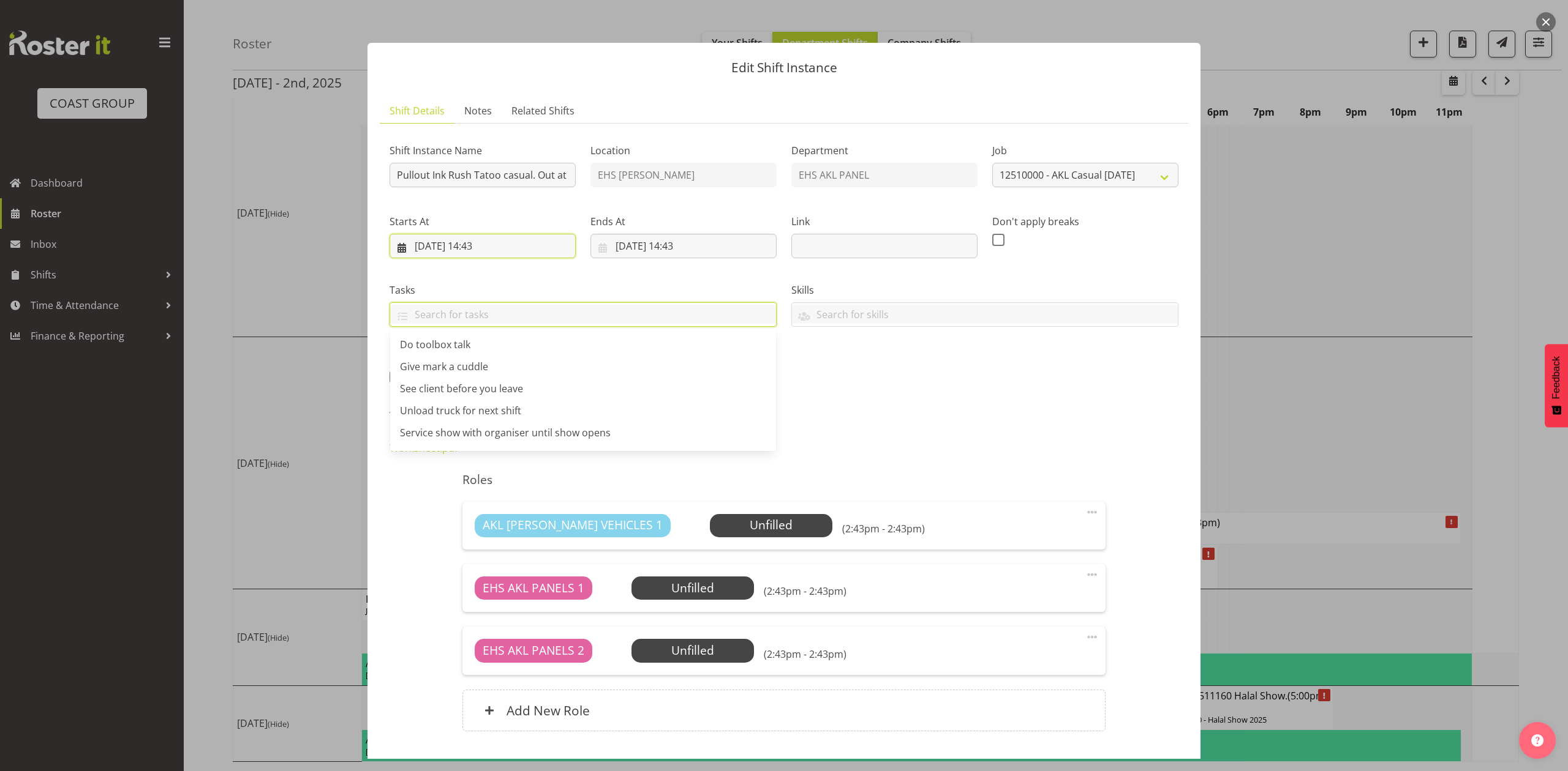
click at [489, 251] on input "31/10/2025, 14:43" at bounding box center [482, 246] width 186 height 25
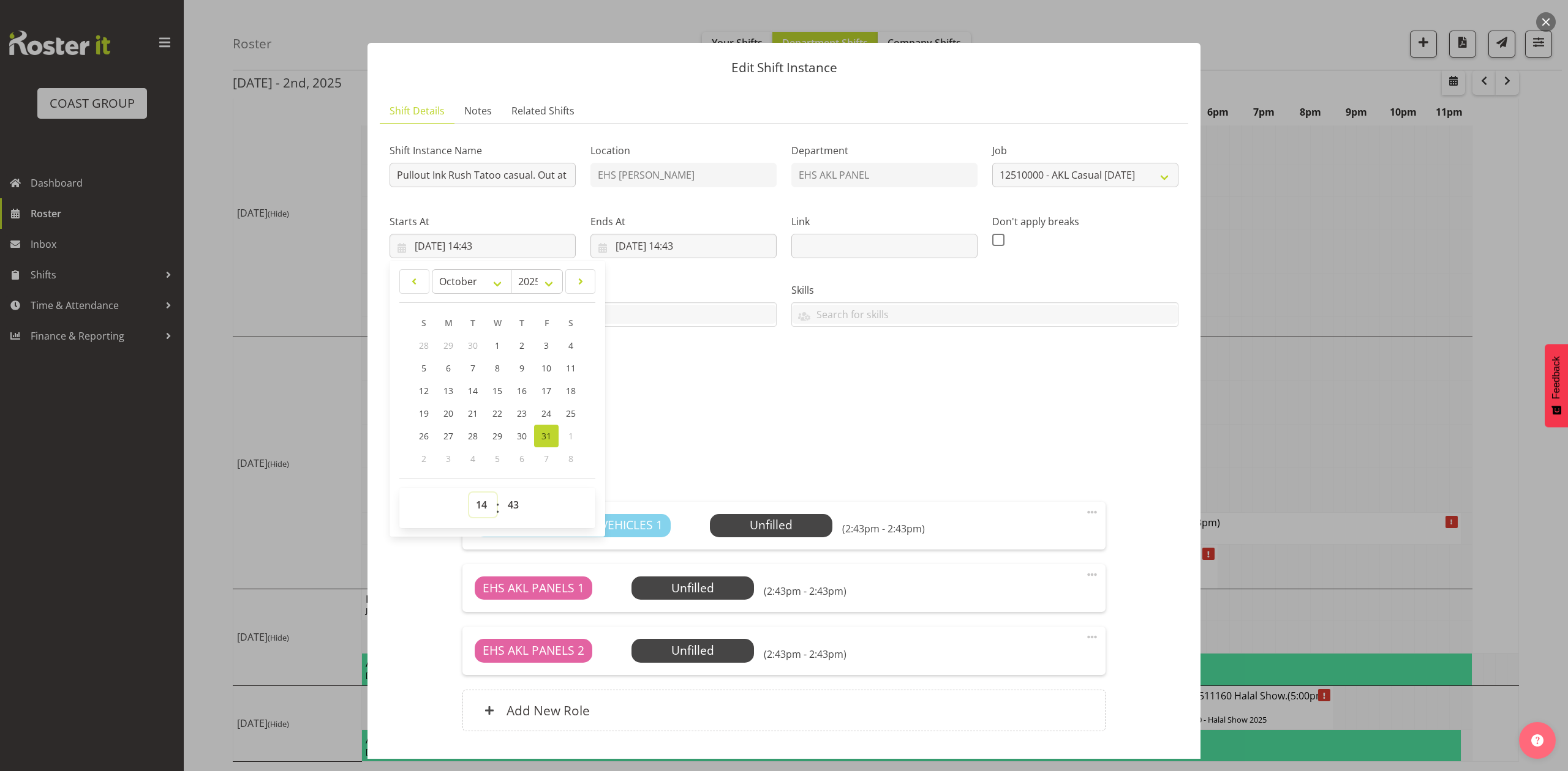
drag, startPoint x: 485, startPoint y: 512, endPoint x: 485, endPoint y: 495, distance: 17.0
click at [485, 512] on select "00 01 02 03 04 05 06 07 08 09 10 11 12 13 14 15 16 17 18 19 20 21 22 23" at bounding box center [483, 505] width 28 height 25
select select "9"
click at [469, 493] on select "00 01 02 03 04 05 06 07 08 09 10 11 12 13 14 15 16 17 18 19 20 21 22 23" at bounding box center [483, 505] width 28 height 25
type input "31/10/2025, 09:43"
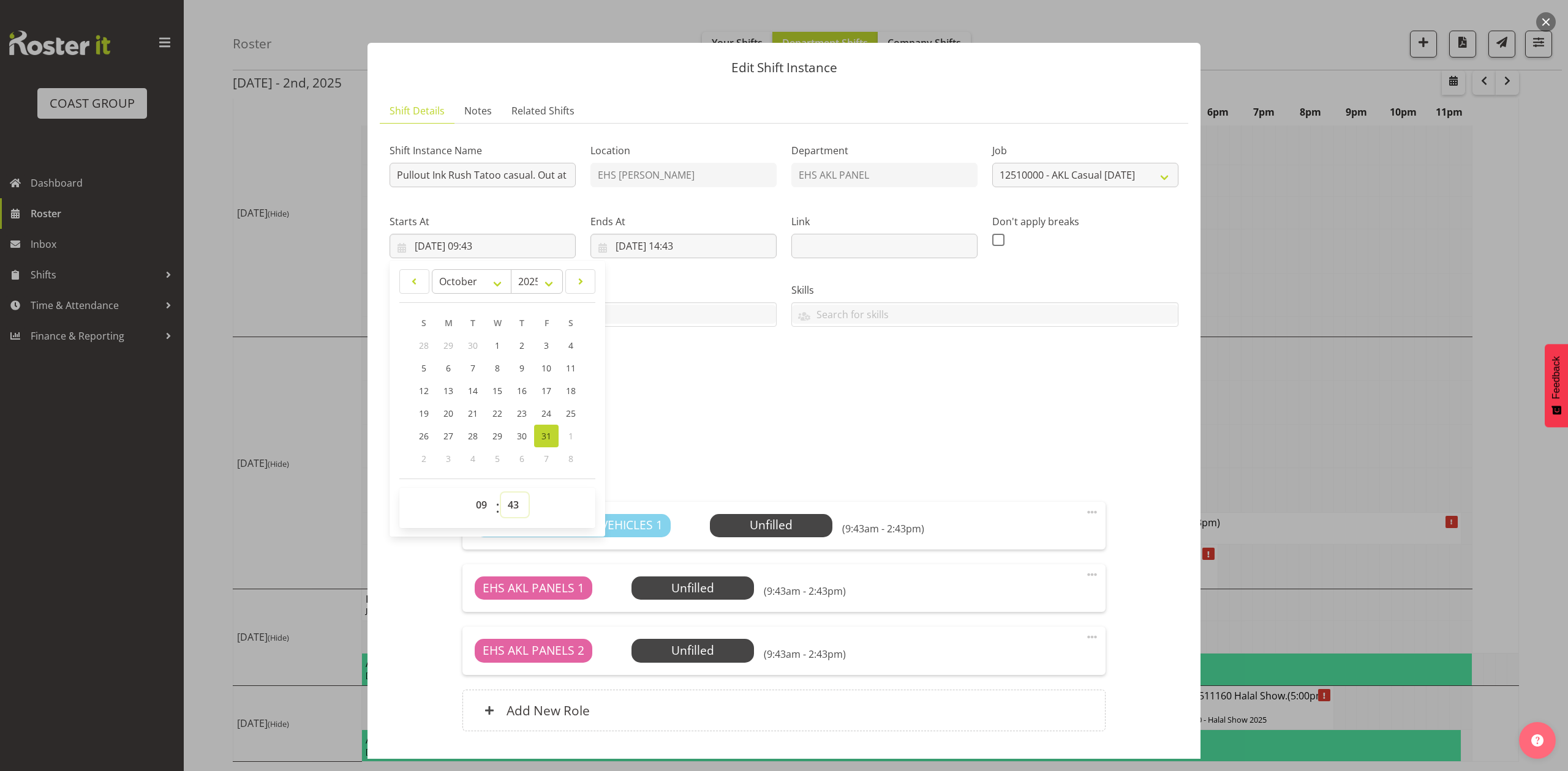
click at [513, 505] on select "00 01 02 03 04 05 06 07 08 09 10 11 12 13 14 15 16 17 18 19 20 21 22 23 24 25 2…" at bounding box center [515, 505] width 28 height 25
select select "30"
click at [501, 493] on select "00 01 02 03 04 05 06 07 08 09 10 11 12 13 14 15 16 17 18 19 20 21 22 23 24 25 2…" at bounding box center [515, 505] width 28 height 25
type input "31/10/2025, 09:30"
click at [788, 416] on div "Attachments" at bounding box center [784, 409] width 789 height 15
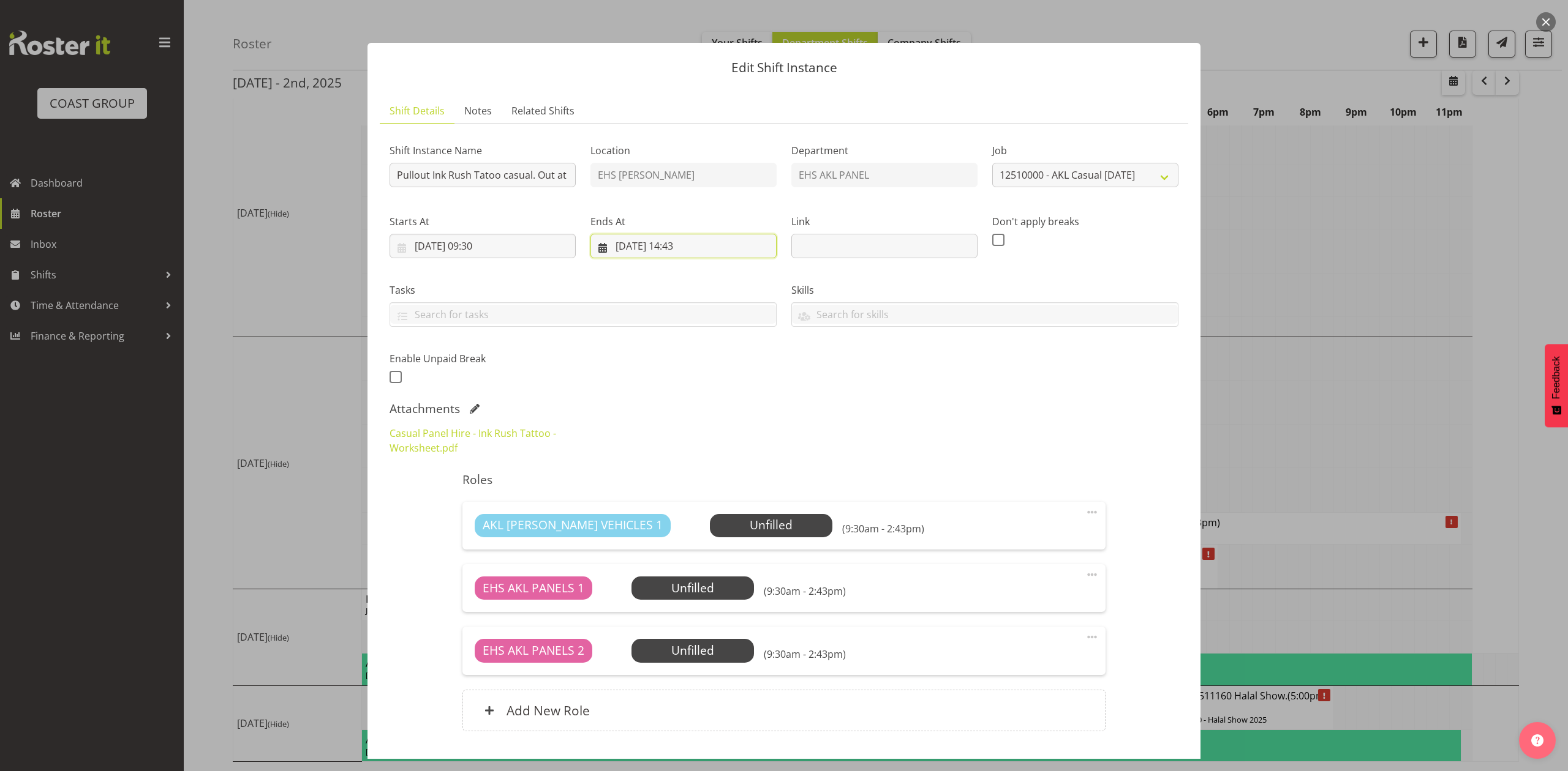
click at [684, 246] on input "31/10/2025, 14:43" at bounding box center [683, 246] width 186 height 25
click at [675, 505] on select "00 01 02 03 04 05 06 07 08 09 10 11 12 13 14 15 16 17 18 19 20 21 22 23" at bounding box center [684, 505] width 28 height 25
select select "11"
click at [670, 493] on select "00 01 02 03 04 05 06 07 08 09 10 11 12 13 14 15 16 17 18 19 20 21 22 23" at bounding box center [684, 505] width 28 height 25
type input "31/10/2025, 11:43"
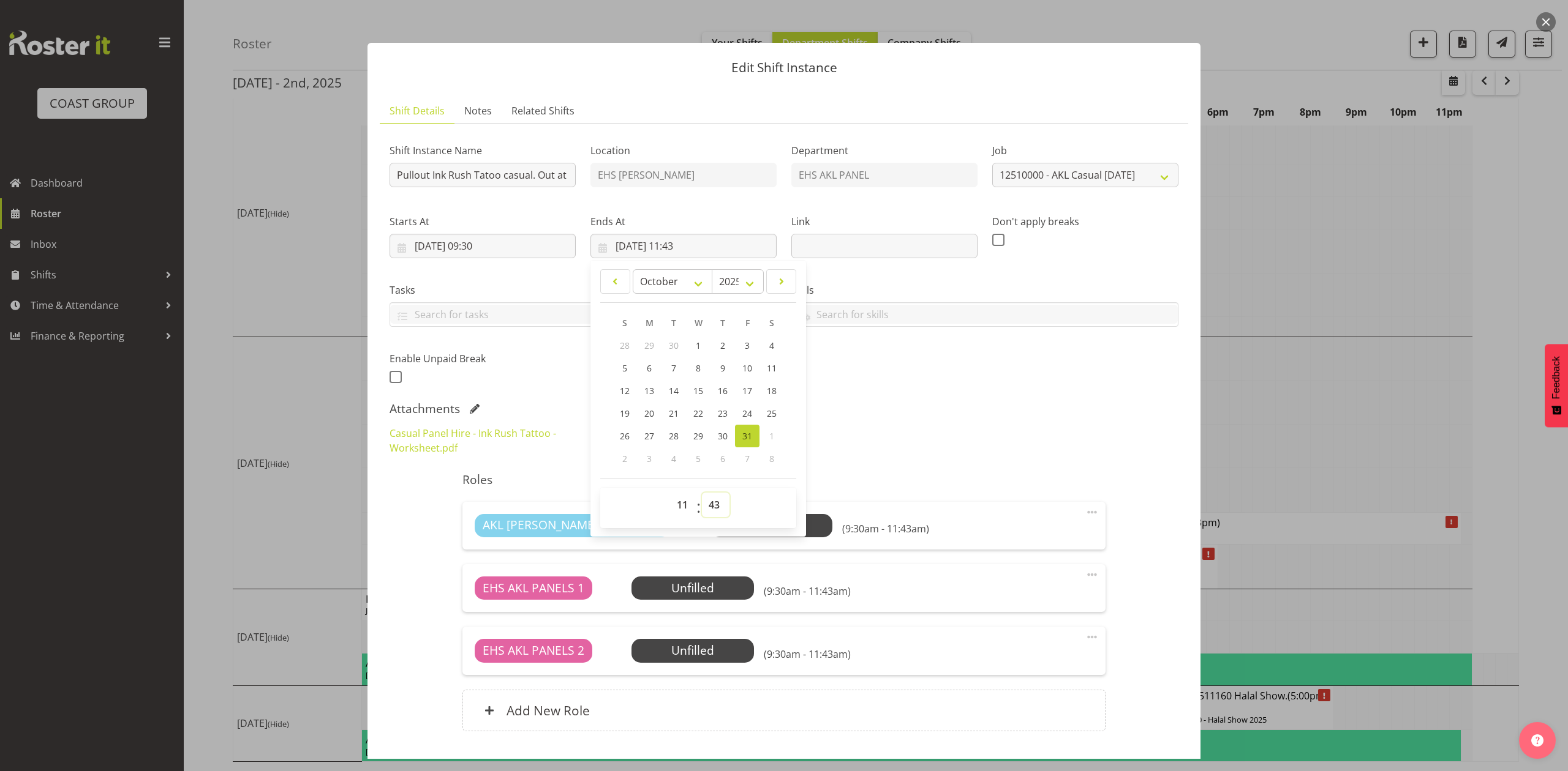
drag, startPoint x: 708, startPoint y: 502, endPoint x: 709, endPoint y: 495, distance: 7.1
click at [708, 502] on select "00 01 02 03 04 05 06 07 08 09 10 11 12 13 14 15 16 17 18 19 20 21 22 23 24 25 2…" at bounding box center [716, 505] width 28 height 25
select select "0"
click at [702, 493] on select "00 01 02 03 04 05 06 07 08 09 10 11 12 13 14 15 16 17 18 19 20 21 22 23 24 25 2…" at bounding box center [716, 505] width 28 height 25
type input "31/10/2025, 11:00"
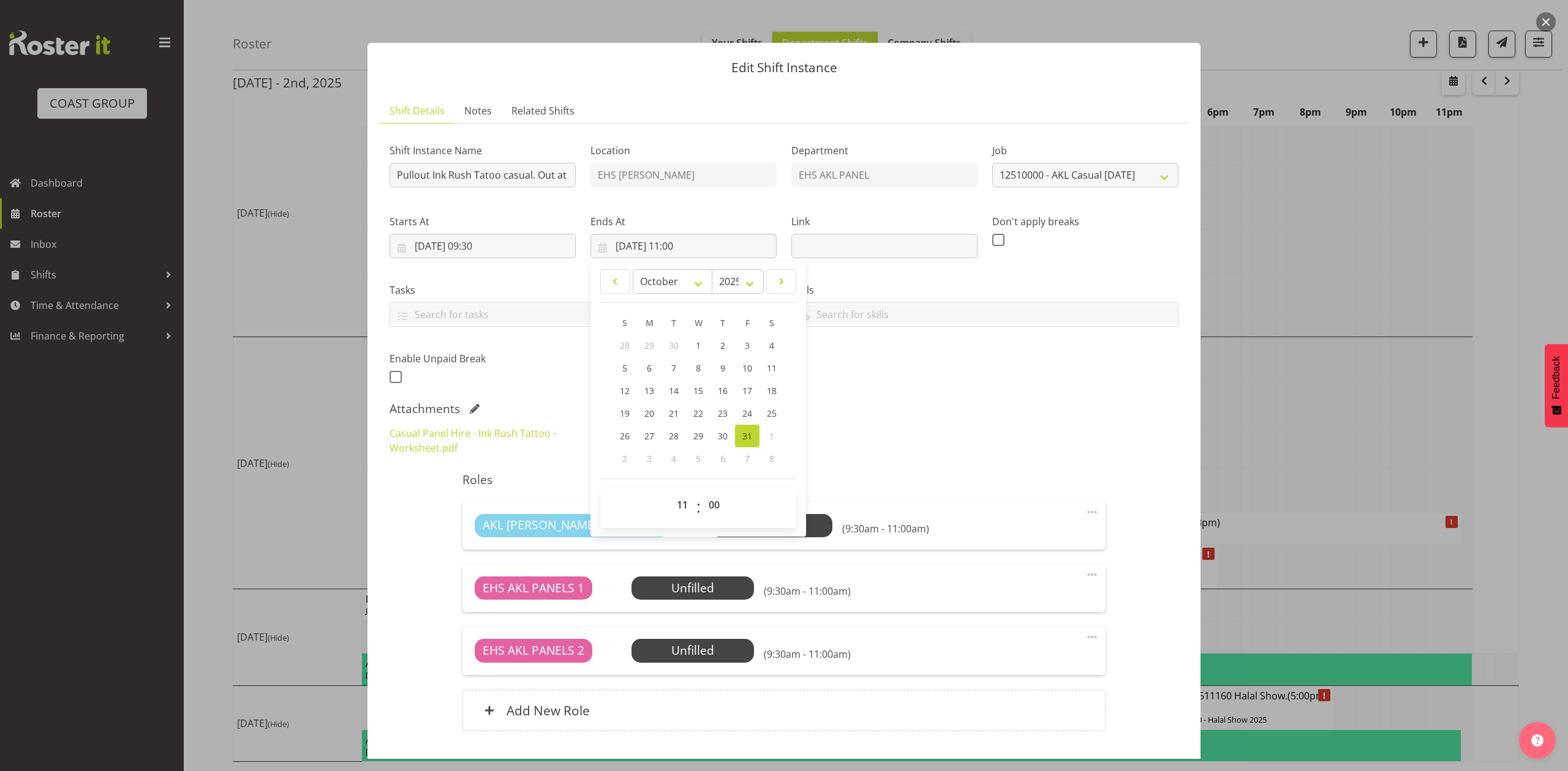
drag, startPoint x: 975, startPoint y: 418, endPoint x: 1009, endPoint y: 442, distance: 41.6
click at [979, 422] on div "Attachments Casual Panel Hire - Ink Rush Tattoo - Worksheet.pdf" at bounding box center [784, 432] width 789 height 61
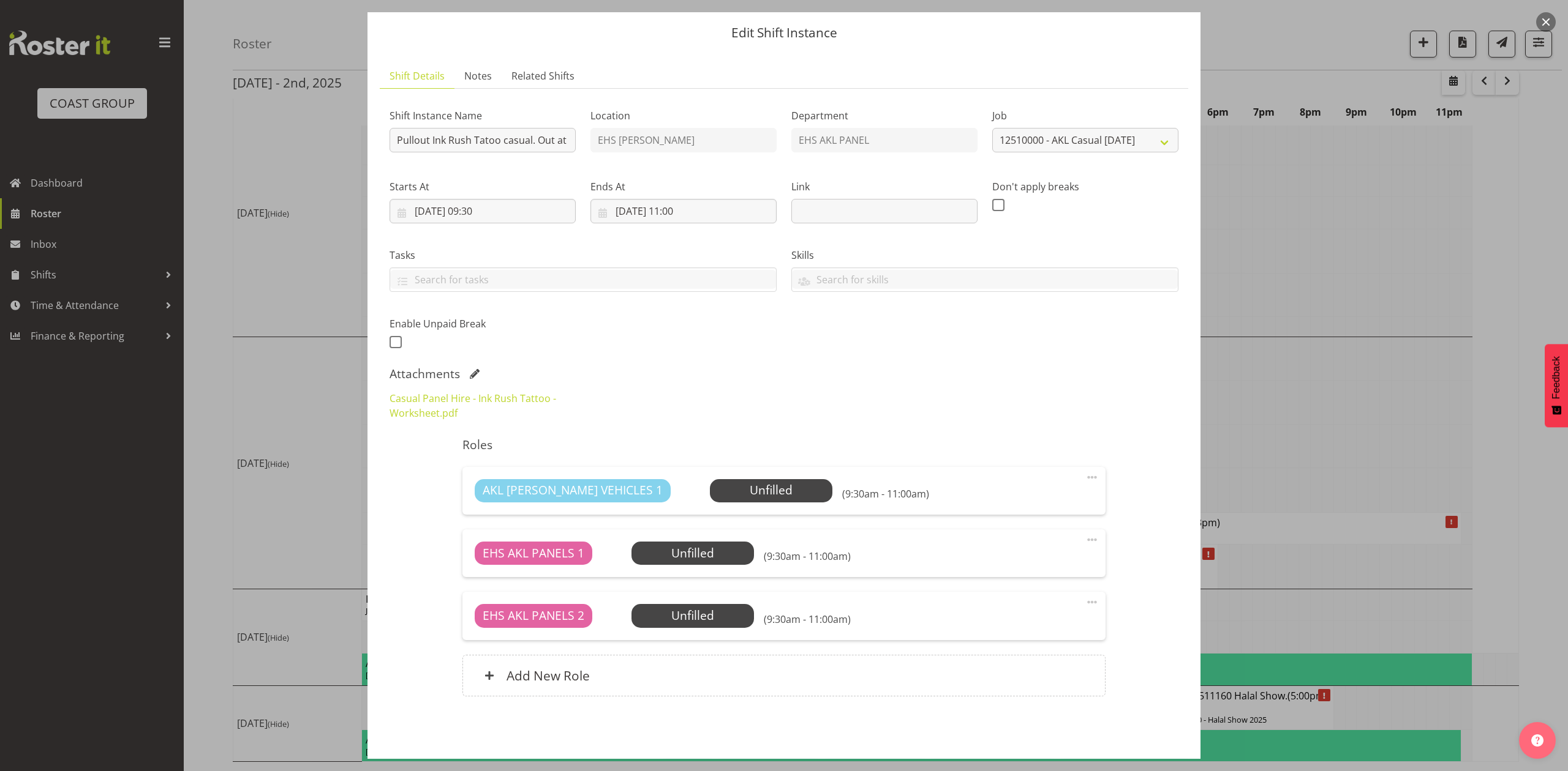
scroll to position [84, 0]
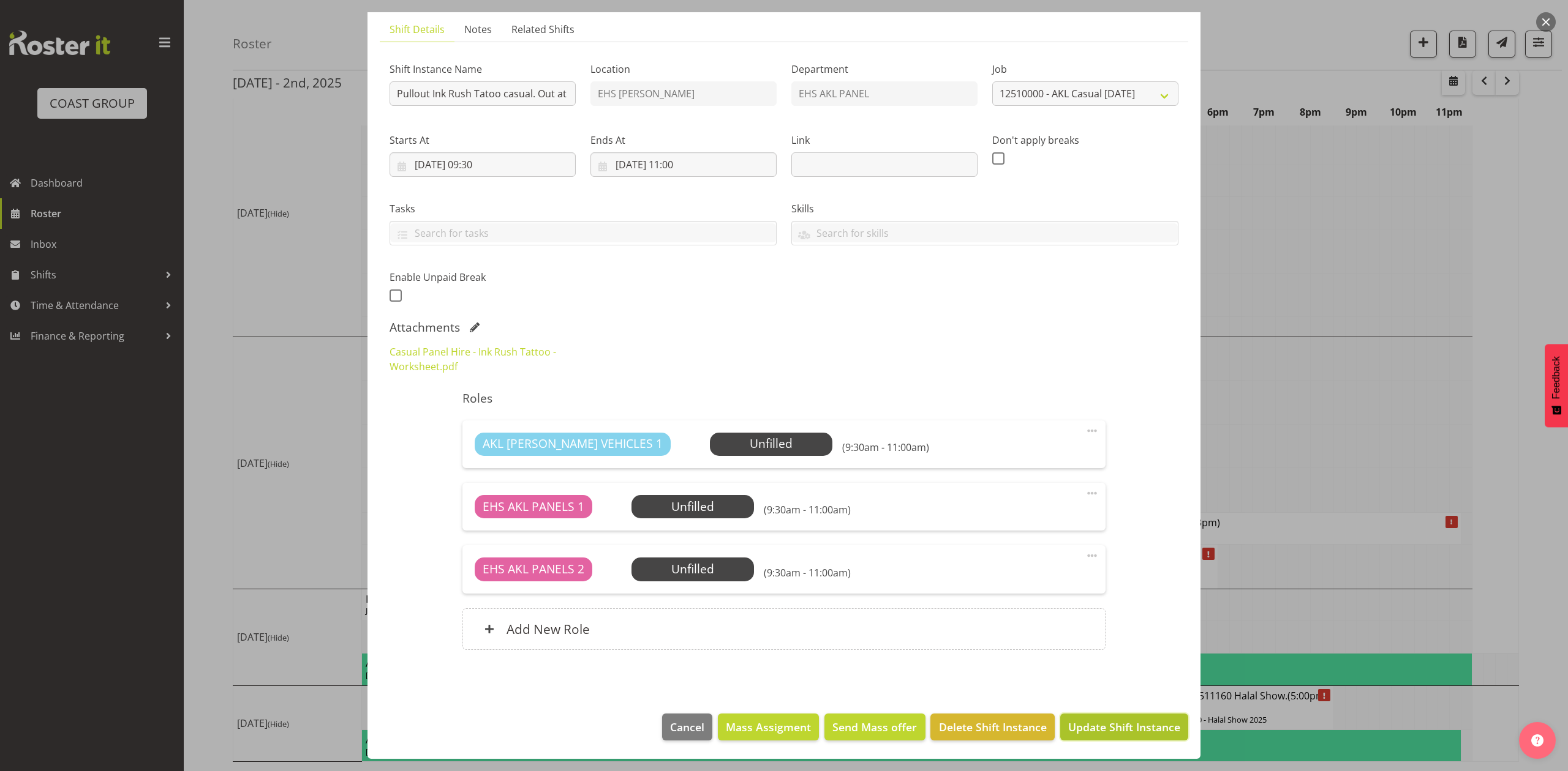
click at [1153, 715] on button "Update Shift Instance" at bounding box center [1124, 727] width 128 height 27
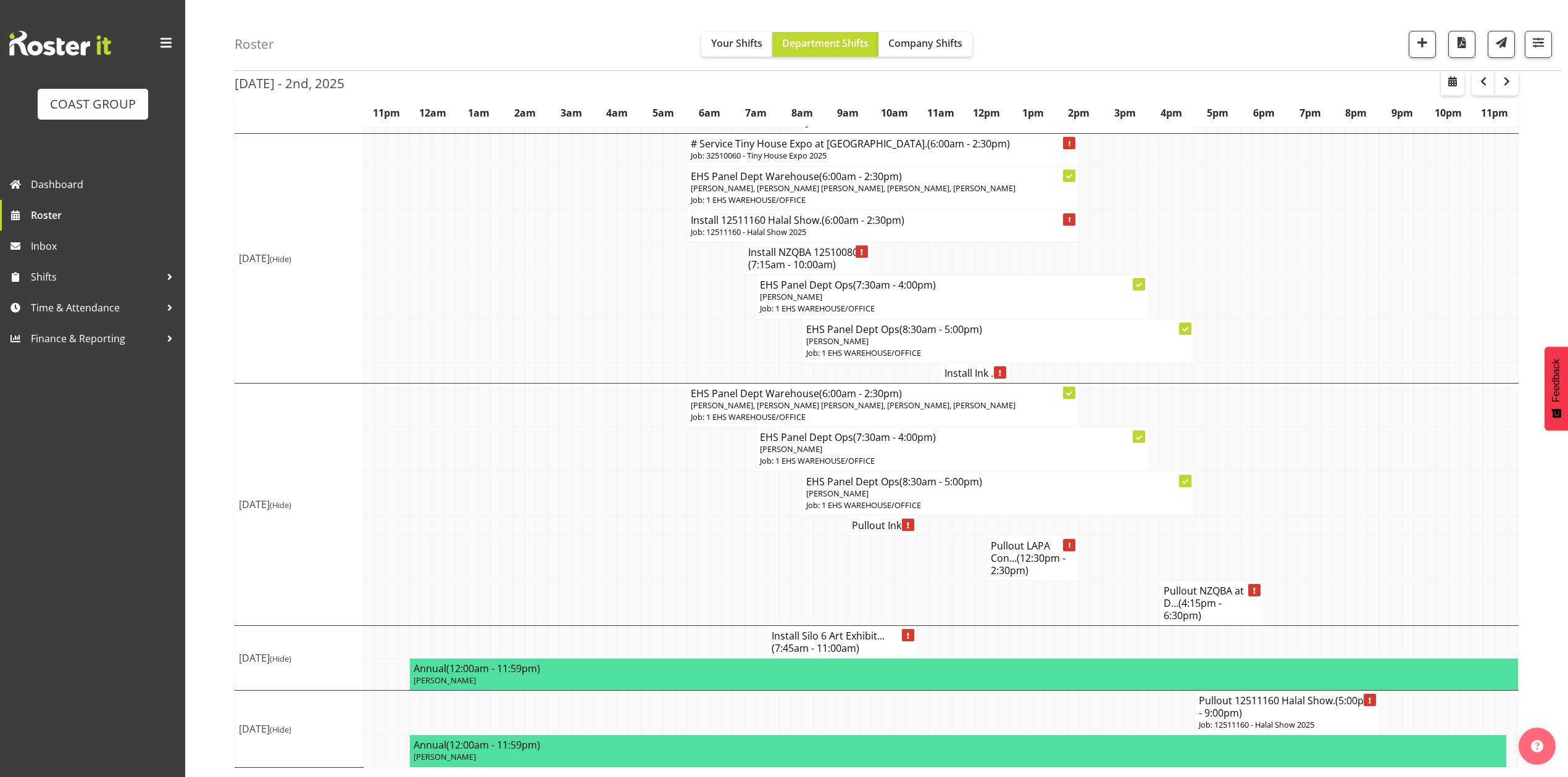
scroll to position [644, 0]
click at [1419, 447] on td at bounding box center [1419, 449] width 12 height 44
click at [647, 322] on td at bounding box center [646, 340] width 12 height 44
